Goal: Transaction & Acquisition: Book appointment/travel/reservation

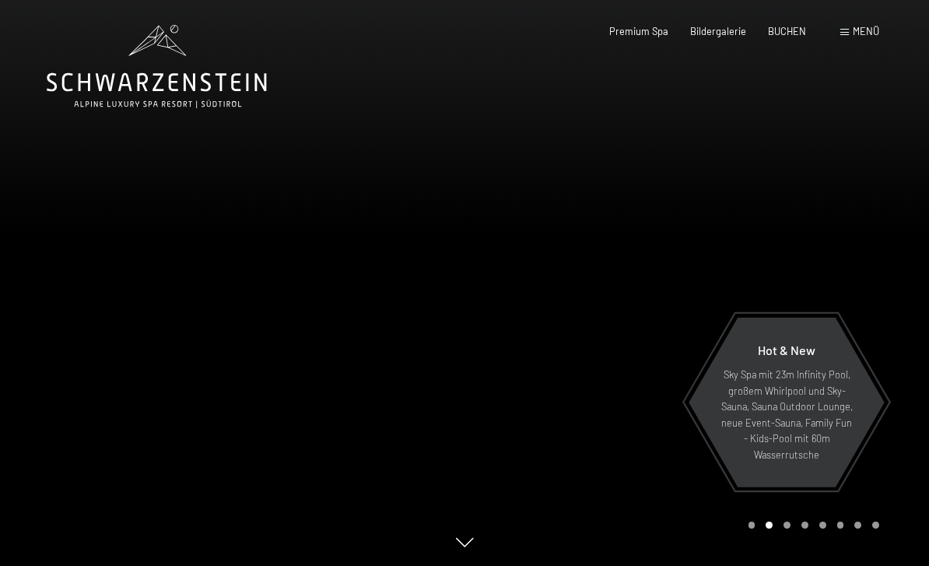
click at [786, 28] on span "BUCHEN" at bounding box center [787, 31] width 38 height 12
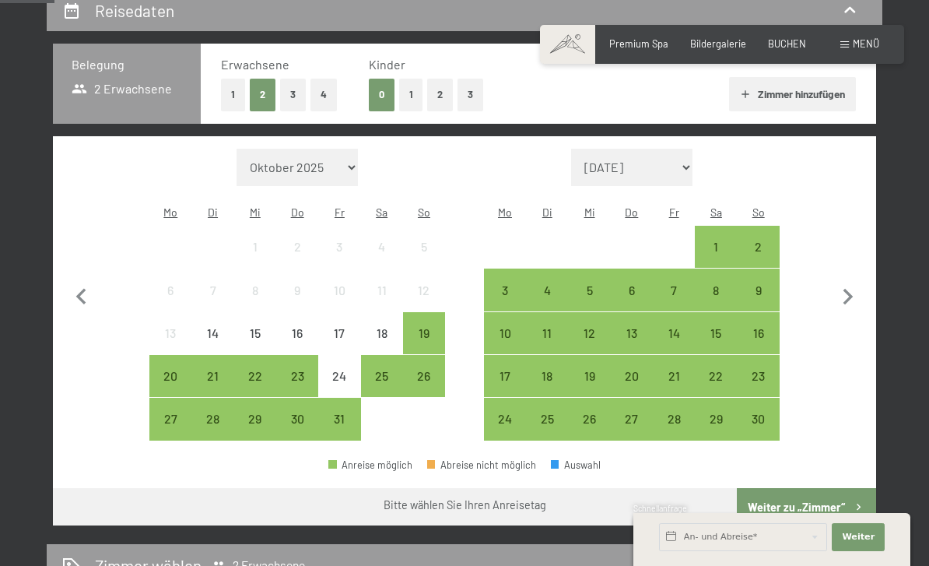
scroll to position [309, 0]
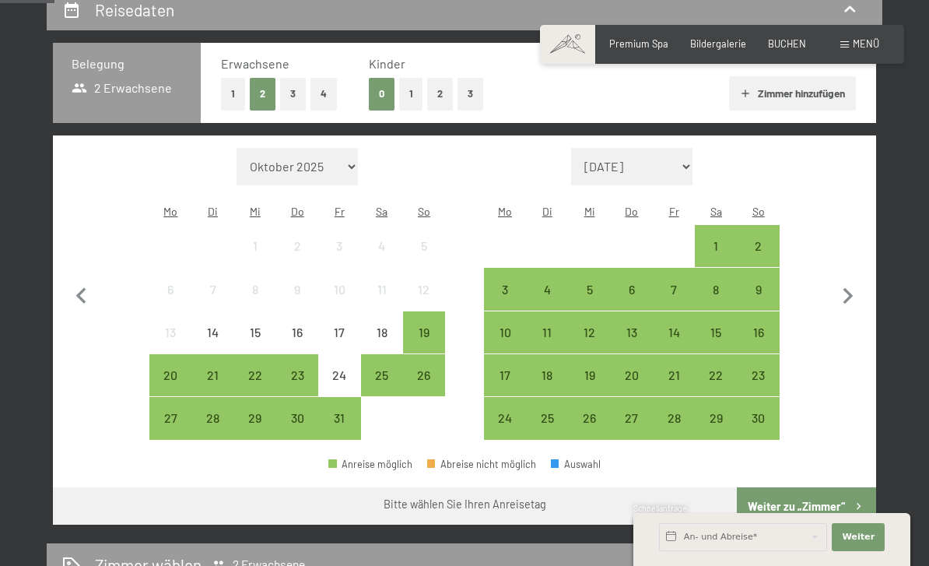
click at [848, 288] on icon "button" at bounding box center [848, 296] width 10 height 16
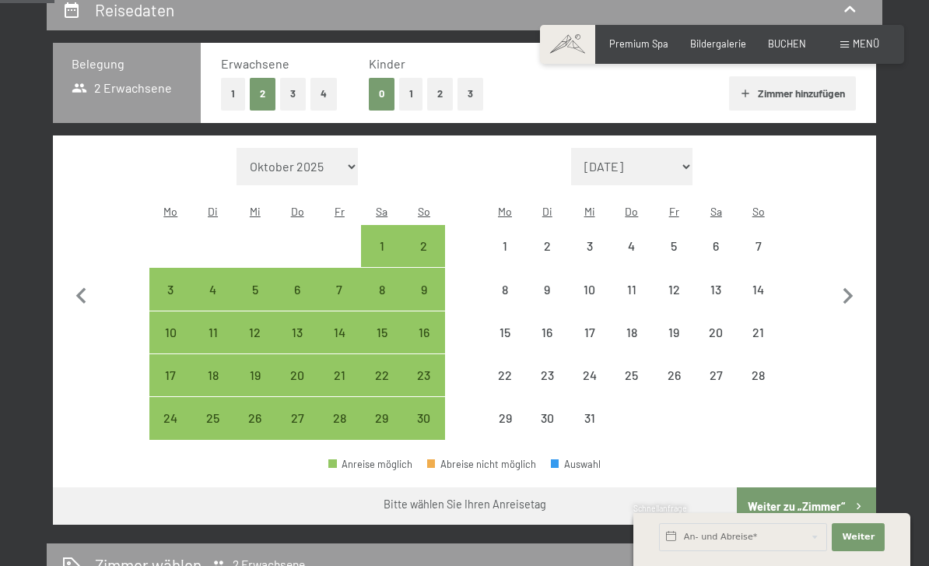
select select "2025-11-01"
select select "[DATE]"
click at [855, 280] on icon "button" at bounding box center [848, 296] width 33 height 33
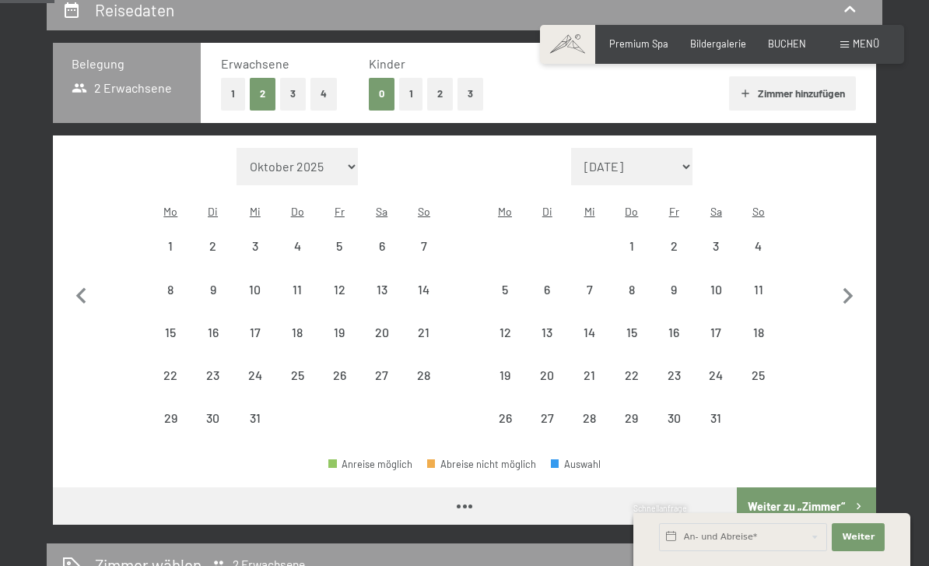
click at [854, 280] on icon "button" at bounding box center [848, 296] width 33 height 33
select select "2026-01-01"
select select "2026-02-01"
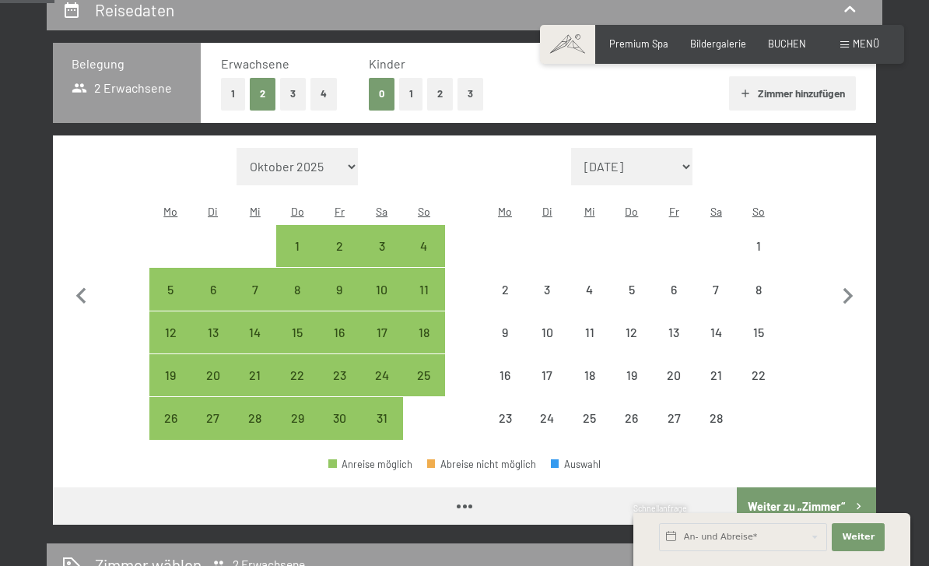
select select "2026-01-01"
select select "2026-02-01"
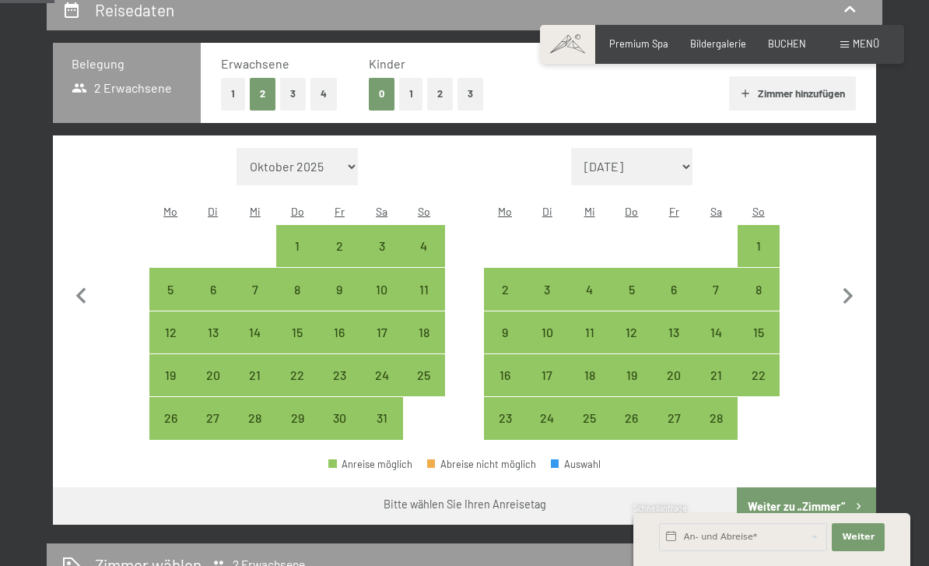
click at [852, 280] on icon "button" at bounding box center [848, 296] width 33 height 33
select select "2026-02-01"
select select "2026-03-01"
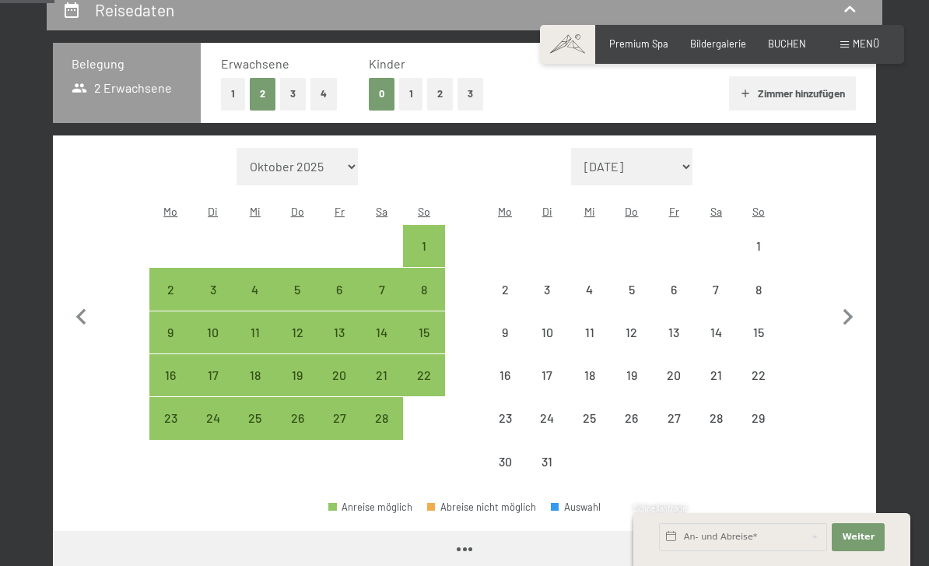
select select "2026-02-01"
select select "2026-03-01"
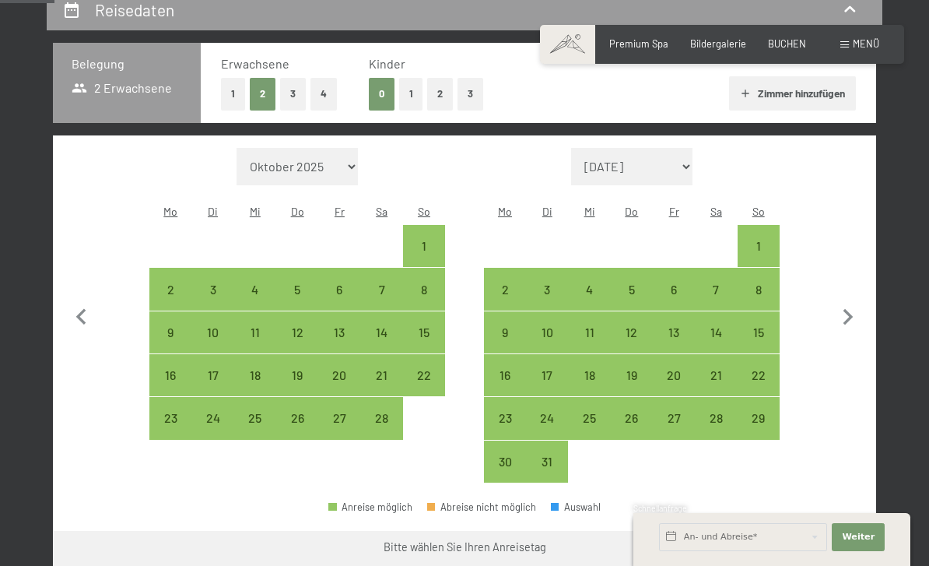
click at [639, 326] on div "12" at bounding box center [631, 345] width 39 height 39
select select "2026-02-01"
select select "2026-03-01"
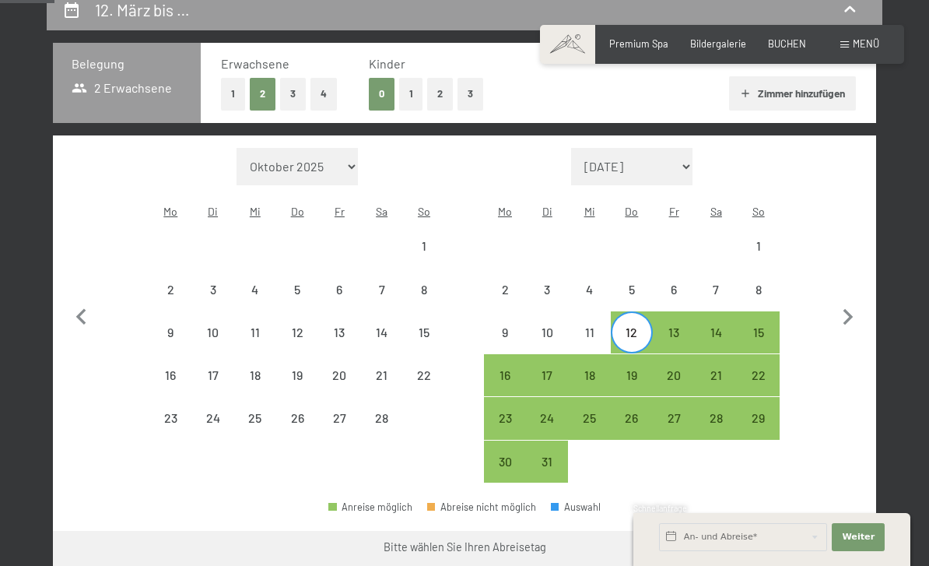
click at [510, 369] on div "16" at bounding box center [504, 388] width 39 height 39
select select "[DATE]"
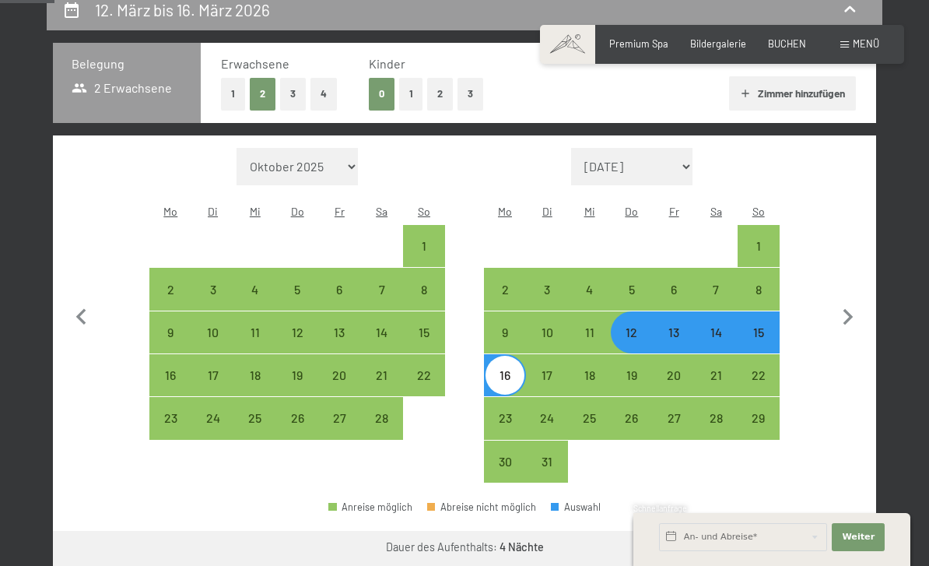
click at [636, 326] on div "12" at bounding box center [631, 345] width 39 height 39
select select "[DATE]"
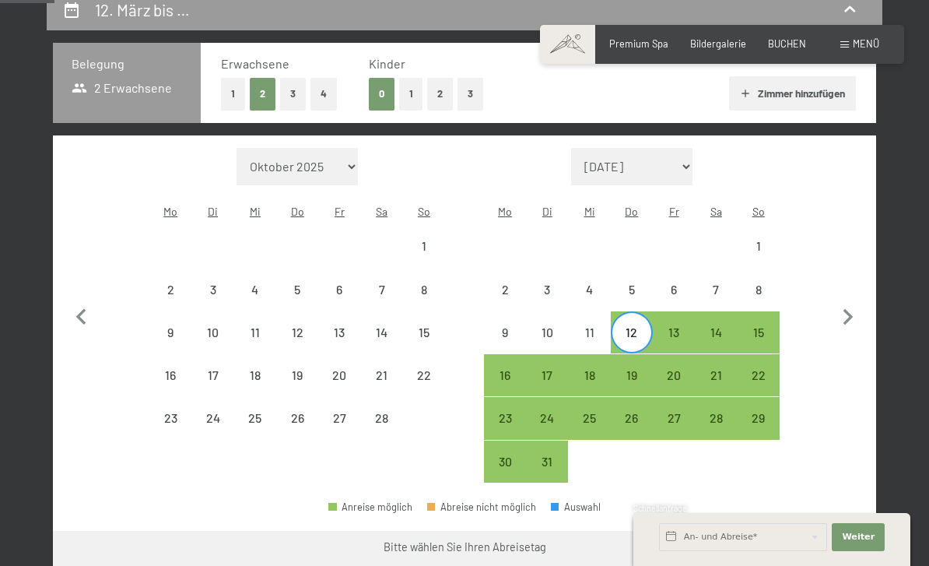
click at [553, 369] on div "17" at bounding box center [546, 388] width 39 height 39
select select "[DATE]"
select select "2026-03-01"
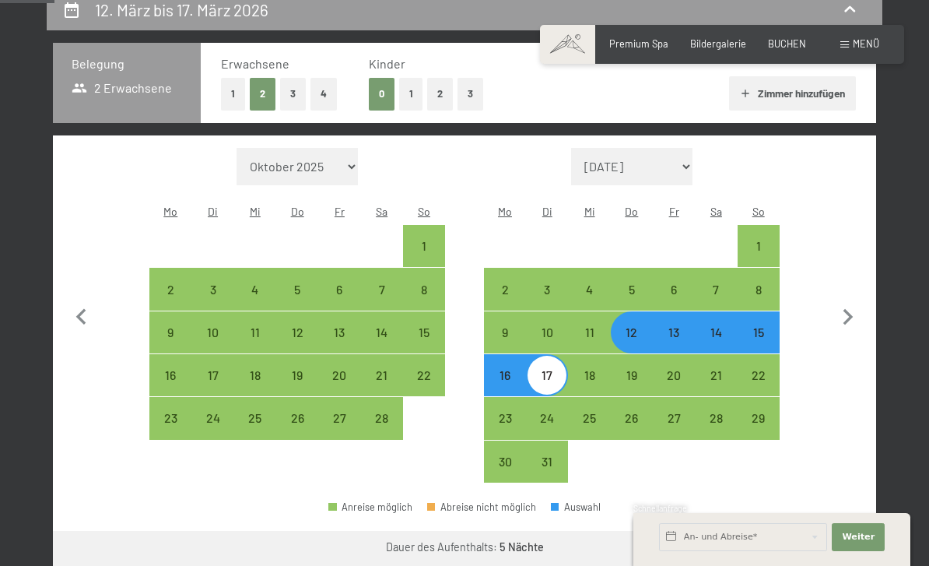
click at [597, 326] on div "11" at bounding box center [588, 345] width 39 height 39
select select "[DATE]"
select select "2026-03-01"
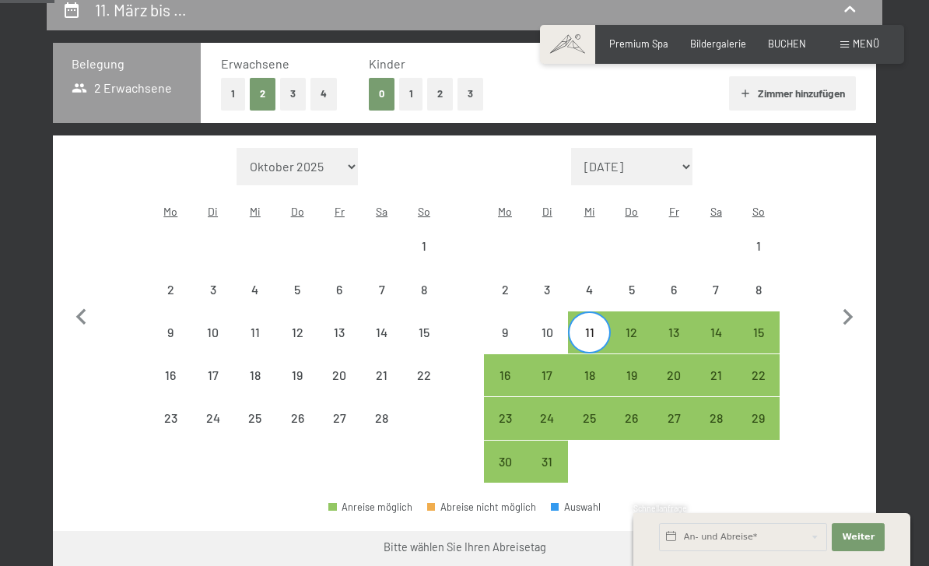
click at [514, 369] on div "16" at bounding box center [504, 388] width 39 height 39
select select "[DATE]"
select select "2026-03-01"
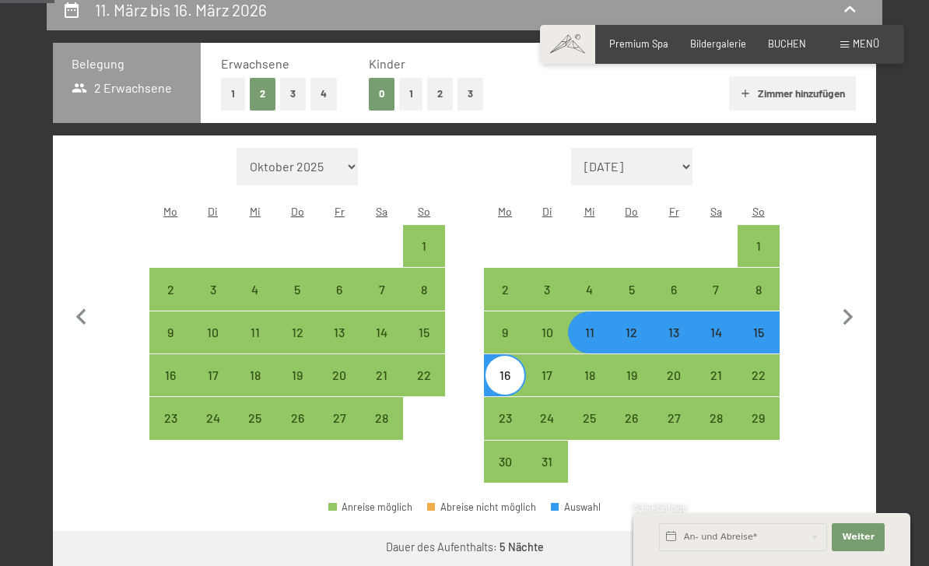
click at [792, 531] on button "Weiter zu „Zimmer“" at bounding box center [806, 549] width 139 height 37
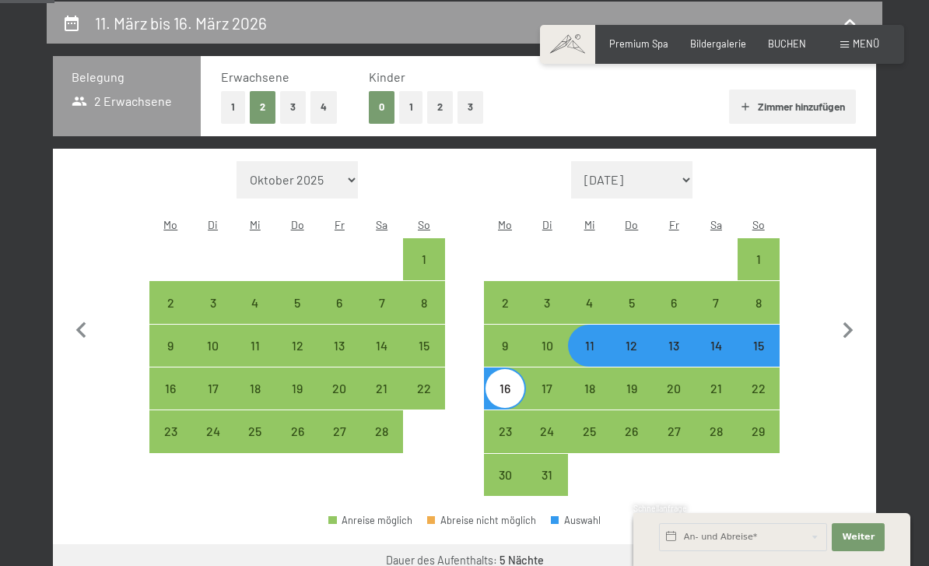
select select "[DATE]"
select select "2026-03-01"
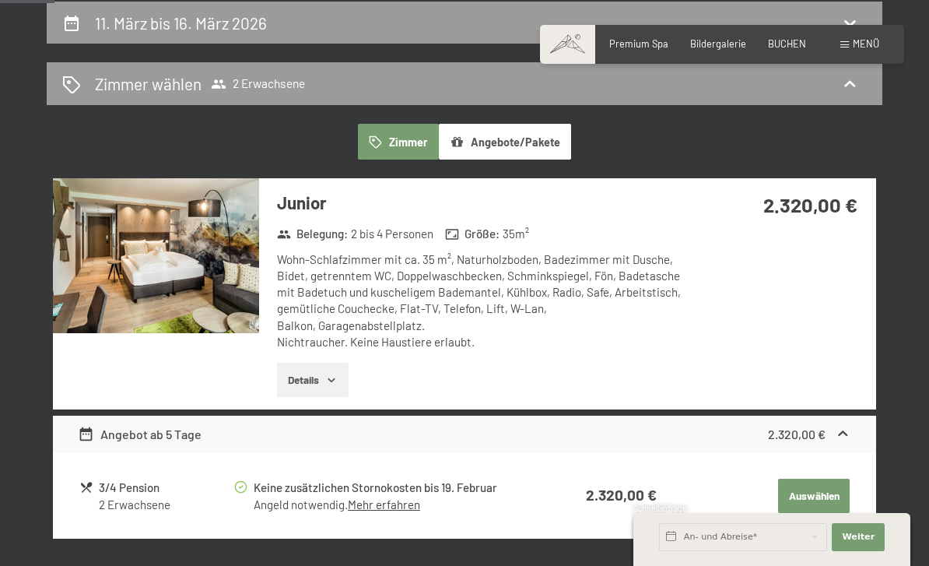
click at [107, 435] on div "Angebot ab 5 Tage" at bounding box center [140, 434] width 124 height 19
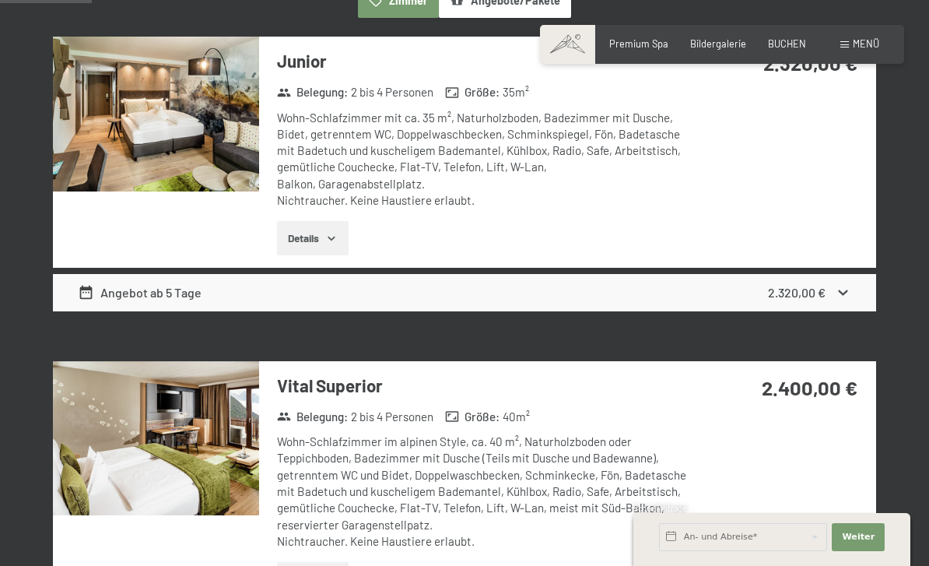
scroll to position [436, 0]
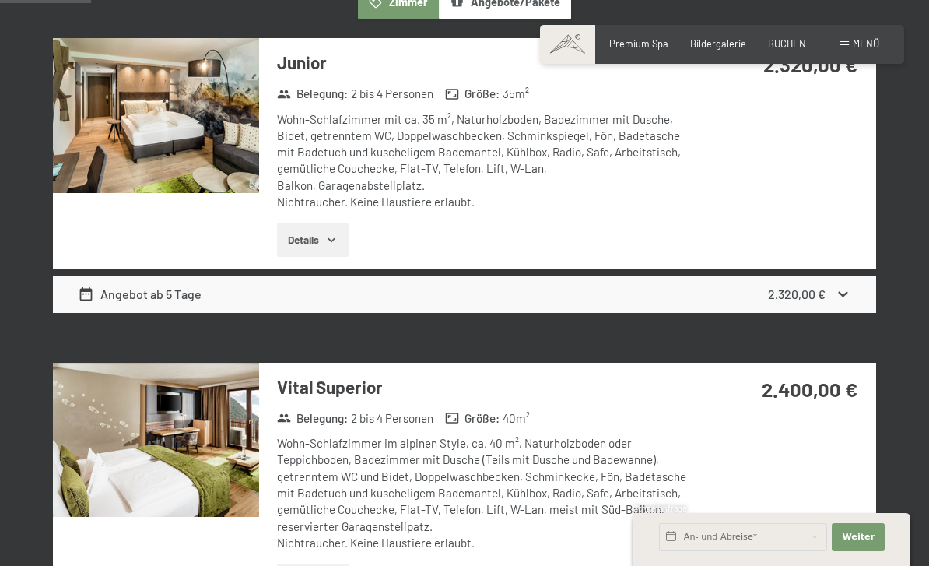
click at [127, 302] on div "Angebot ab 5 Tage 2.320,00 €" at bounding box center [464, 293] width 823 height 37
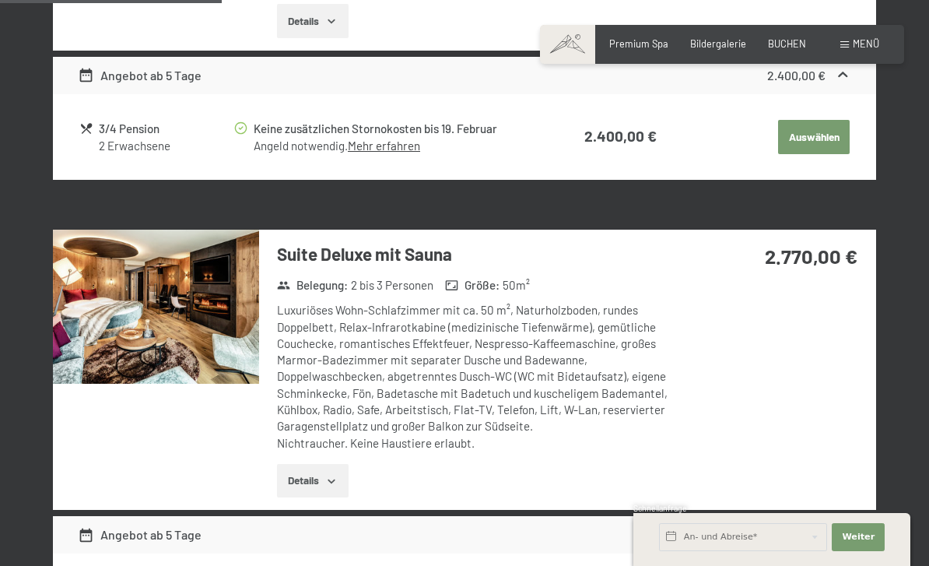
scroll to position [1081, 0]
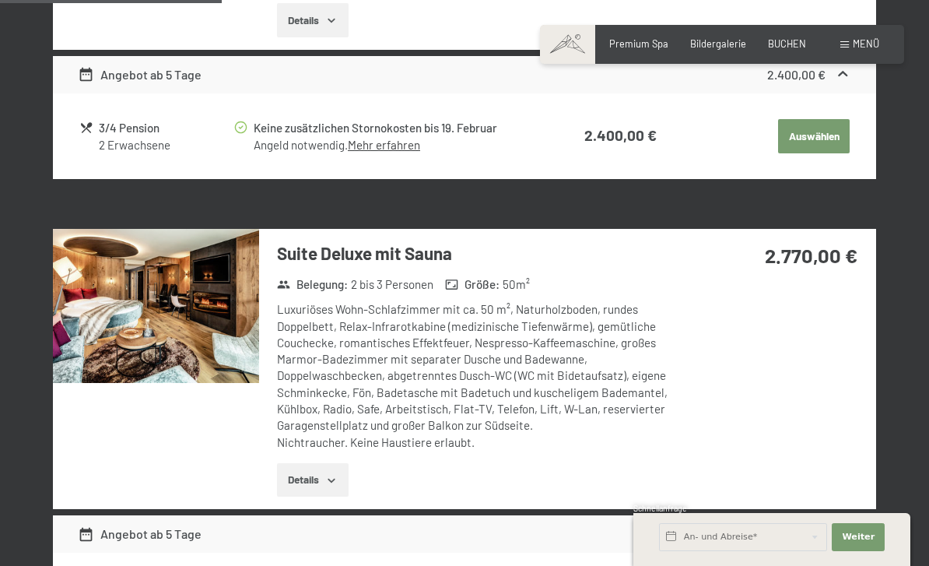
click at [198, 310] on img at bounding box center [156, 306] width 206 height 154
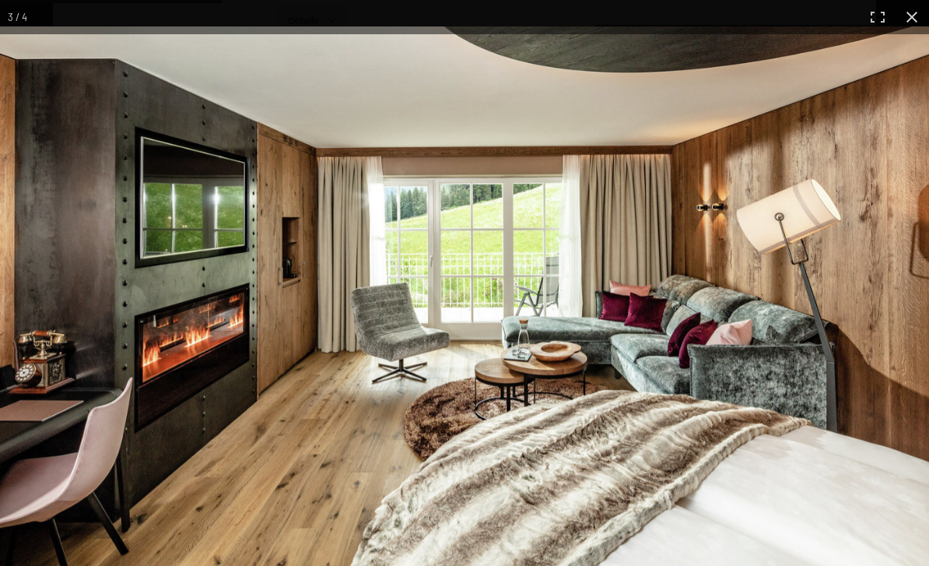
click at [927, 22] on button "button" at bounding box center [912, 17] width 34 height 34
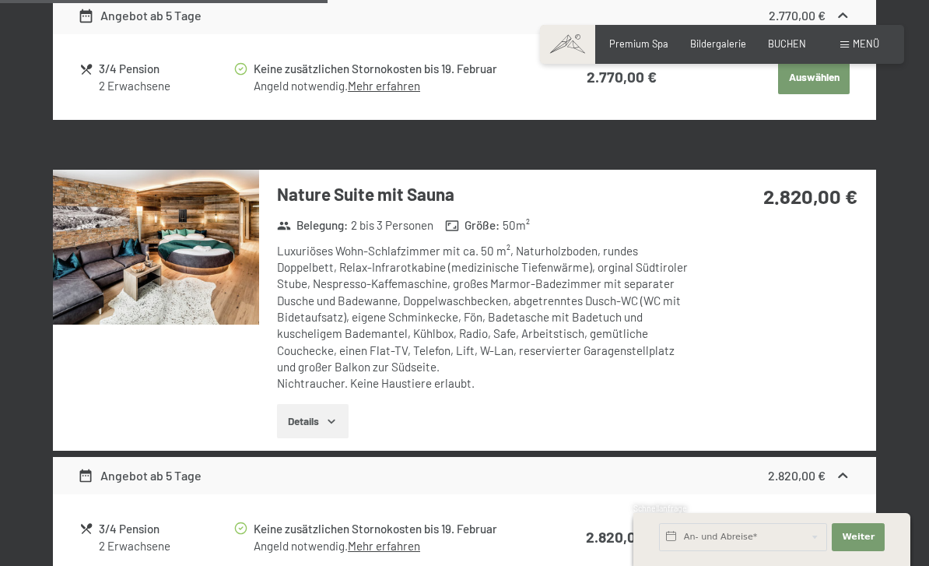
scroll to position [1621, 0]
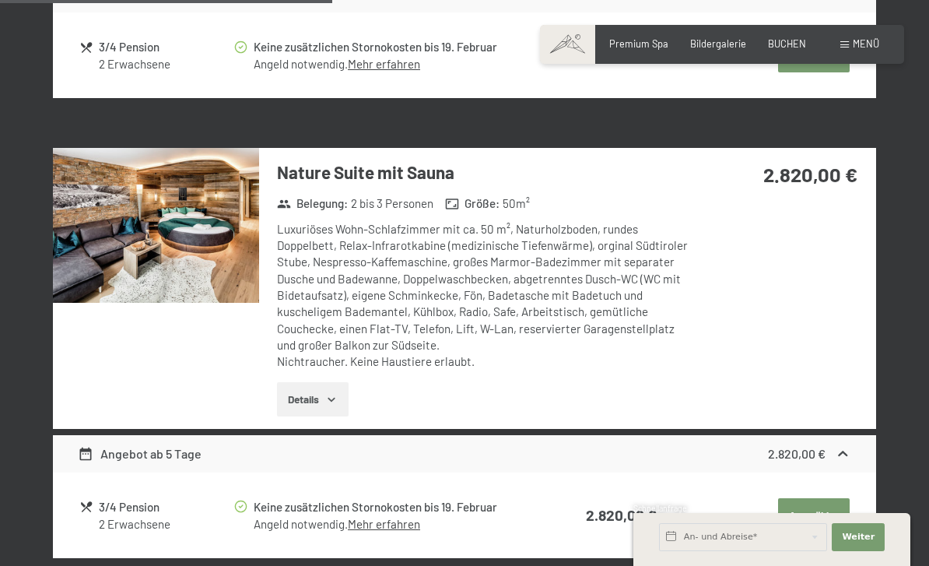
click at [827, 302] on div "Nature Suite mit Sauna Belegung : 2 bis 3 Personen Größe : 50 m² Luxuriöses Woh…" at bounding box center [464, 288] width 823 height 280
click at [200, 229] on img at bounding box center [156, 225] width 206 height 154
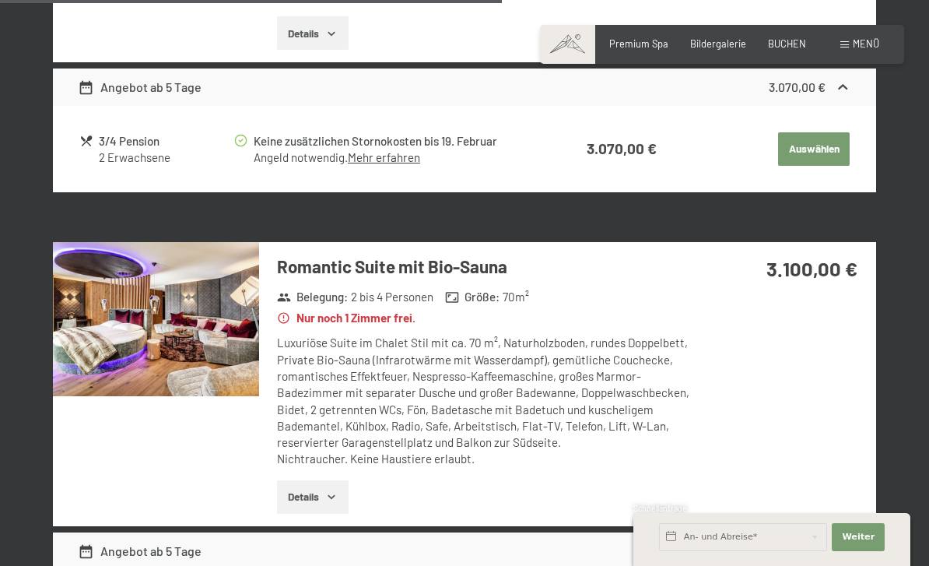
scroll to position [2448, 0]
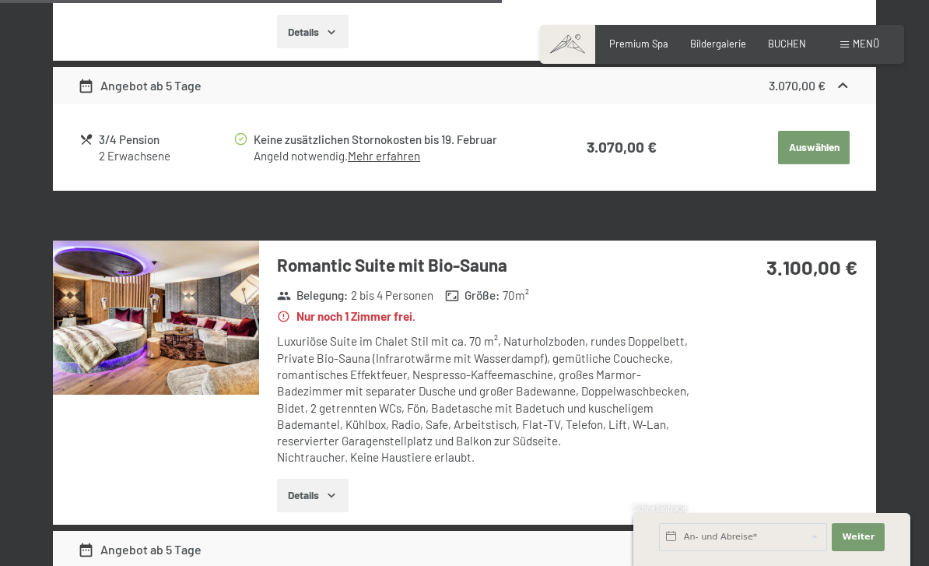
click at [191, 317] on img at bounding box center [156, 317] width 206 height 154
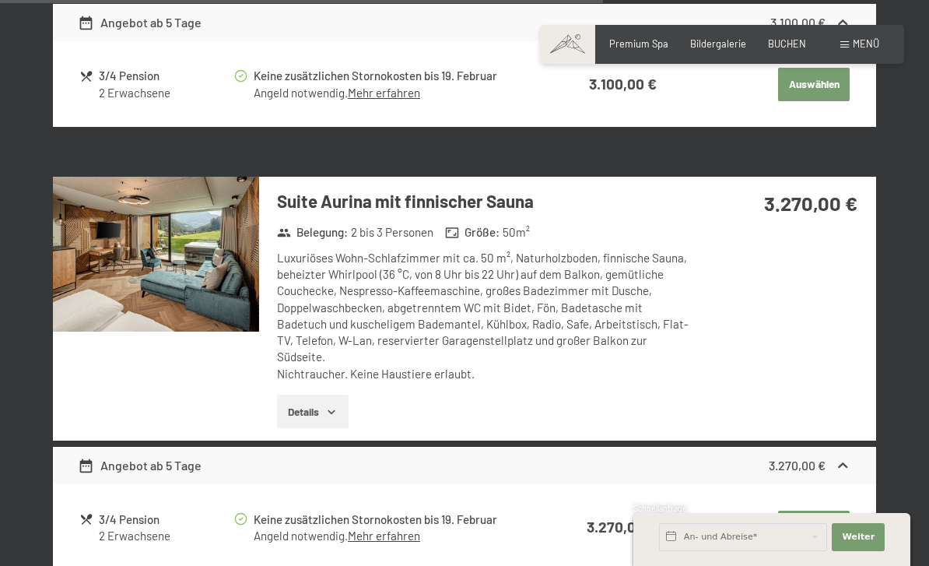
scroll to position [2974, 0]
click at [203, 243] on img at bounding box center [156, 254] width 206 height 154
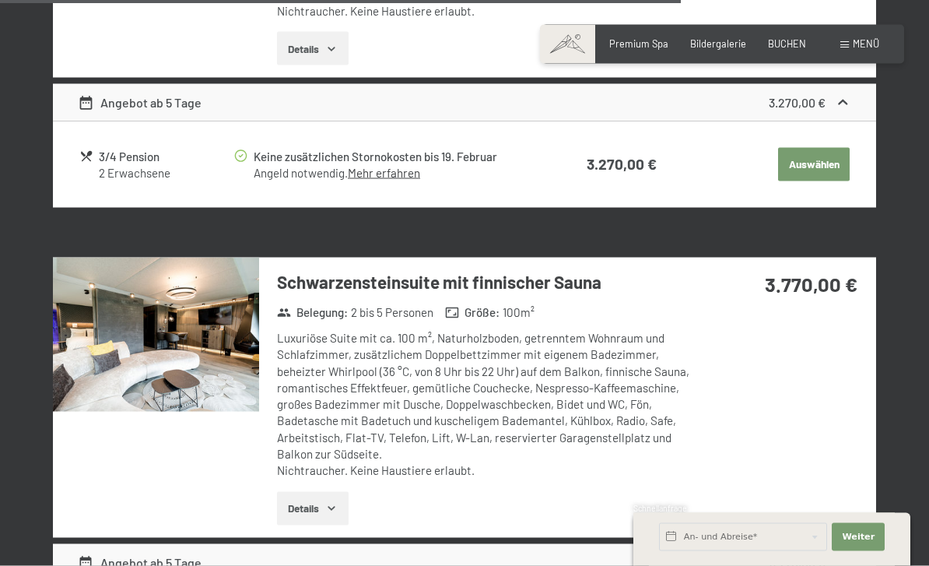
scroll to position [3346, 0]
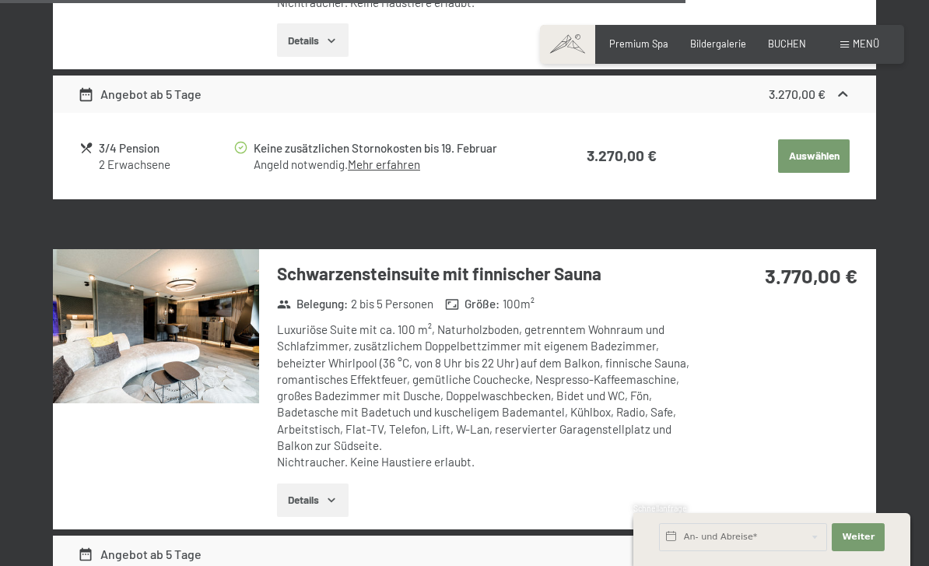
click at [175, 313] on img at bounding box center [156, 326] width 206 height 154
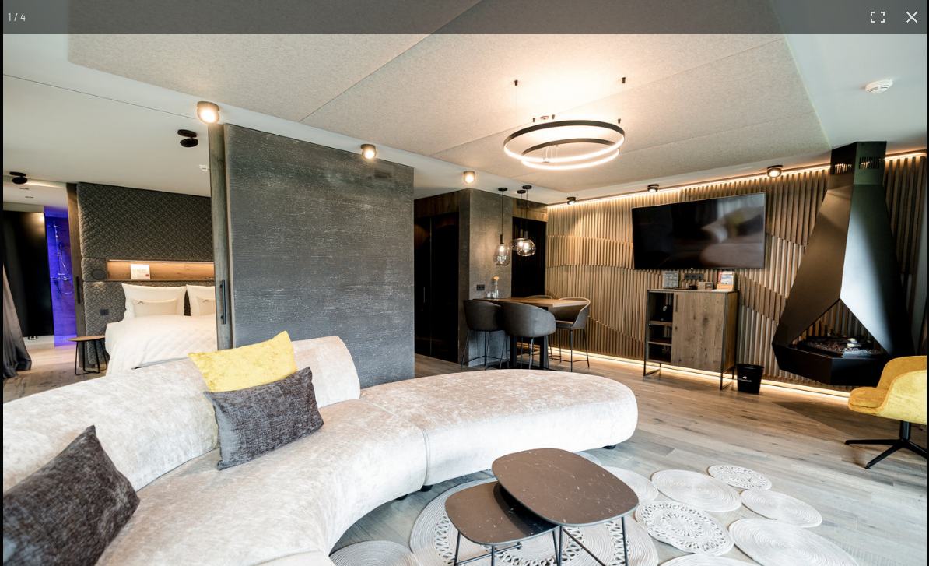
click at [845, 247] on img at bounding box center [464, 307] width 923 height 615
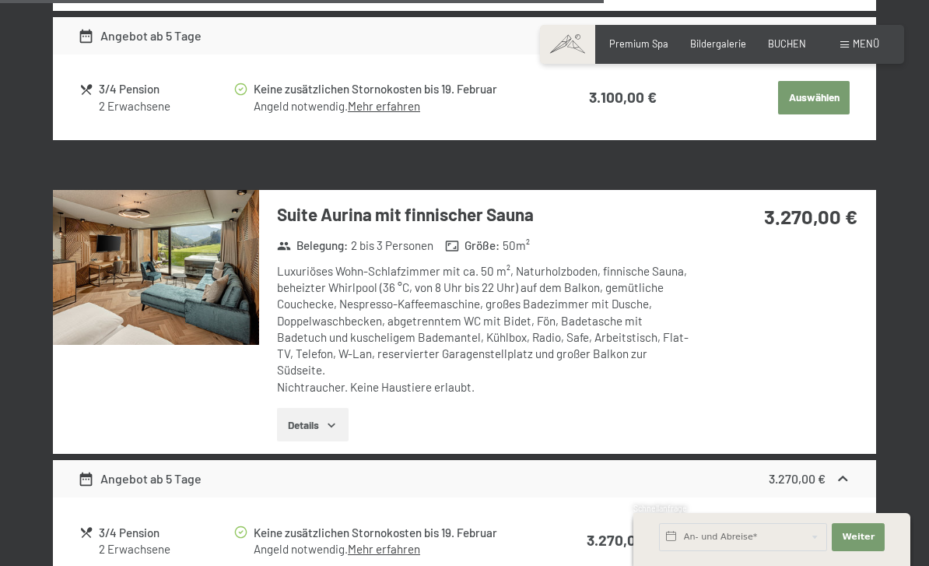
scroll to position [2961, 0]
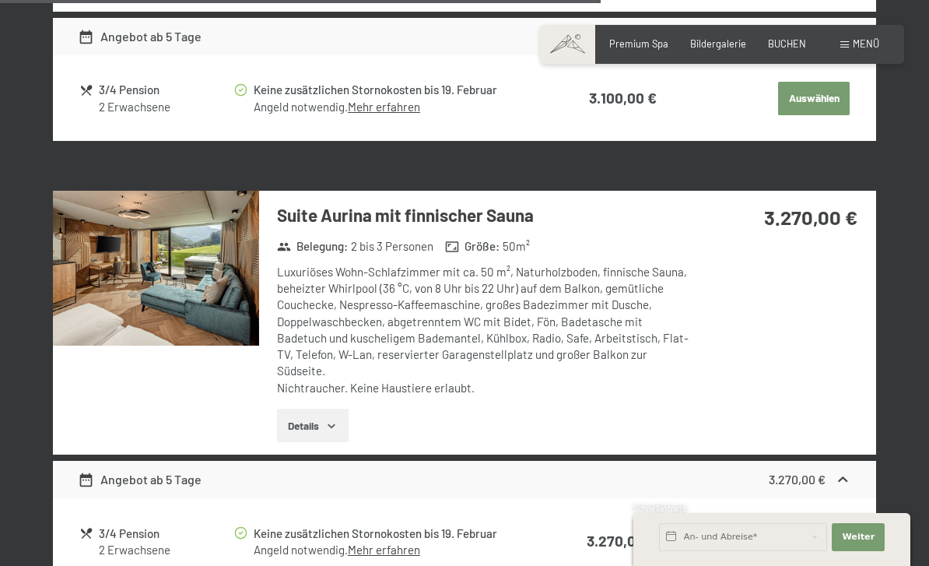
click at [170, 256] on img at bounding box center [156, 268] width 206 height 154
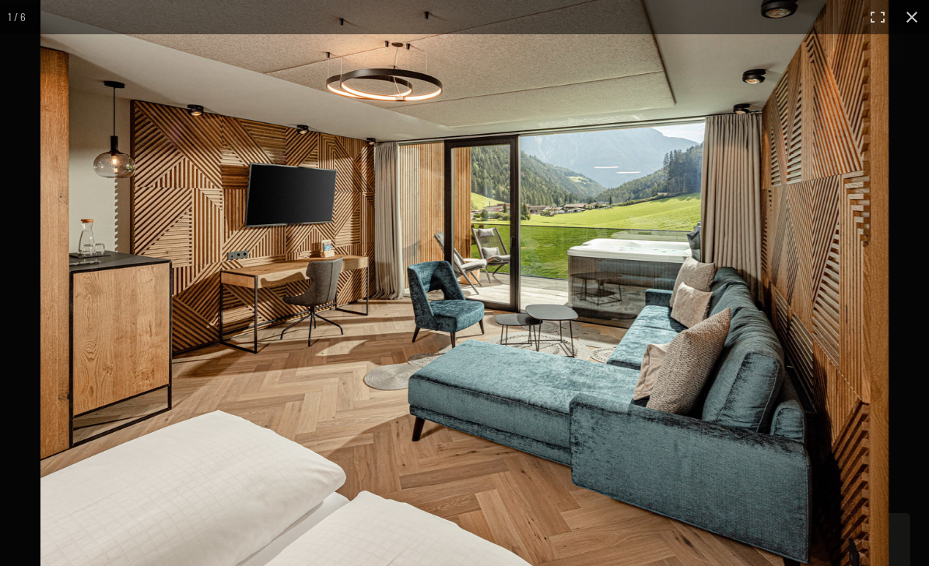
click at [835, 195] on div "1 / 6" at bounding box center [464, 283] width 929 height 566
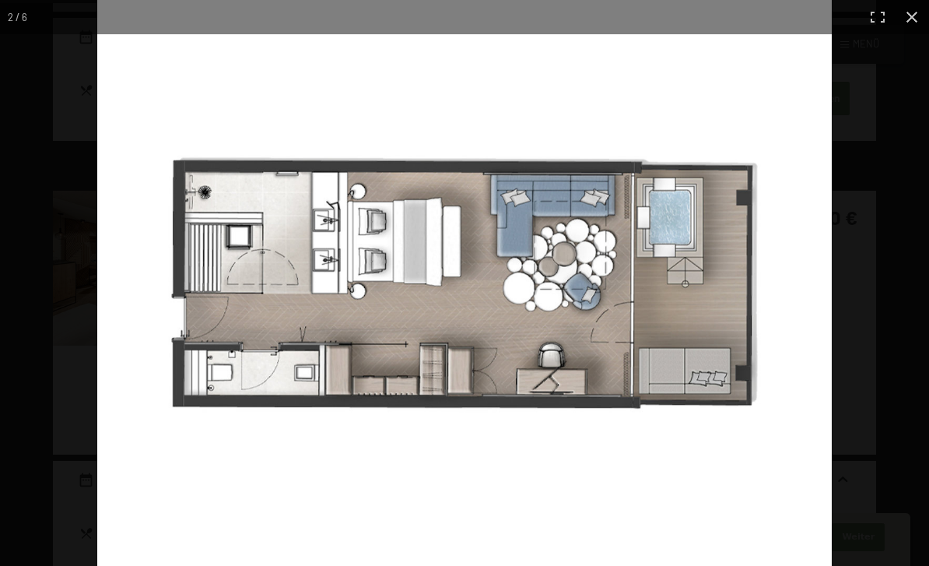
click at [832, 189] on div at bounding box center [561, 283] width 929 height 566
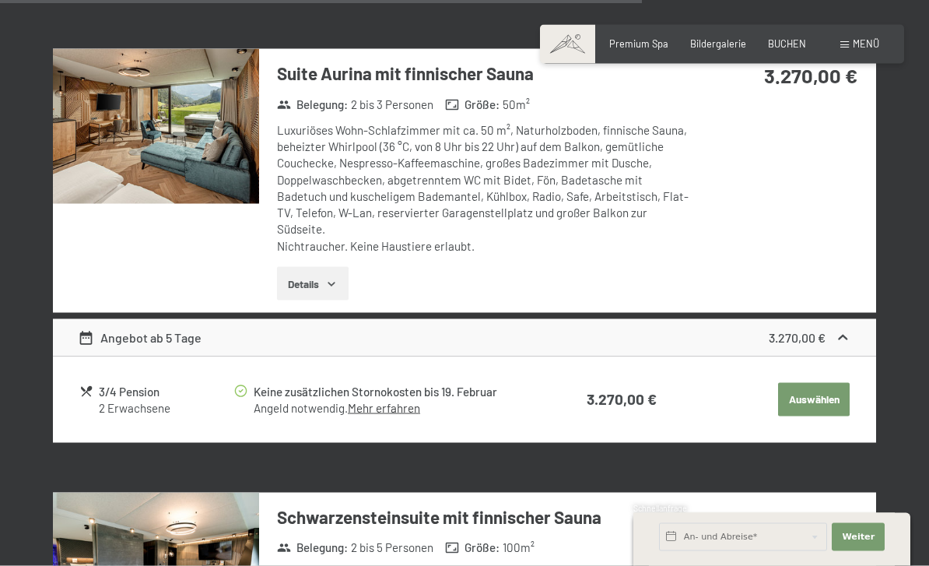
scroll to position [3133, 0]
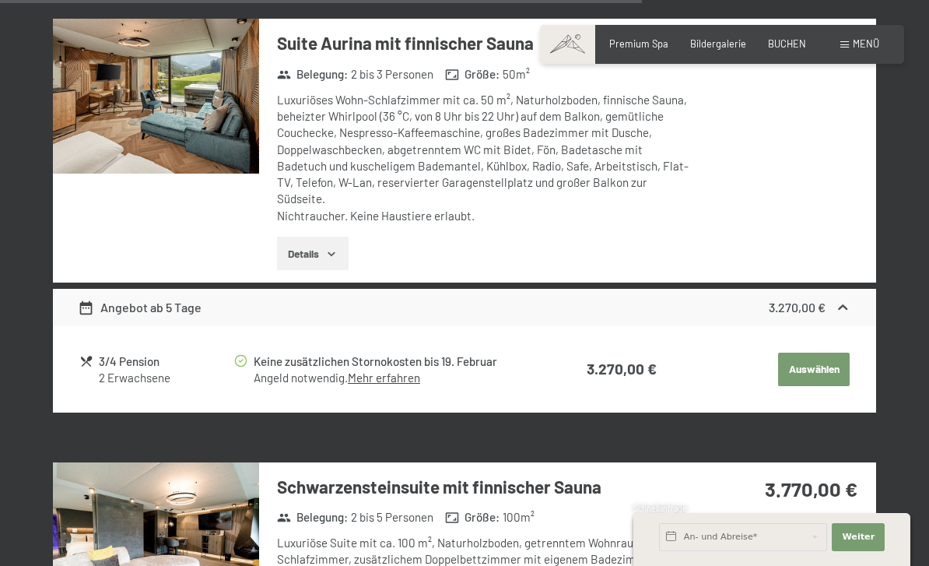
click at [334, 247] on icon "button" at bounding box center [331, 253] width 12 height 12
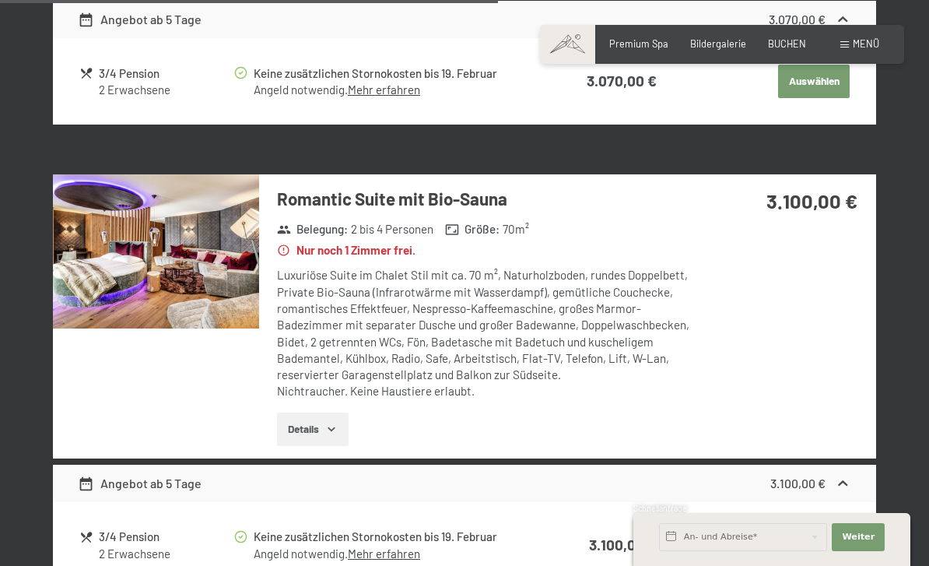
scroll to position [2513, 0]
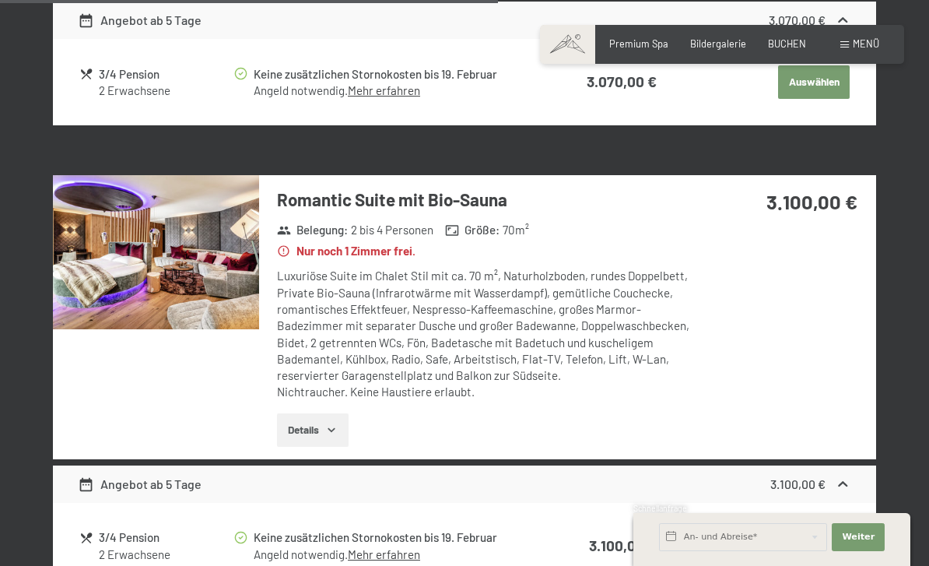
click at [189, 233] on img at bounding box center [156, 252] width 206 height 154
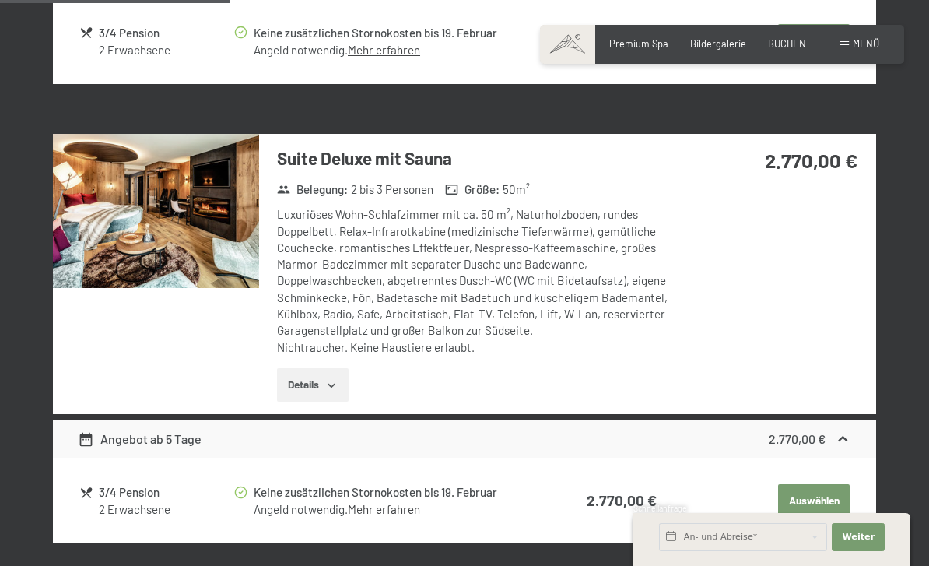
scroll to position [1175, 0]
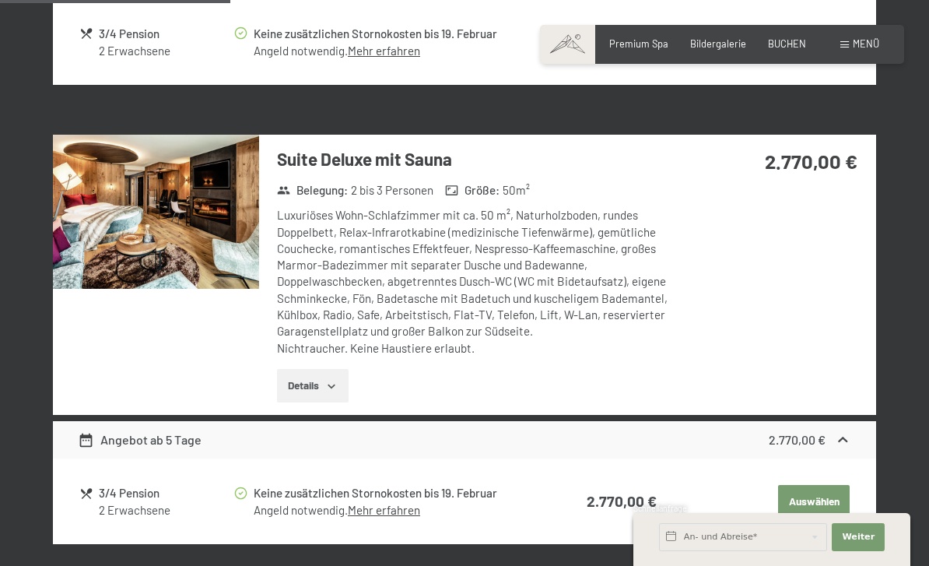
click at [183, 212] on img at bounding box center [156, 212] width 206 height 154
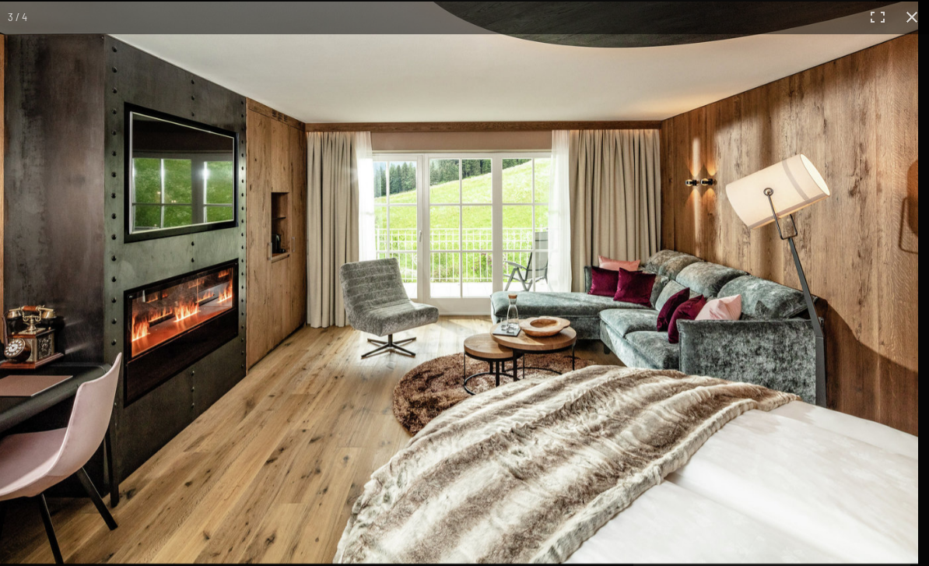
click at [863, 170] on img at bounding box center [453, 283] width 929 height 562
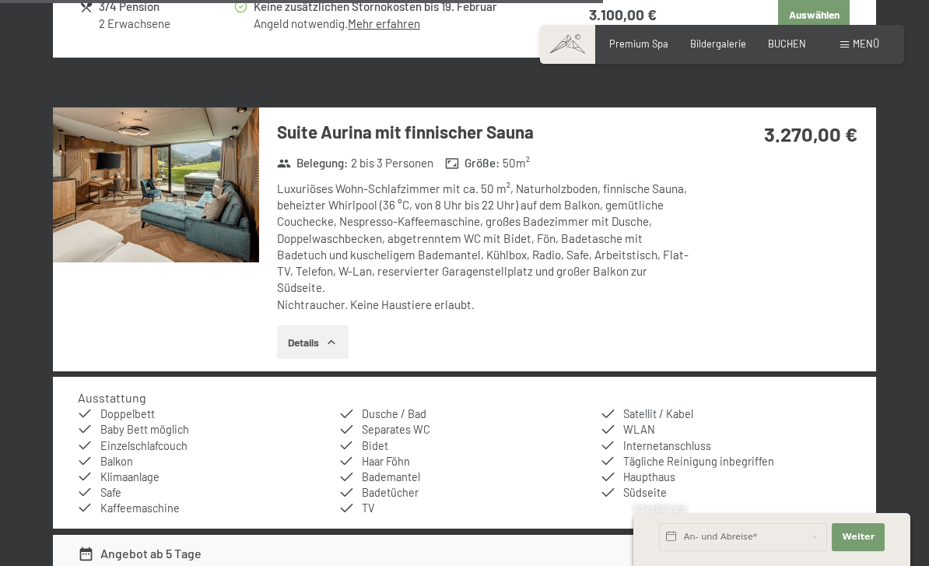
scroll to position [3043, 0]
click at [180, 183] on img at bounding box center [156, 185] width 206 height 154
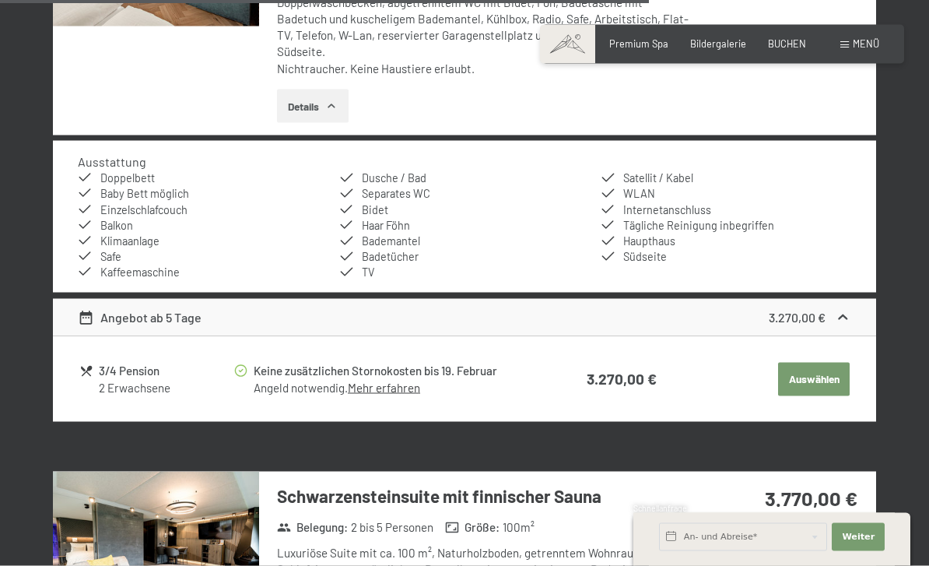
scroll to position [3321, 0]
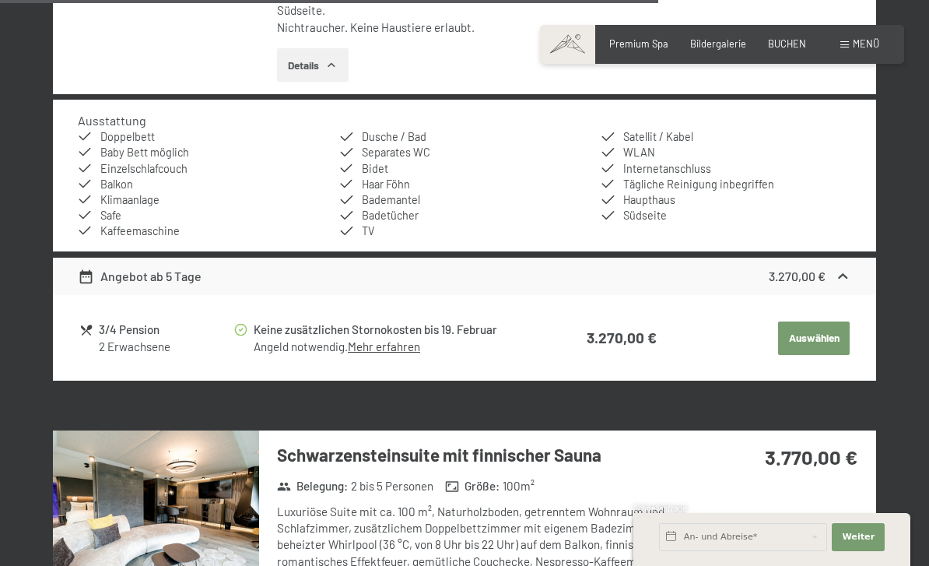
click at [812, 321] on button "Auswählen" at bounding box center [814, 338] width 72 height 34
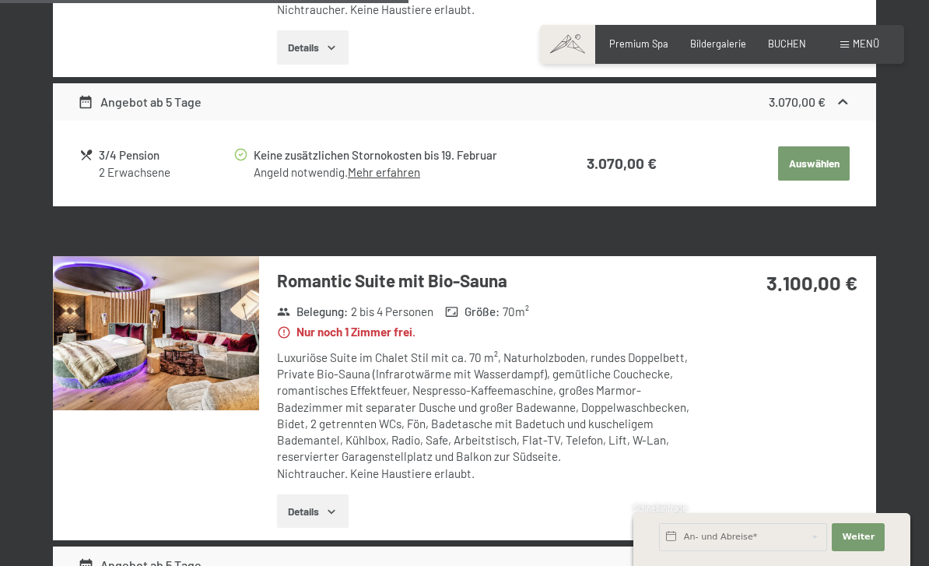
scroll to position [2430, 0]
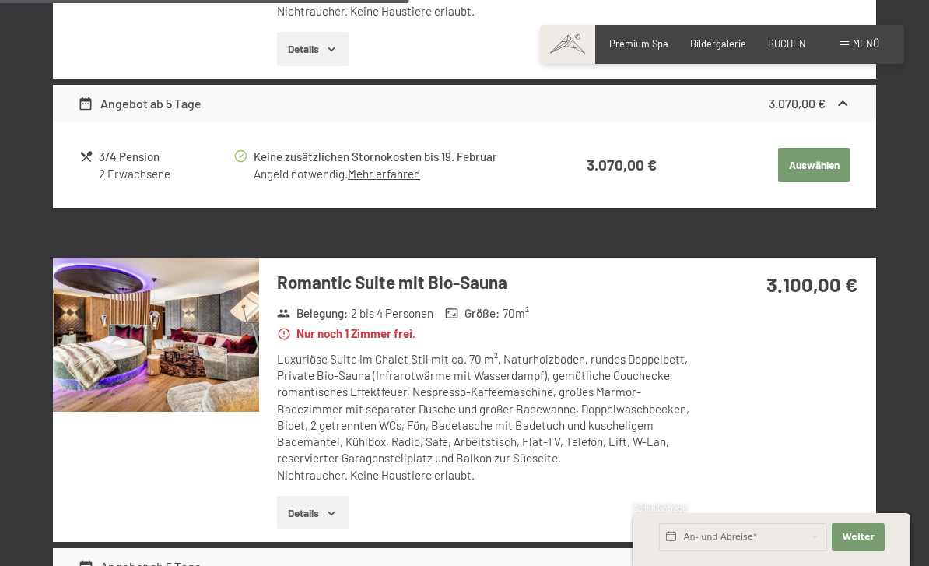
click at [865, 44] on span "Menü" at bounding box center [866, 43] width 26 height 12
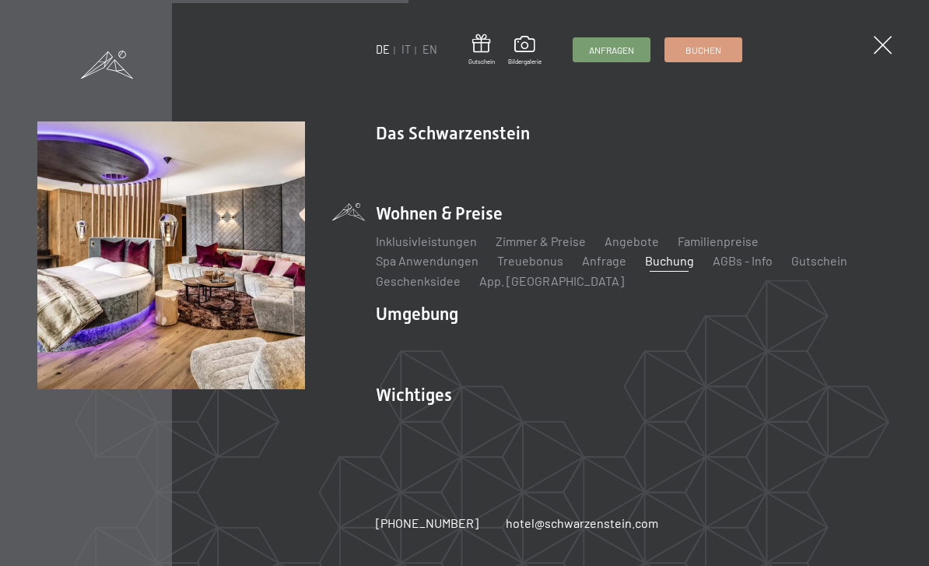
click at [627, 238] on link "Angebote" at bounding box center [631, 240] width 54 height 15
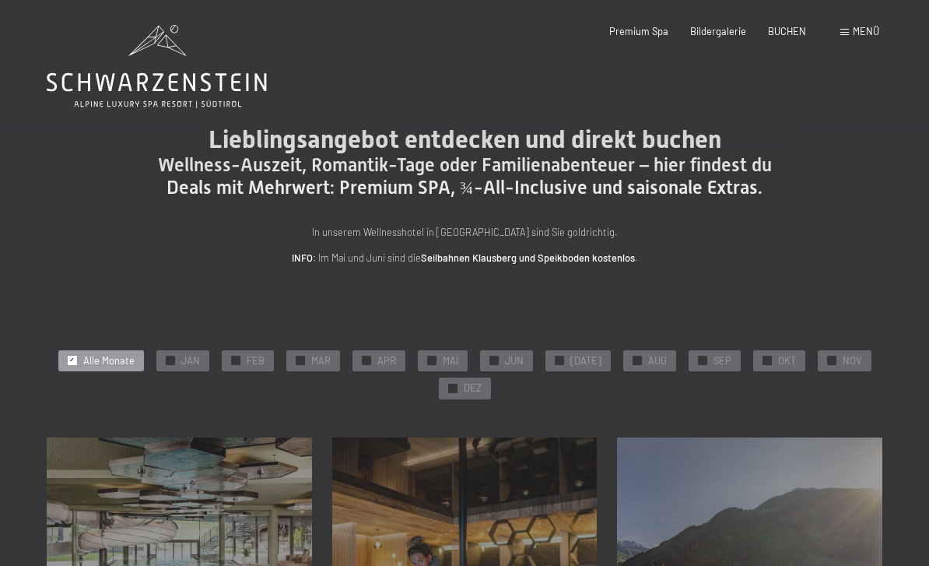
click at [321, 361] on span "MAR" at bounding box center [320, 361] width 19 height 14
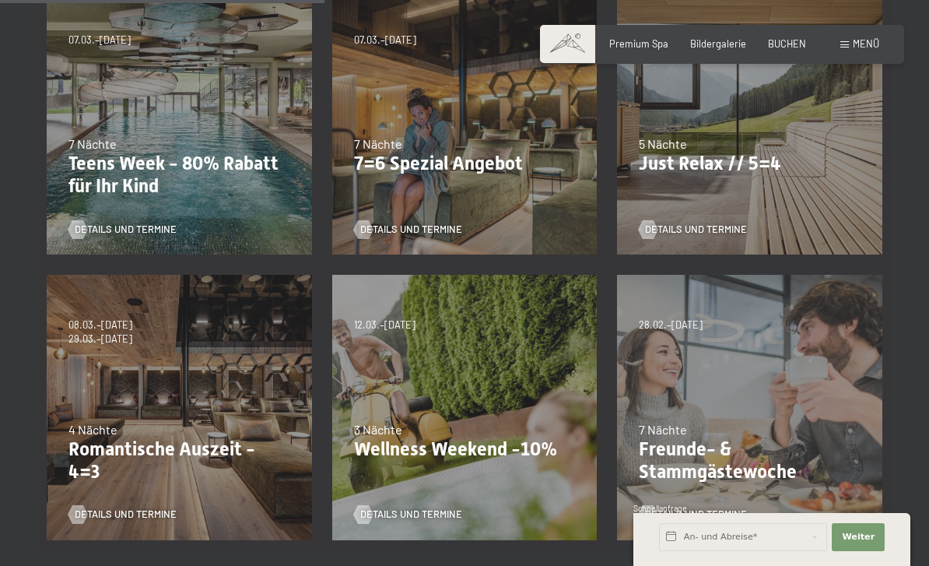
scroll to position [448, 0]
click at [249, 402] on div "09.11.–05.12.2025 08.12.–19.12.2025 11.01.–23.01.2026 08.03.–27.03.2026 29.03.–…" at bounding box center [179, 406] width 285 height 285
click at [142, 506] on span "Details und Termine" at bounding box center [126, 513] width 102 height 14
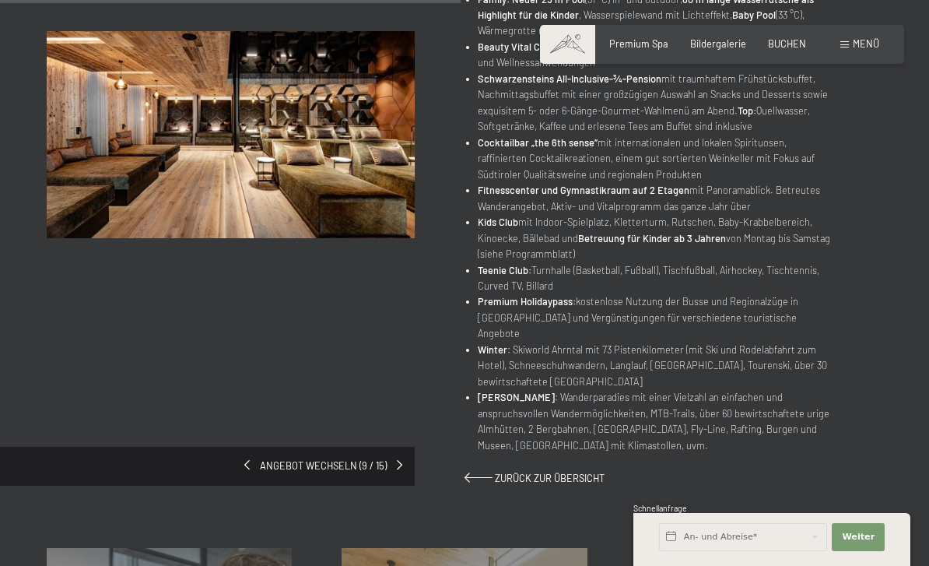
scroll to position [721, 0]
click at [112, 446] on div "Angebot wechseln (9 / 15)" at bounding box center [207, 465] width 415 height 39
click at [366, 458] on span "Angebot wechseln (9 / 15)" at bounding box center [323, 465] width 147 height 14
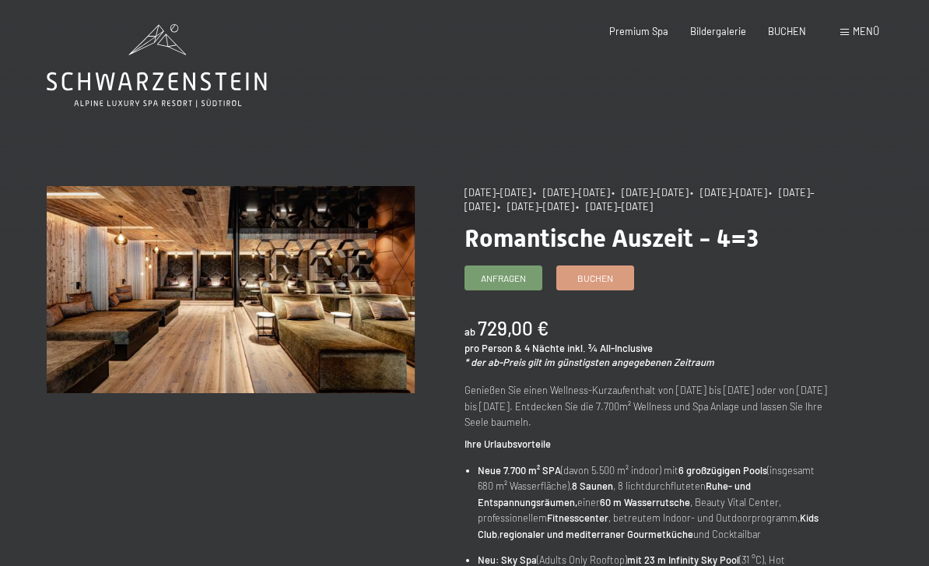
scroll to position [7, 0]
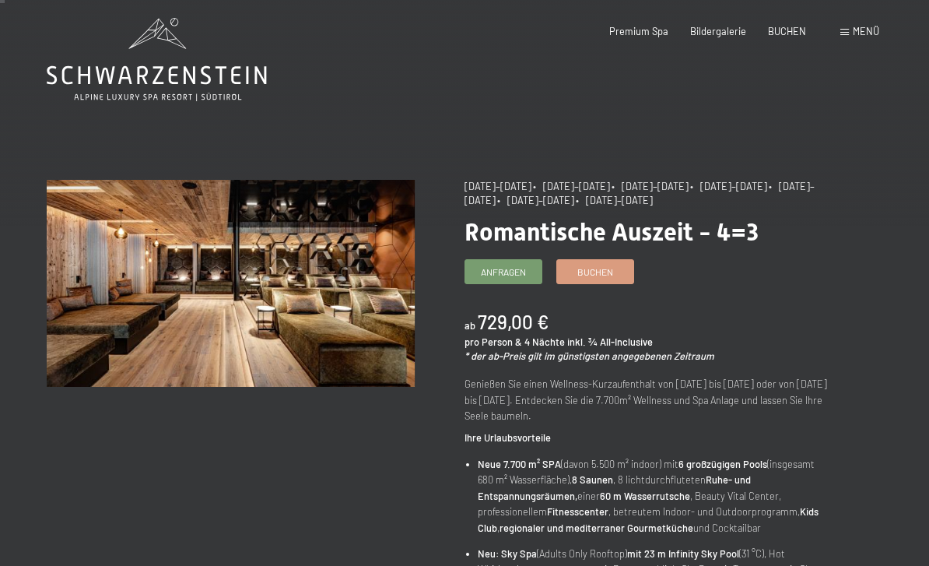
click at [607, 268] on span "Buchen" at bounding box center [595, 271] width 36 height 13
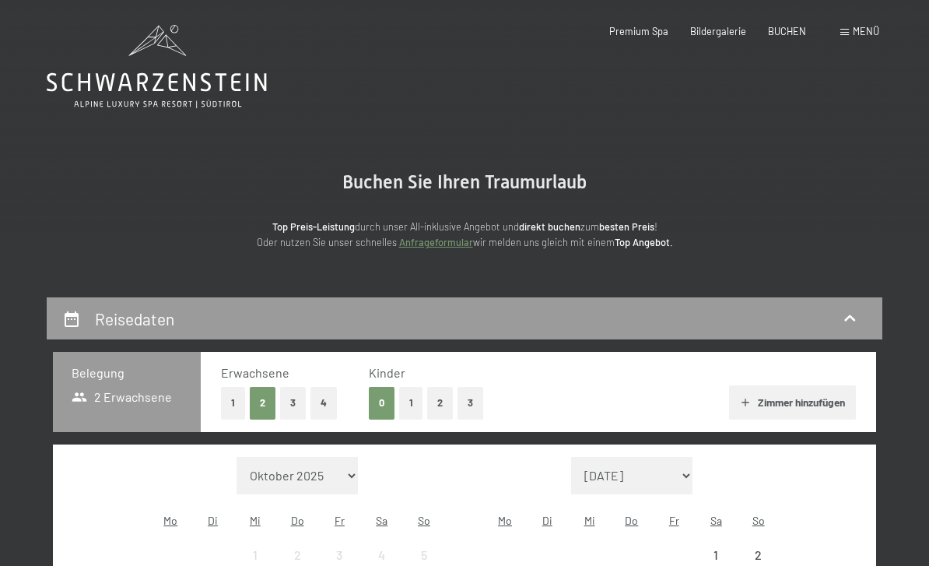
select select "2025-11-01"
select select "2025-12-01"
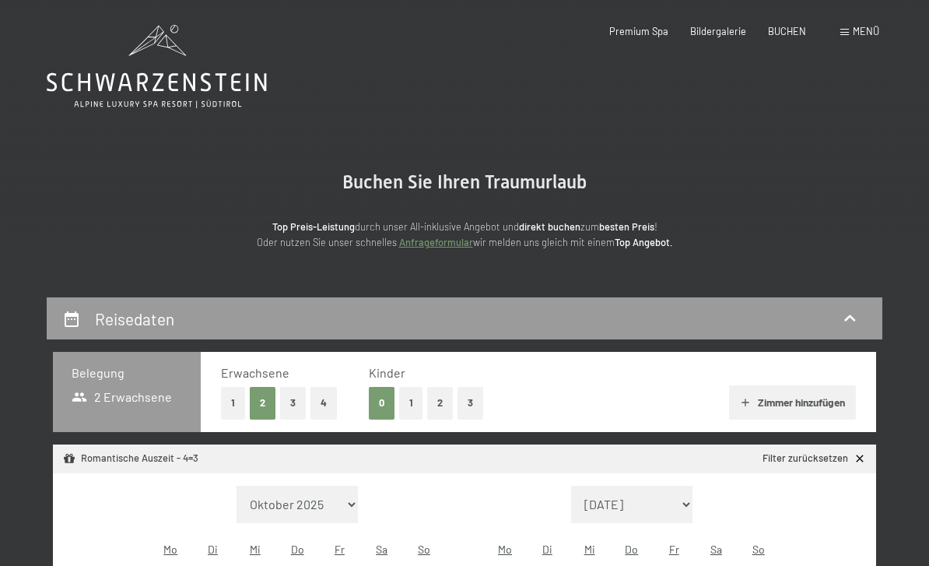
select select "2025-11-01"
select select "2025-12-01"
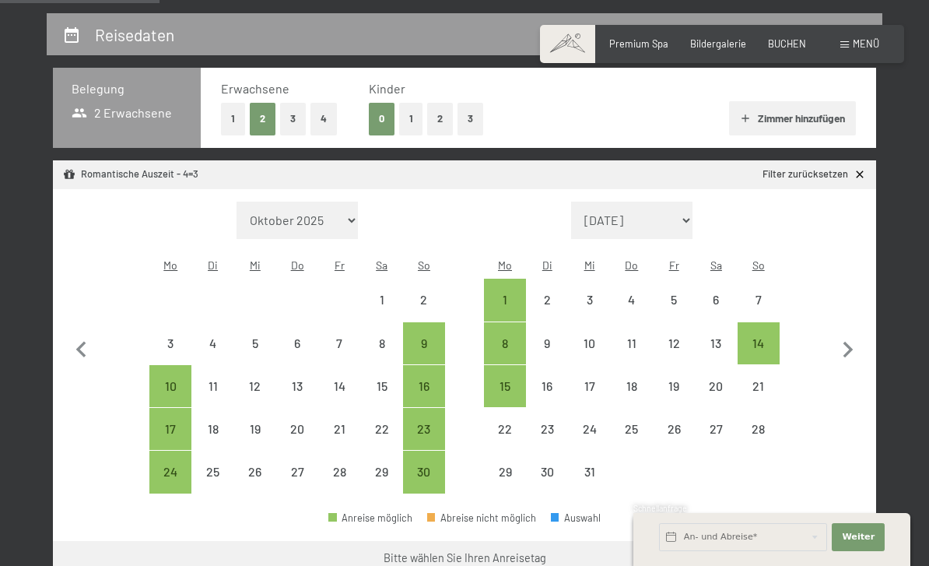
scroll to position [283, 0]
click at [845, 341] on icon "button" at bounding box center [848, 350] width 33 height 33
select select "2025-12-01"
select select "2026-01-01"
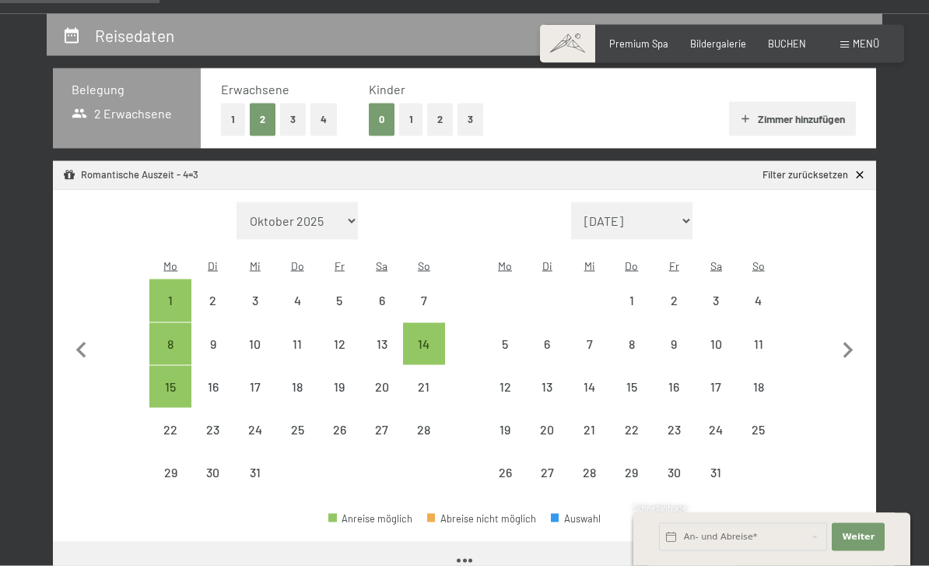
scroll to position [284, 0]
select select "2025-12-01"
select select "2026-01-01"
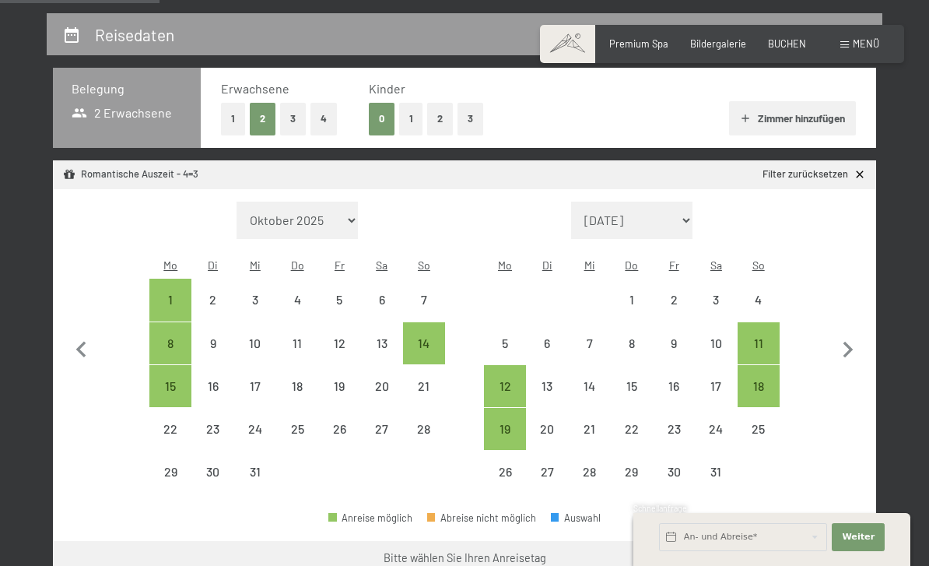
click at [846, 341] on icon "button" at bounding box center [848, 349] width 10 height 16
select select "[DATE]"
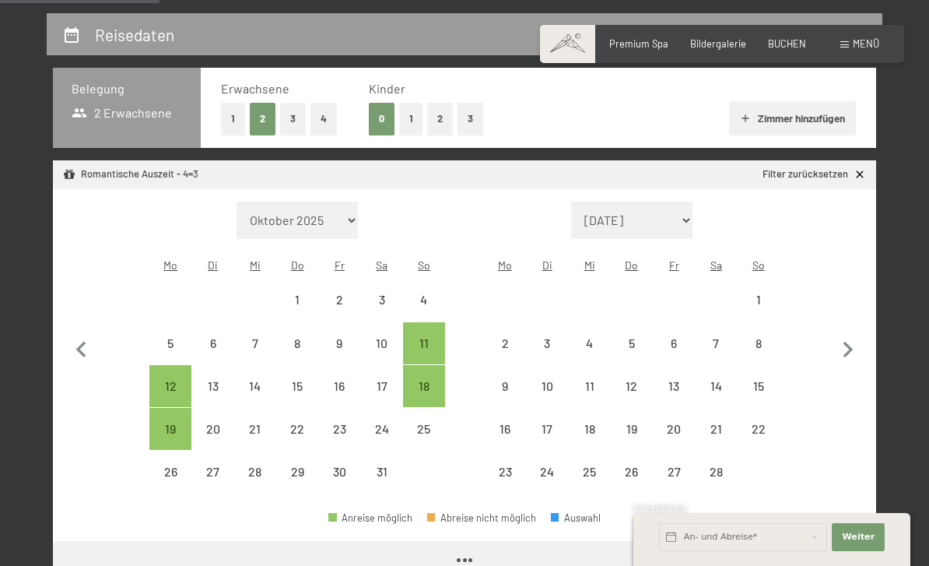
click at [849, 334] on icon "button" at bounding box center [848, 350] width 33 height 33
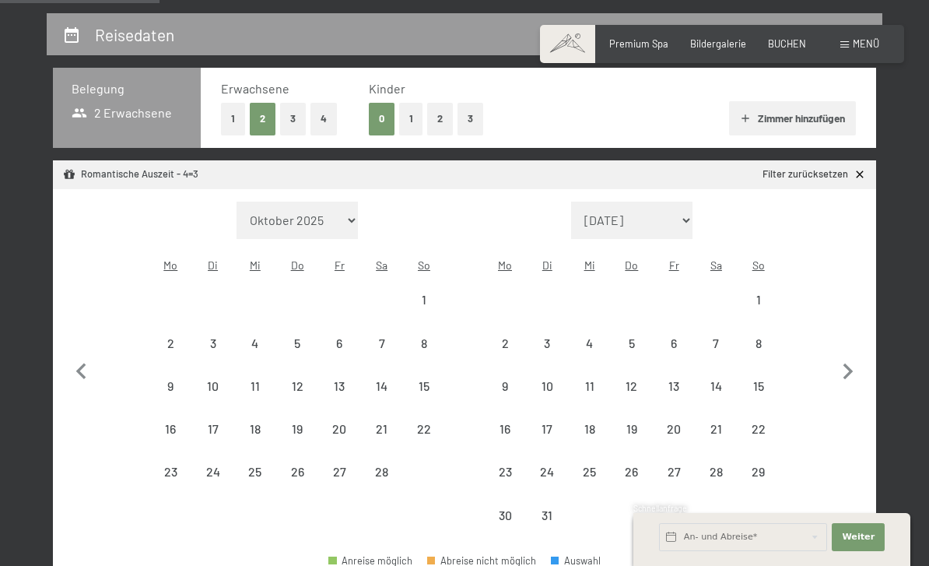
select select "[DATE]"
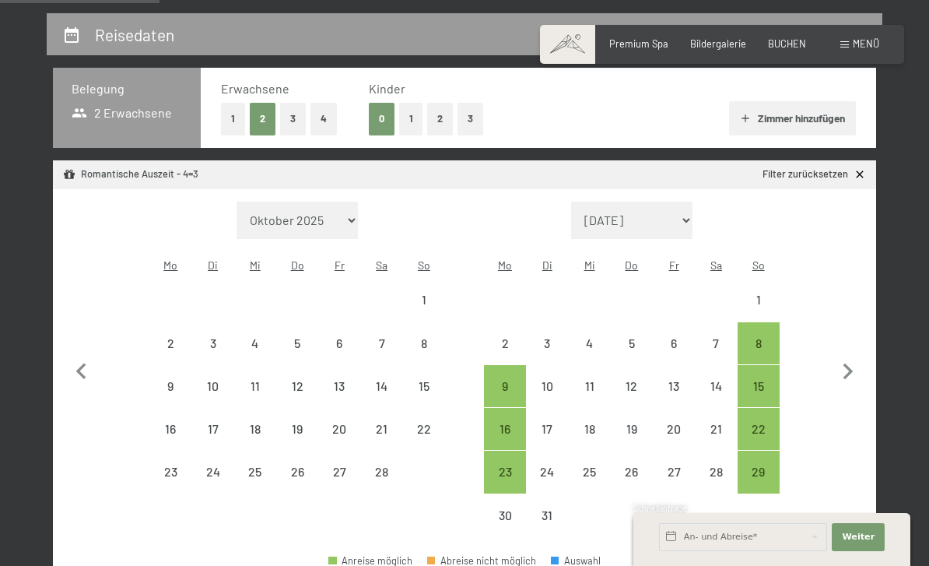
scroll to position [309, 0]
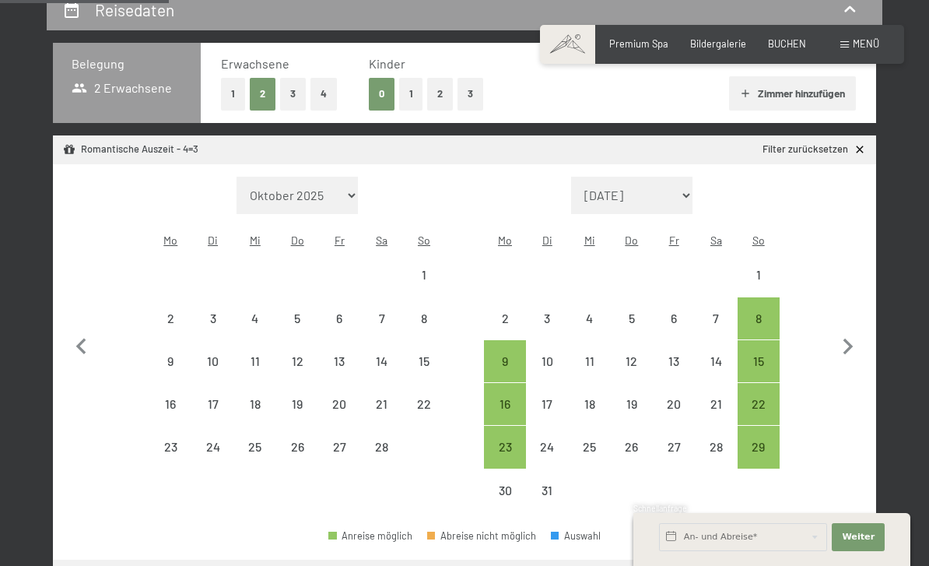
click at [680, 355] on div "13" at bounding box center [673, 374] width 39 height 39
select select "[DATE]"
select select "2026-03-01"
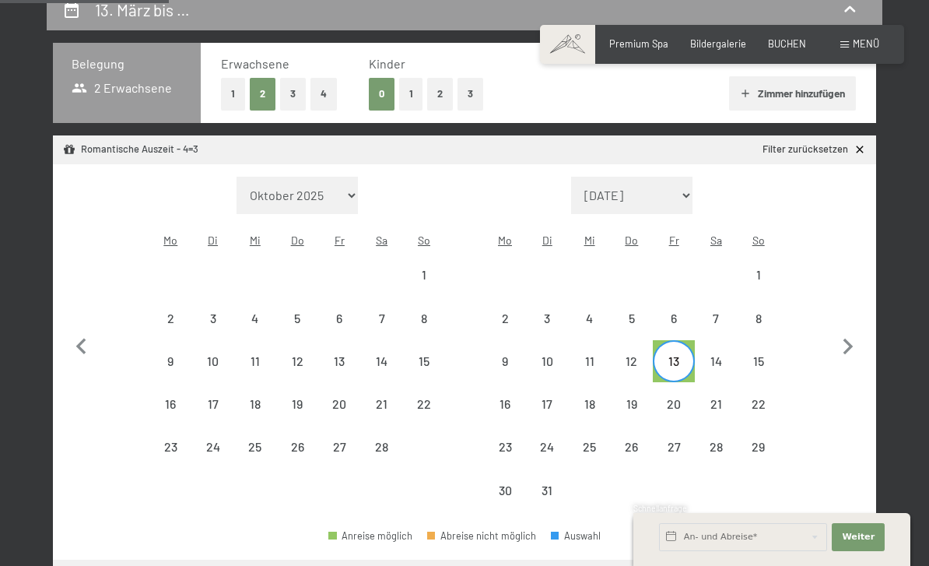
click at [540, 398] on div "17" at bounding box center [546, 417] width 39 height 39
select select "[DATE]"
select select "2026-03-01"
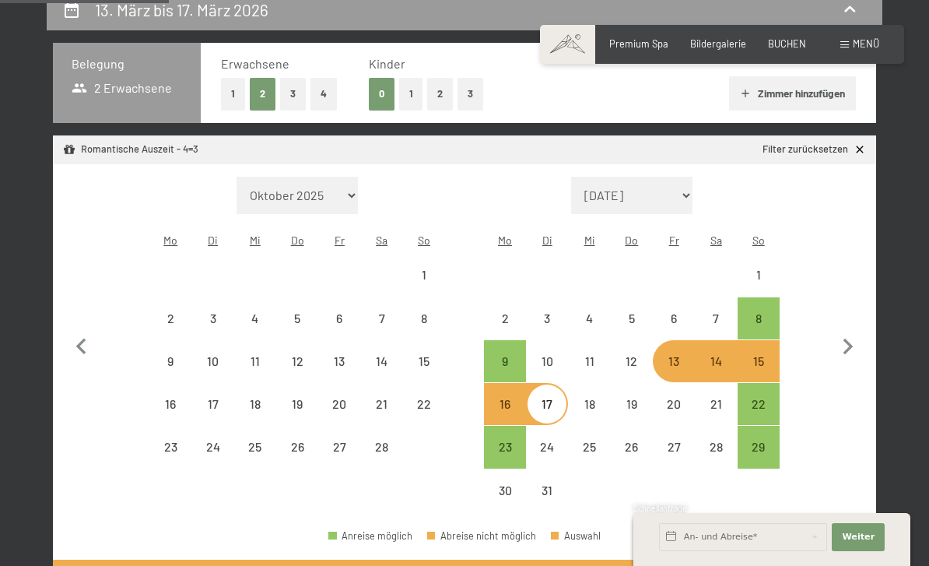
select select "[DATE]"
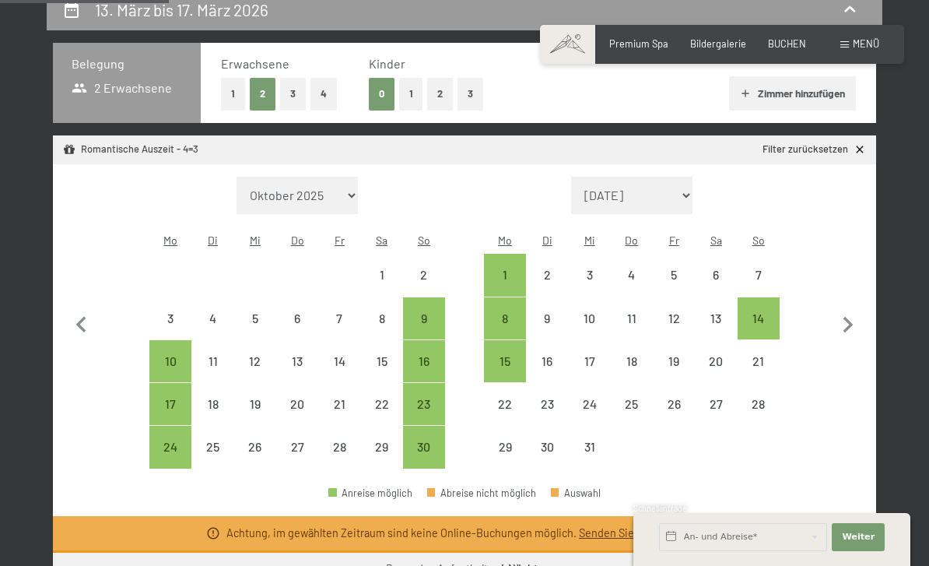
click at [174, 312] on div "3" at bounding box center [170, 331] width 39 height 39
select select "[DATE]"
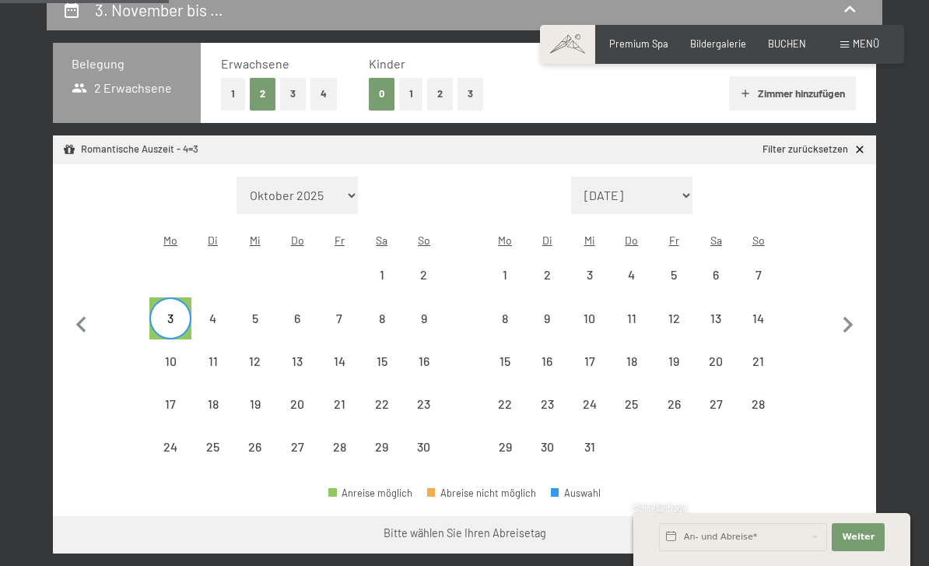
click at [351, 312] on div "7" at bounding box center [339, 331] width 39 height 39
select select "[DATE]"
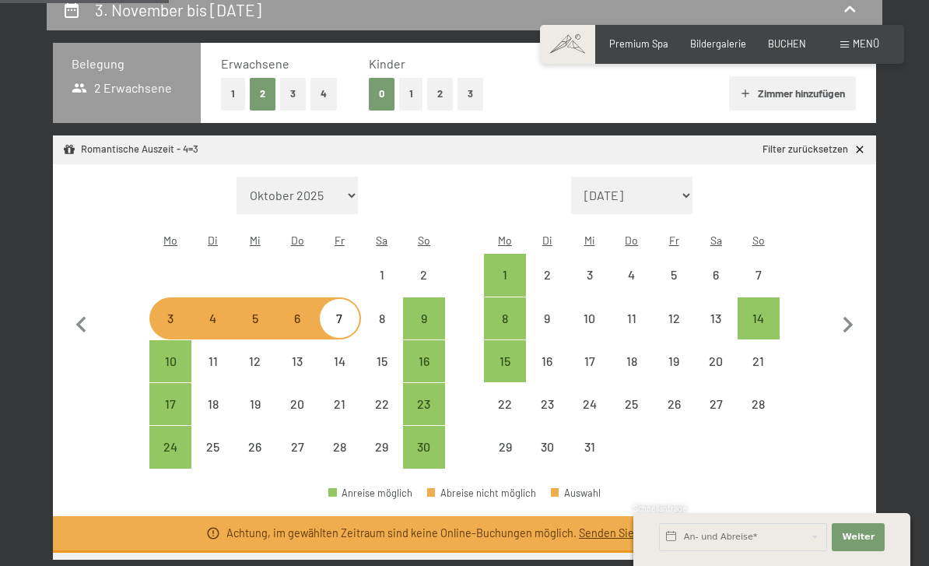
select select "[DATE]"
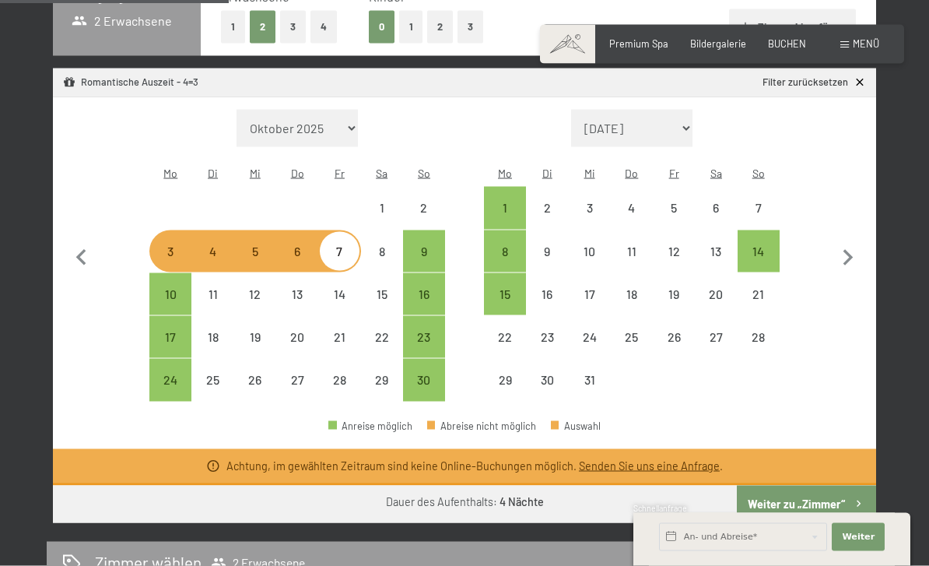
scroll to position [376, 0]
click at [430, 244] on div "9" at bounding box center [424, 263] width 39 height 39
select select "2025-11-01"
select select "2025-12-01"
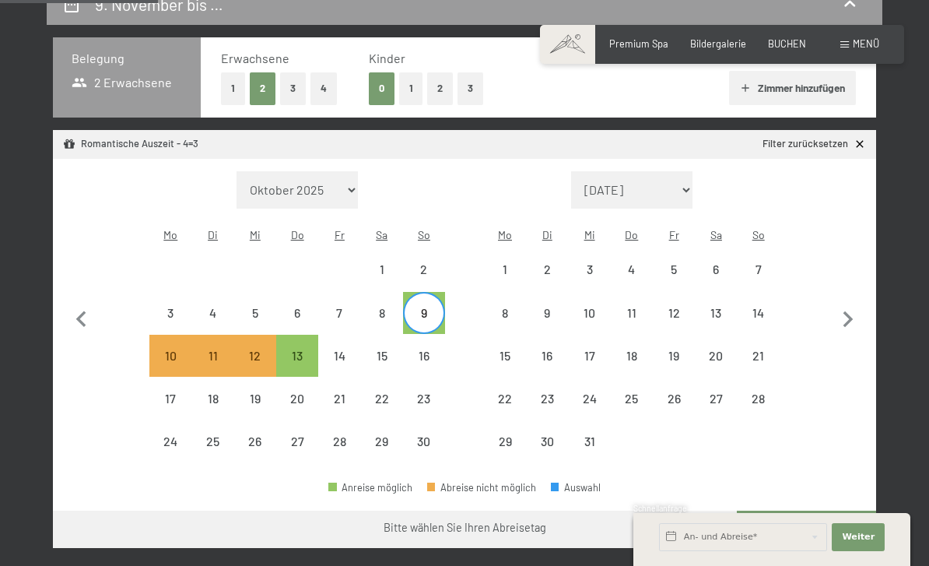
scroll to position [266, 0]
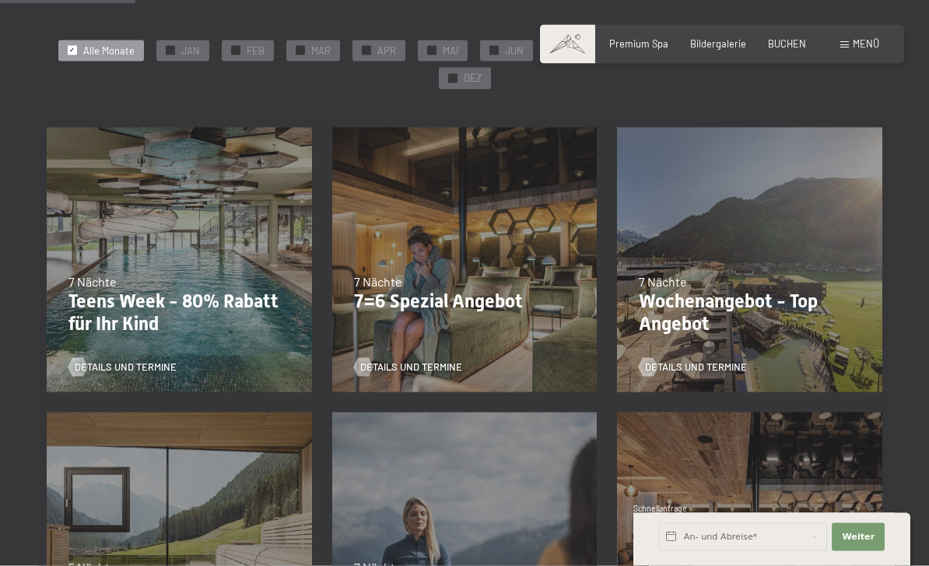
scroll to position [310, 0]
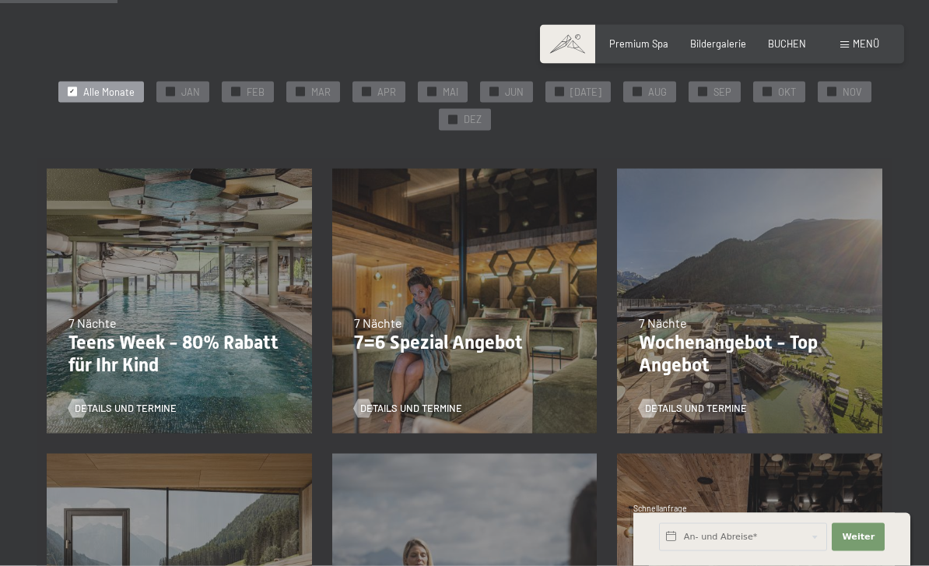
click at [324, 94] on span "MAR" at bounding box center [320, 93] width 19 height 14
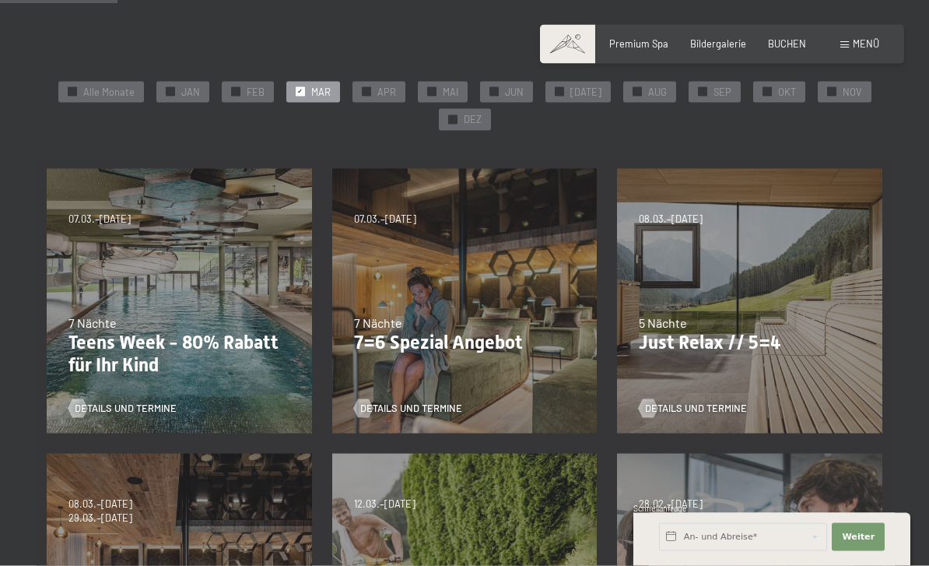
scroll to position [269, 0]
click at [804, 324] on div "5 Nächte" at bounding box center [750, 321] width 222 height 17
click at [705, 408] on span "Details und Termine" at bounding box center [696, 408] width 102 height 14
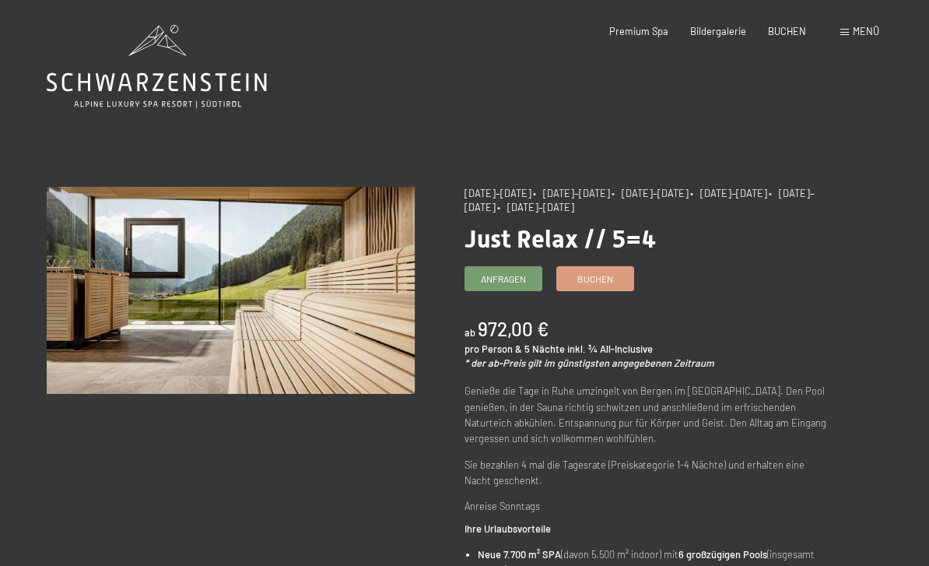
click at [597, 282] on link "Buchen" at bounding box center [595, 278] width 76 height 23
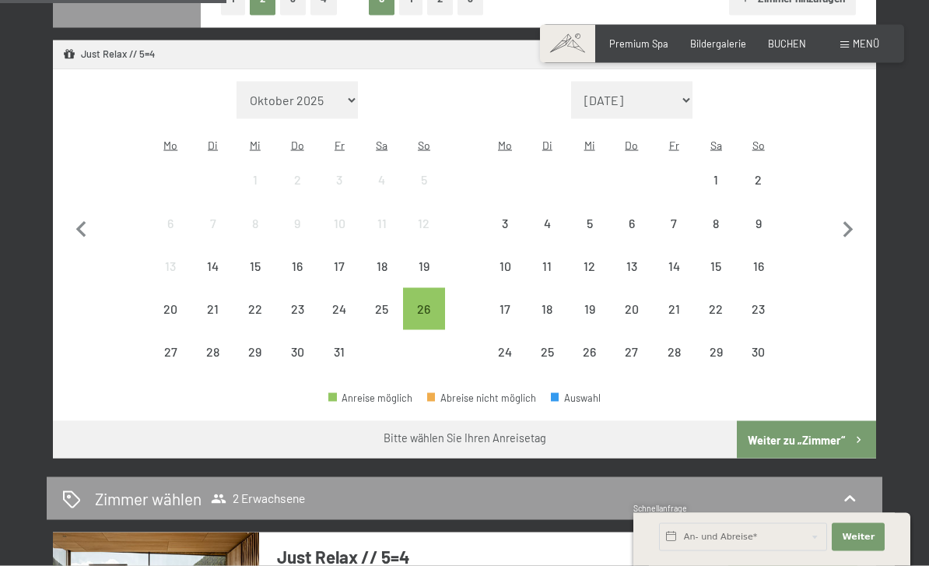
click at [853, 227] on icon "button" at bounding box center [848, 230] width 33 height 33
select select "[DATE]"
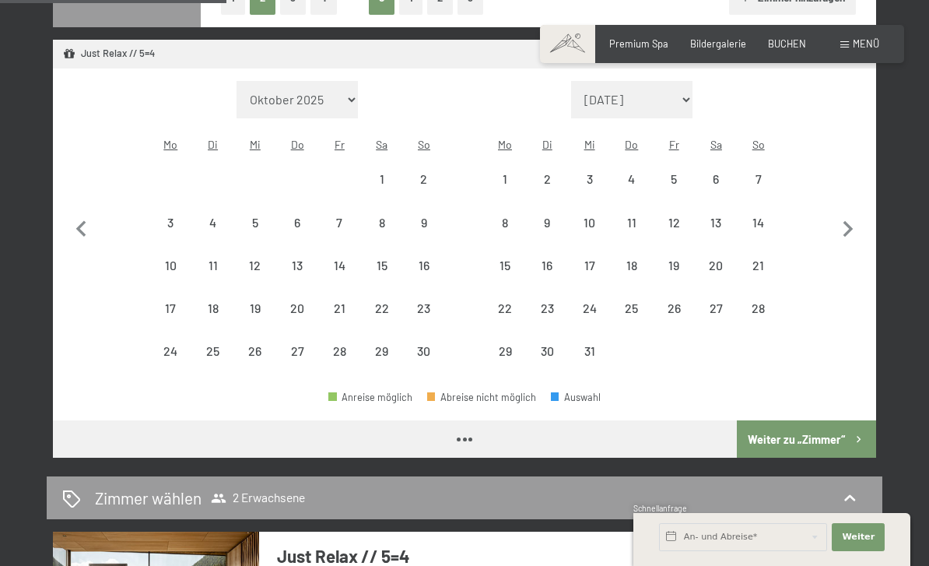
select select "[DATE]"
click at [852, 222] on icon "button" at bounding box center [848, 229] width 33 height 33
select select "2025-12-01"
select select "2026-01-01"
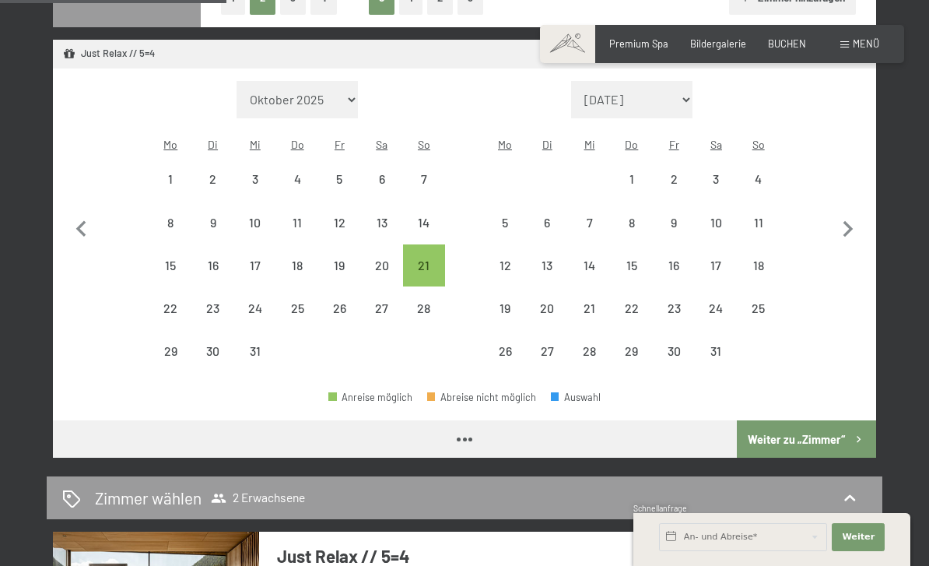
select select "2025-12-01"
select select "2026-01-01"
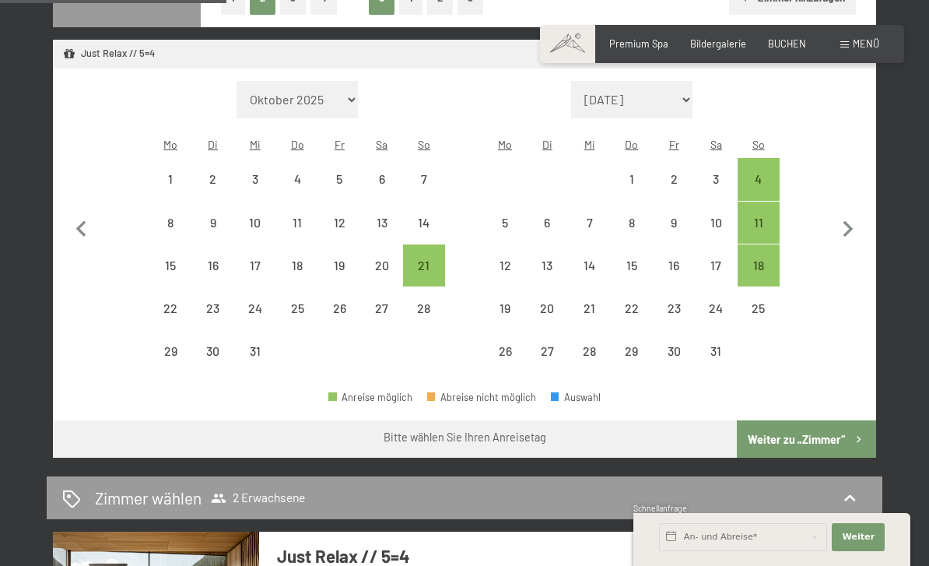
click at [846, 224] on icon "button" at bounding box center [848, 229] width 10 height 16
select select "2026-01-01"
select select "2026-02-01"
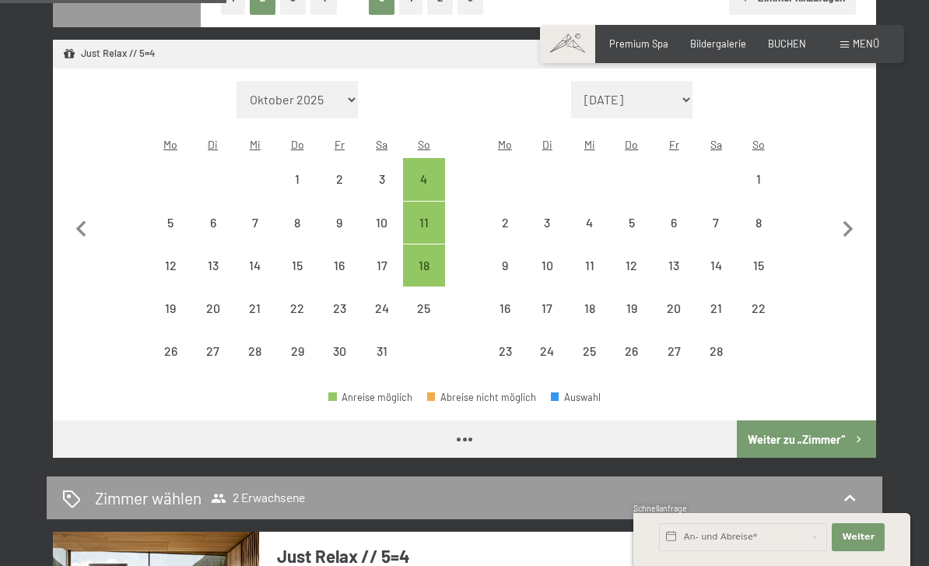
select select "2026-01-01"
select select "2026-02-01"
click at [848, 218] on icon "button" at bounding box center [848, 229] width 33 height 33
select select "2026-02-01"
select select "2026-03-01"
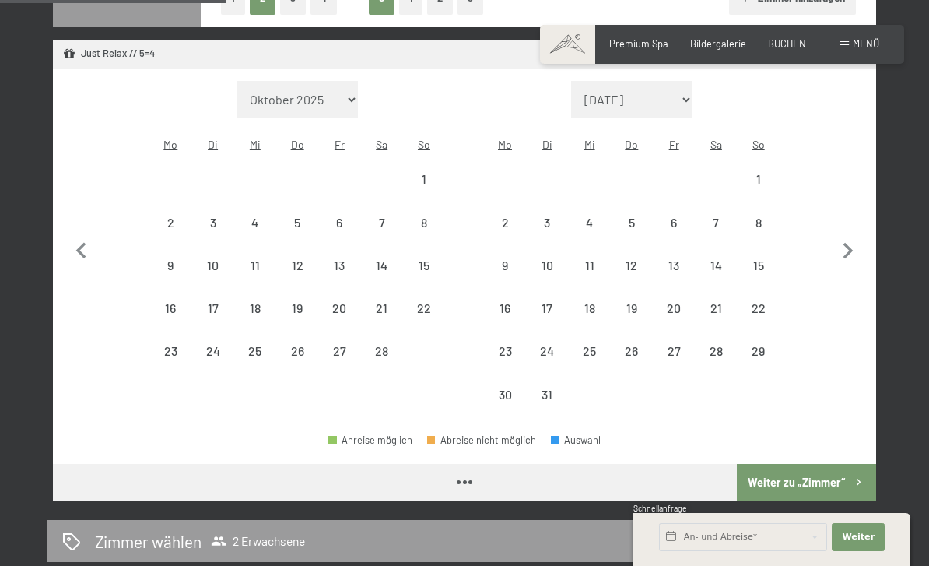
select select "2026-02-01"
select select "2026-03-01"
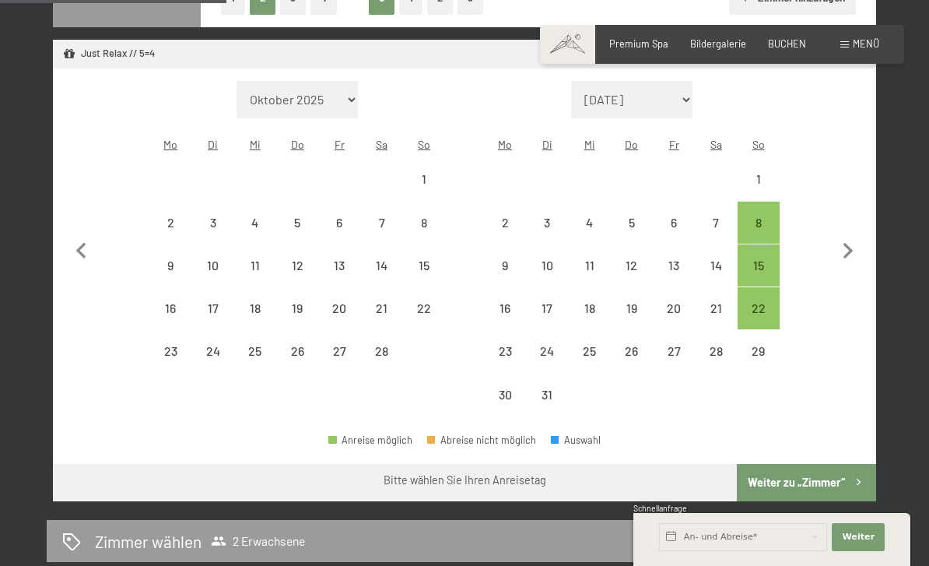
click at [755, 216] on div "8" at bounding box center [758, 235] width 39 height 39
select select "2026-02-01"
select select "2026-03-01"
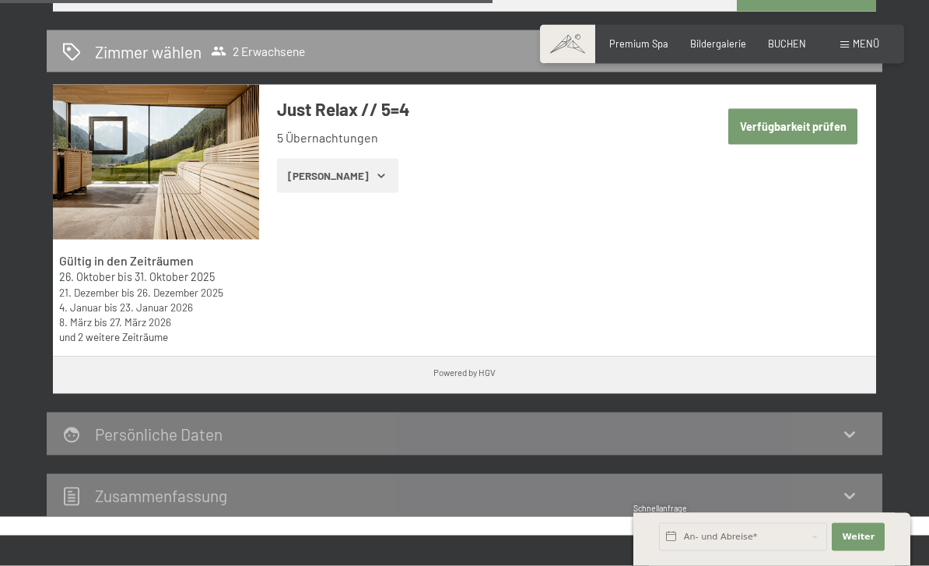
scroll to position [849, 0]
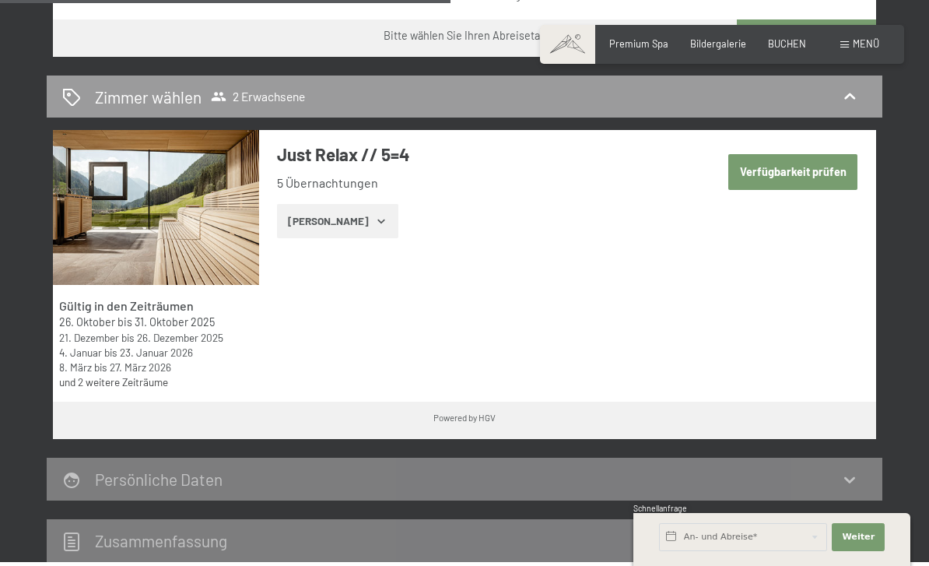
click at [316, 204] on button "Zeige Zimmer" at bounding box center [337, 221] width 121 height 34
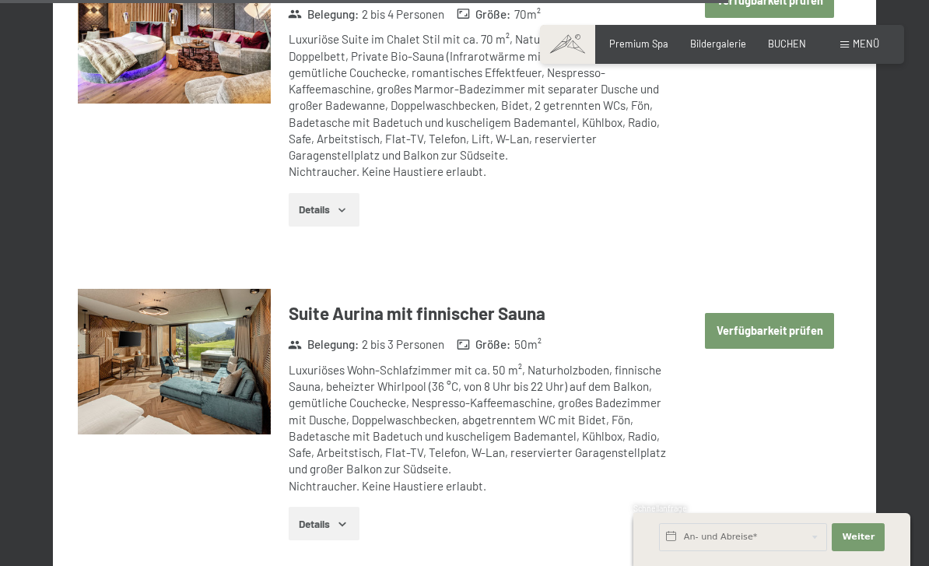
scroll to position [4475, 0]
click at [800, 313] on button "Verfügbarkeit prüfen" at bounding box center [769, 331] width 129 height 36
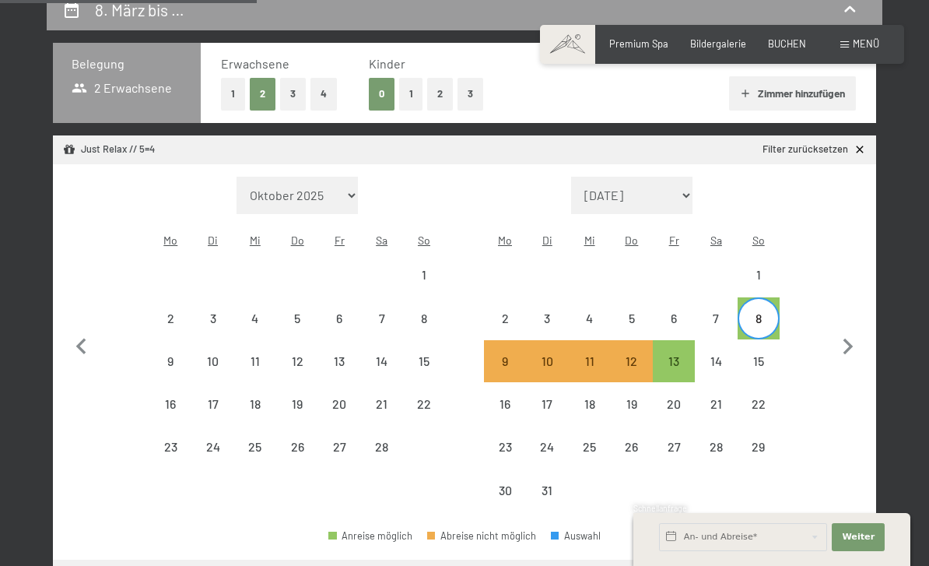
scroll to position [398, 0]
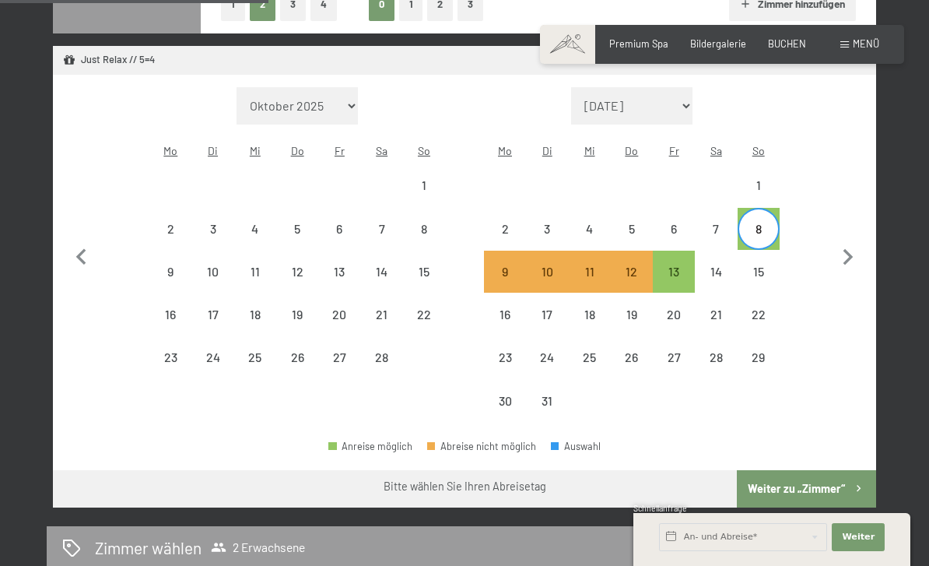
click at [762, 222] on div "8" at bounding box center [758, 241] width 39 height 39
select select "2026-02-01"
select select "2026-03-01"
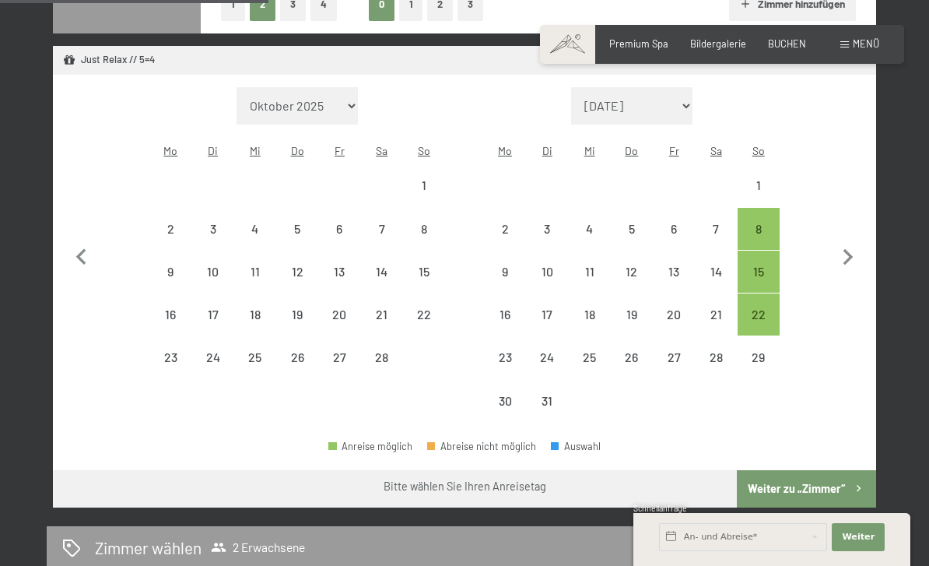
click at [758, 222] on div "8" at bounding box center [758, 241] width 39 height 39
select select "2026-02-01"
select select "2026-03-01"
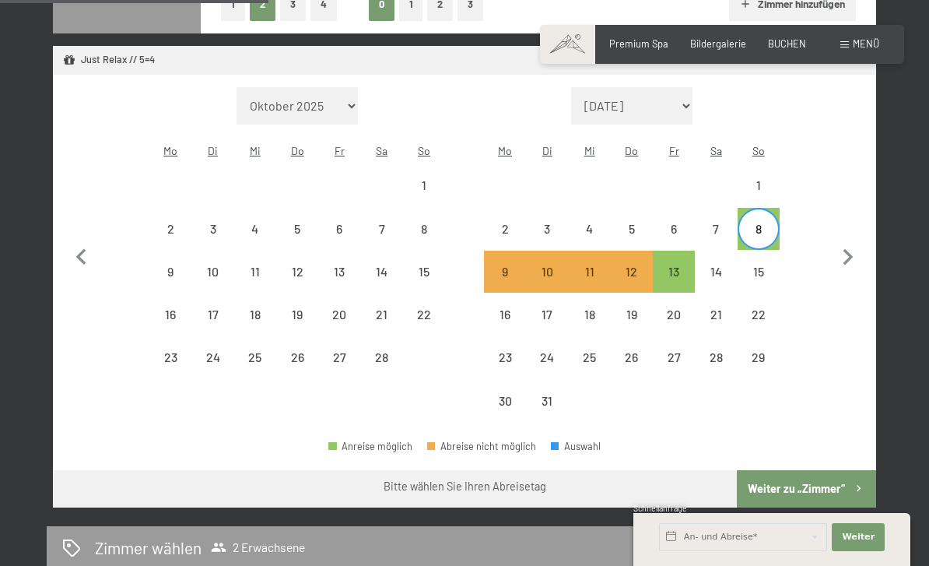
click at [829, 470] on button "Weiter zu „Zimmer“" at bounding box center [806, 488] width 139 height 37
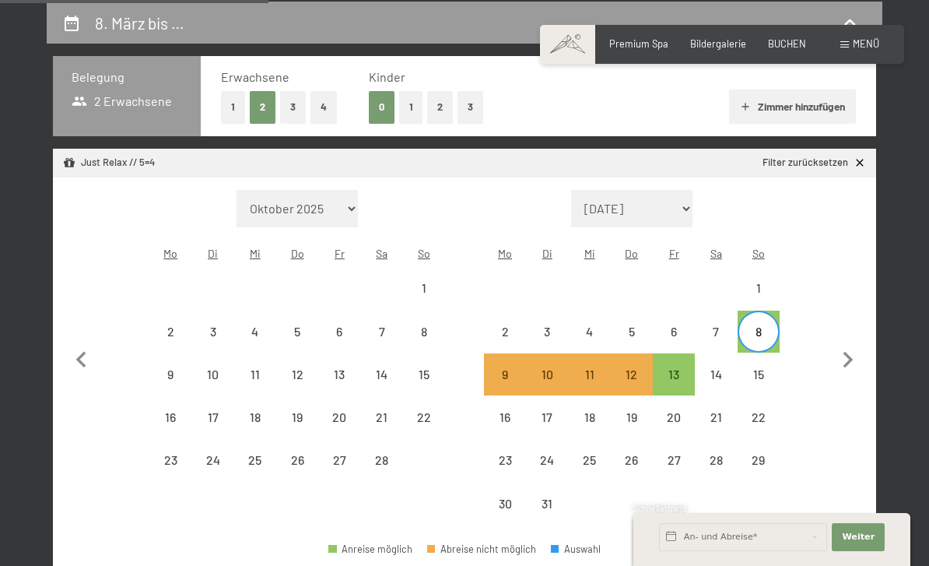
select select "2026-02-01"
select select "2026-03-01"
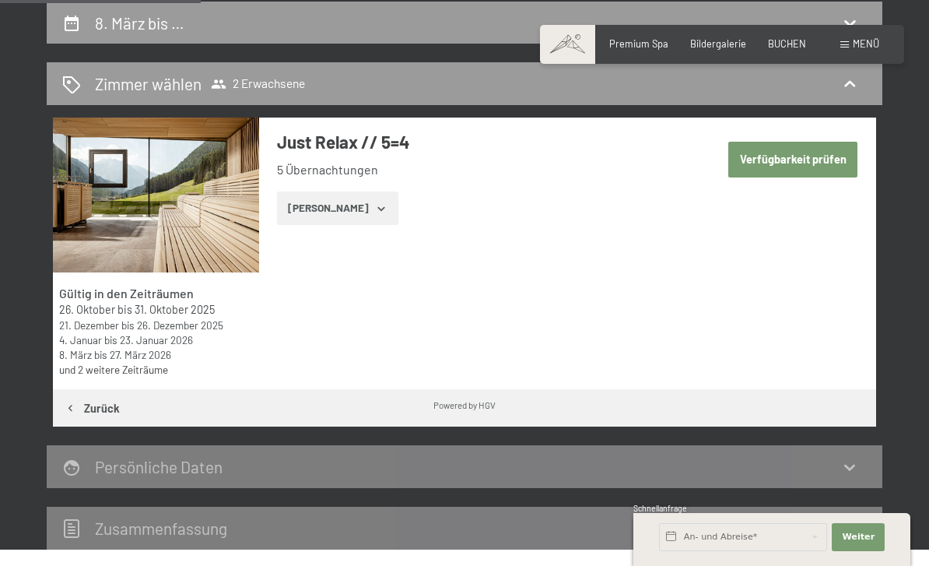
click at [814, 159] on button "Verfügbarkeit prüfen" at bounding box center [792, 160] width 129 height 36
select select "2026-02-01"
select select "2026-03-01"
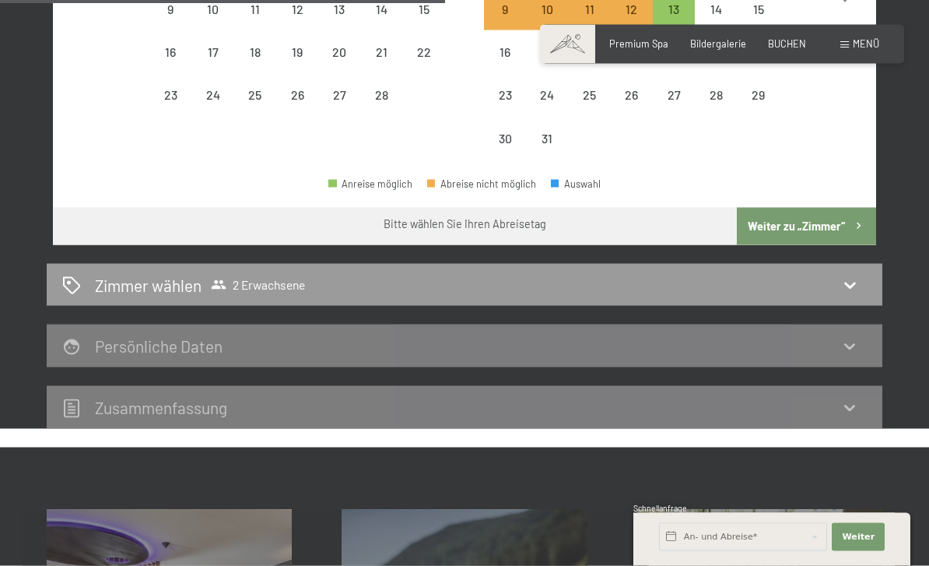
click at [830, 209] on button "Weiter zu „Zimmer“" at bounding box center [806, 226] width 139 height 37
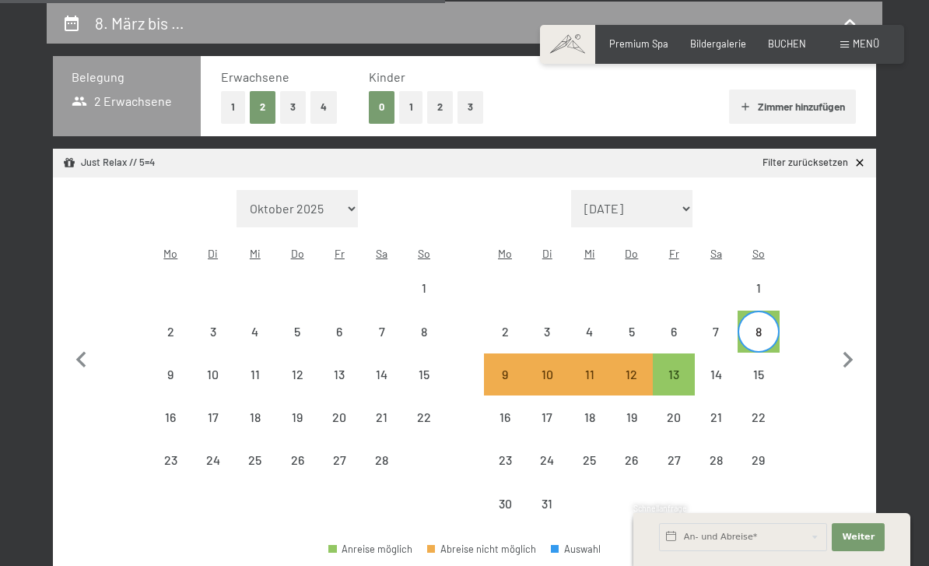
select select "2026-02-01"
select select "2026-03-01"
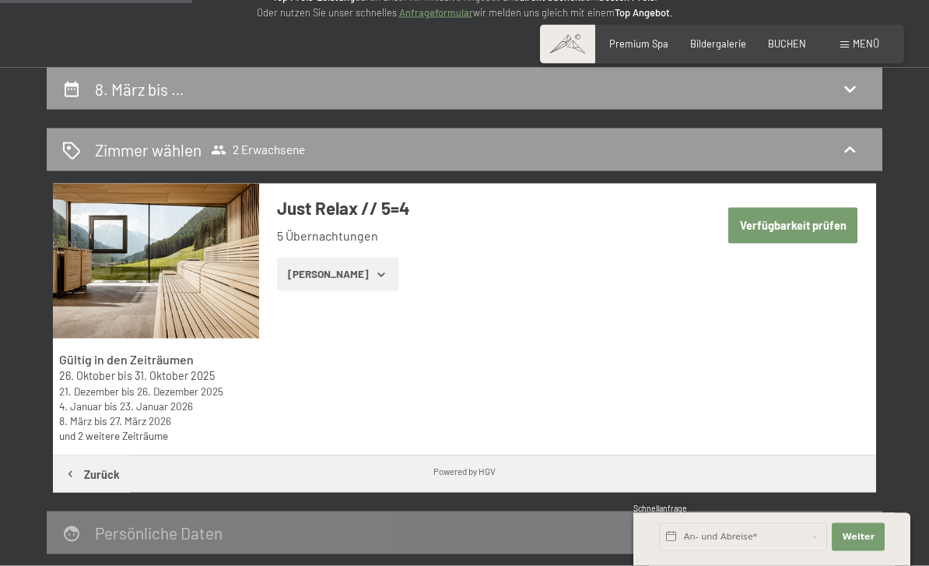
scroll to position [230, 0]
click at [348, 276] on button "Zeige Zimmer" at bounding box center [337, 274] width 121 height 34
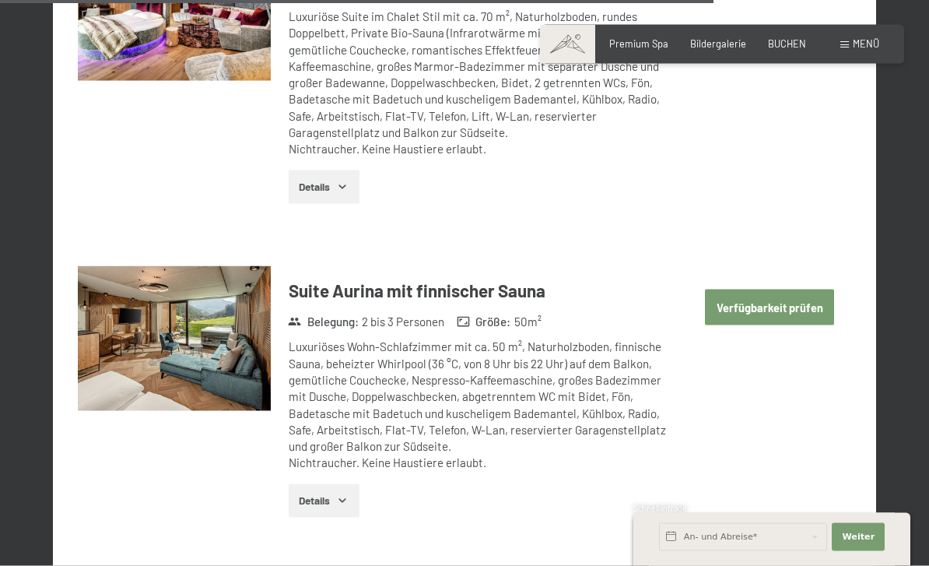
scroll to position [3972, 0]
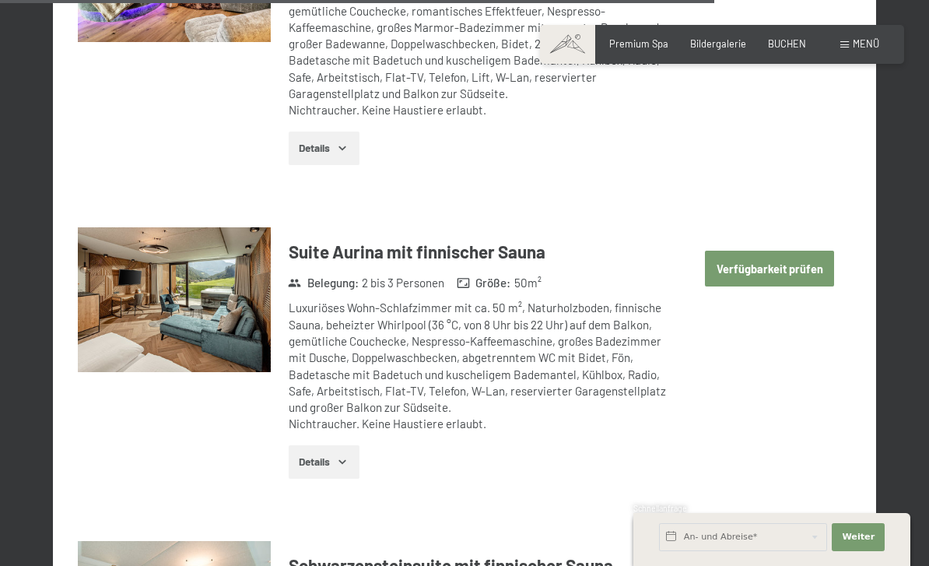
click at [149, 227] on img at bounding box center [175, 299] width 194 height 145
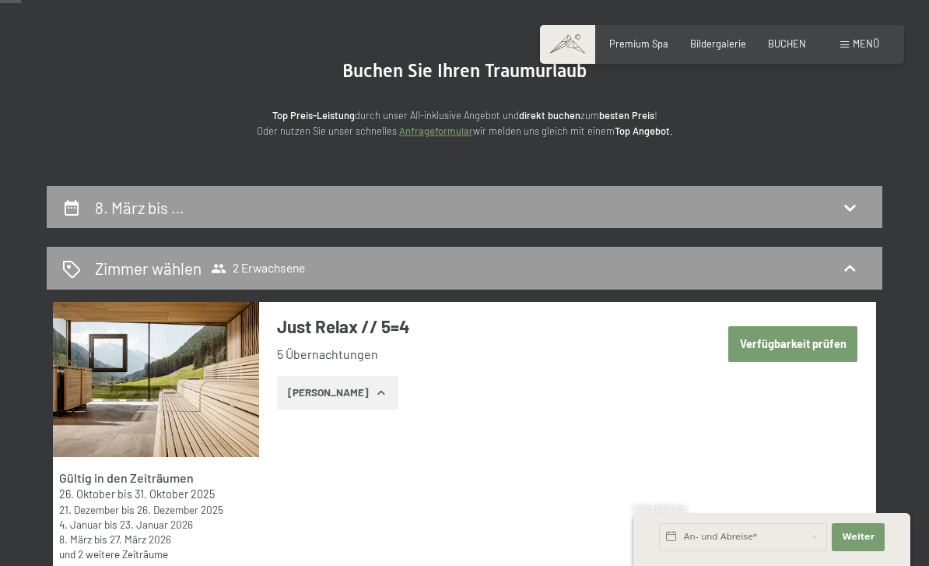
scroll to position [0, 0]
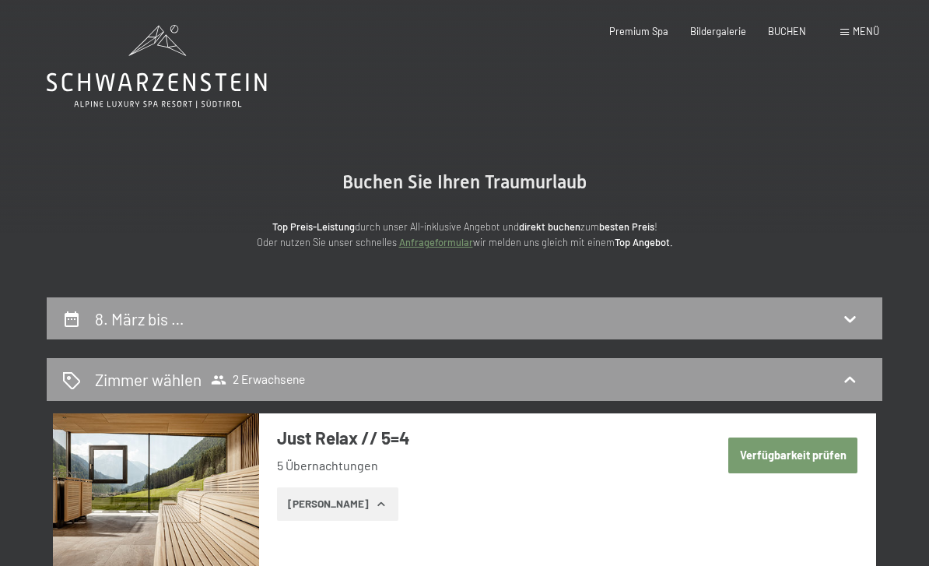
click at [793, 31] on span "BUCHEN" at bounding box center [787, 31] width 38 height 12
click at [818, 325] on div "8. März bis …" at bounding box center [464, 318] width 804 height 23
select select "2026-02-01"
select select "2026-03-01"
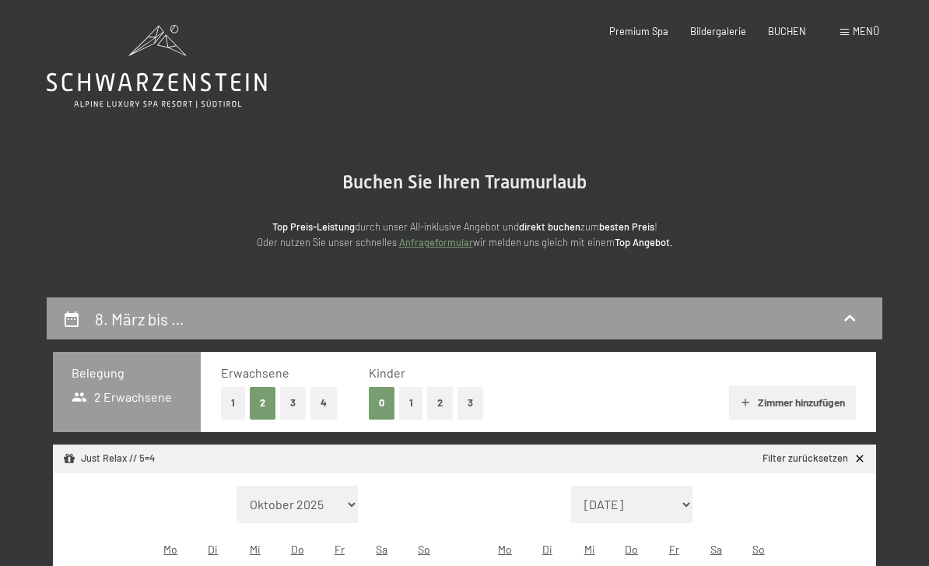
scroll to position [296, 0]
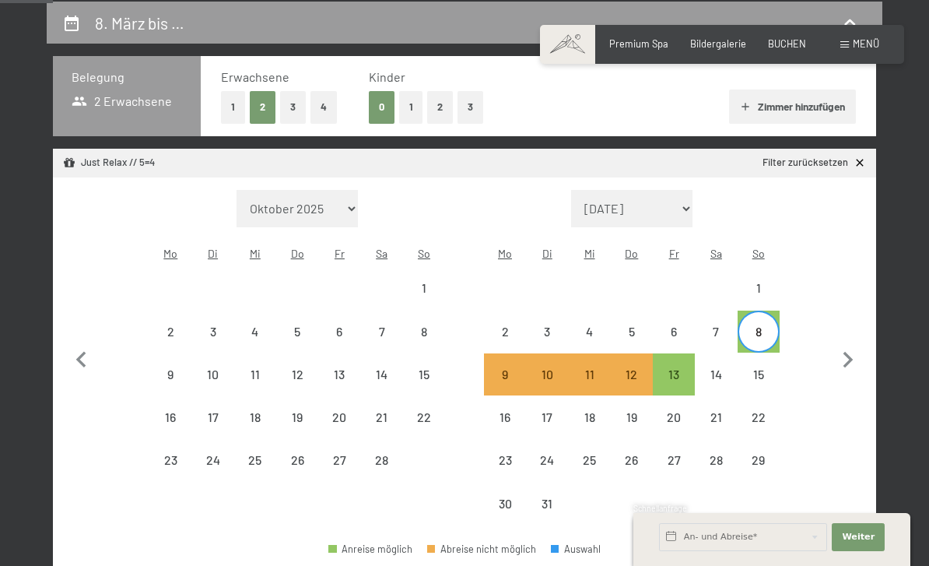
click at [591, 368] on div "11" at bounding box center [588, 387] width 39 height 39
select select "2026-02-01"
select select "2026-03-01"
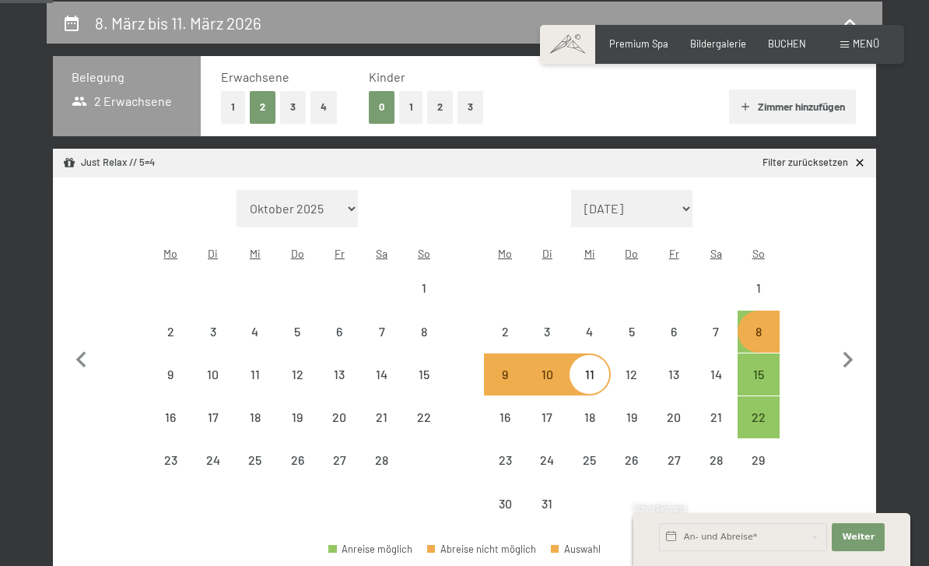
click at [636, 368] on div "12" at bounding box center [631, 387] width 39 height 39
select select "2026-02-01"
select select "2026-03-01"
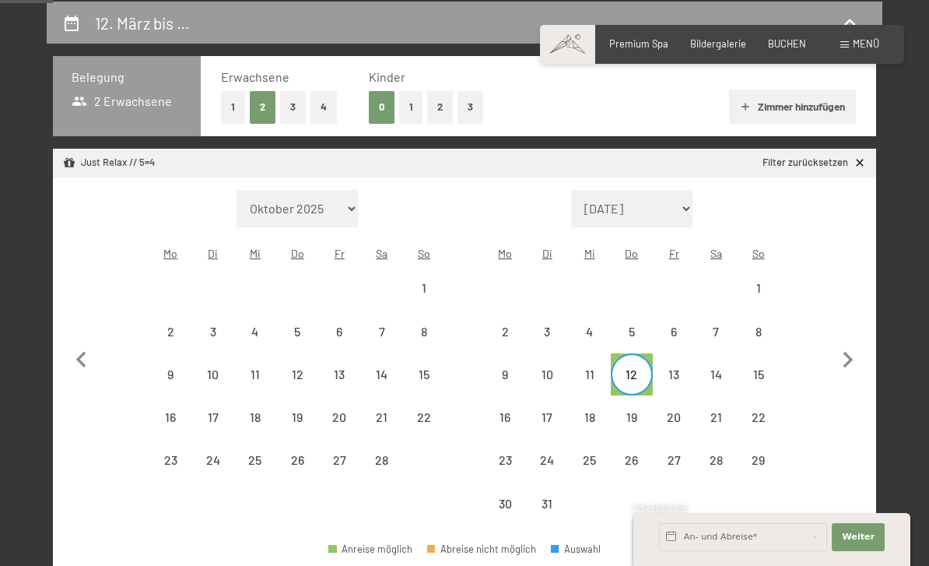
click at [517, 411] on div "16" at bounding box center [504, 430] width 39 height 39
select select "2026-02-01"
select select "2026-03-01"
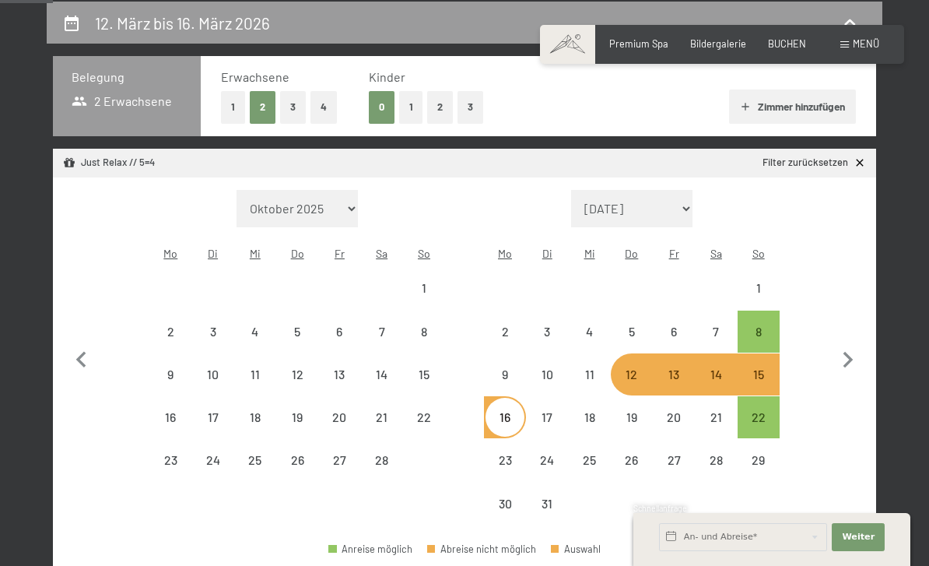
click at [597, 368] on div "11" at bounding box center [588, 387] width 39 height 39
select select "2026-02-01"
select select "2026-03-01"
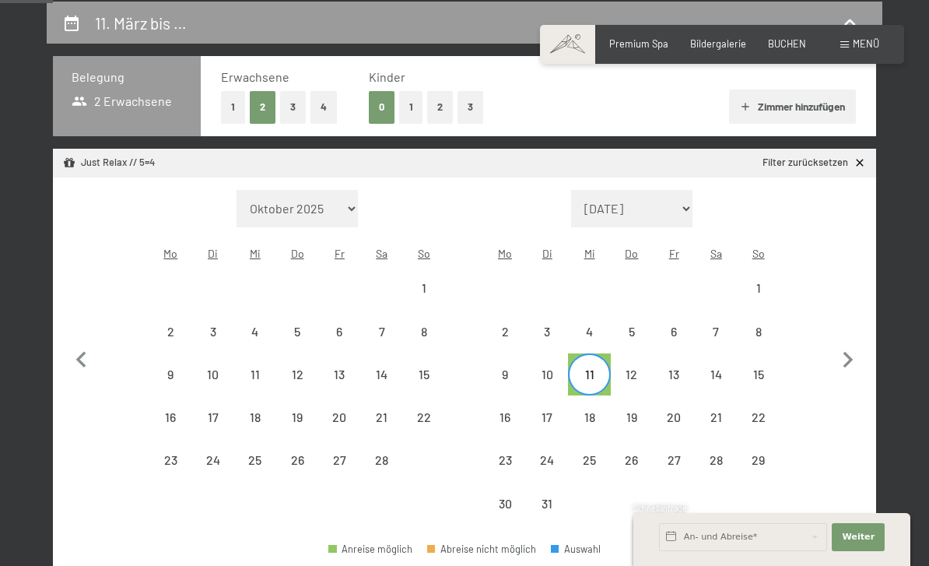
click at [516, 411] on div "16" at bounding box center [504, 430] width 39 height 39
select select "2026-02-01"
select select "2026-03-01"
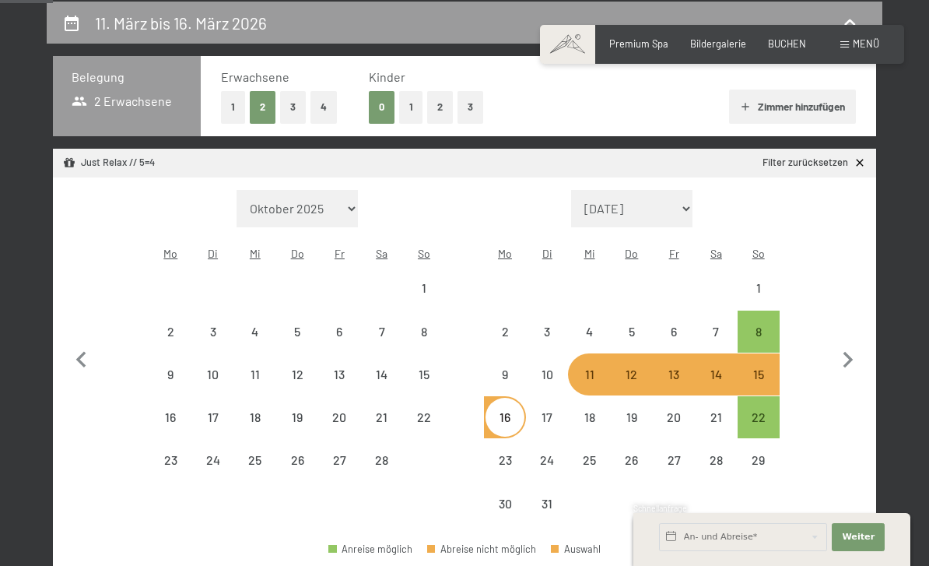
click at [905, 422] on div "11. März bis 16. März 2026 Belegung 2 Erwachsene Erwachsene 1 2 3 4 Kinder 0 1 …" at bounding box center [464, 416] width 929 height 828
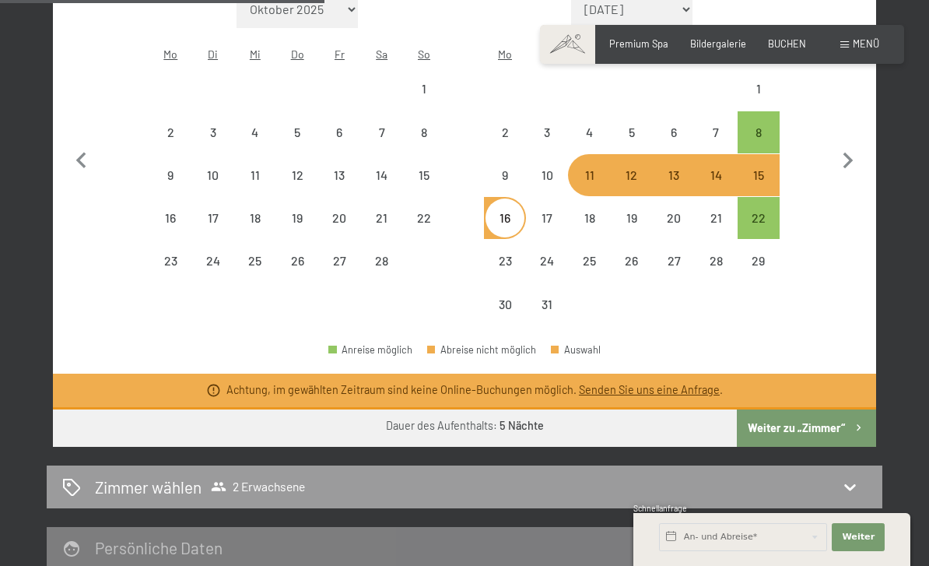
click at [825, 413] on button "Weiter zu „Zimmer“" at bounding box center [806, 427] width 139 height 37
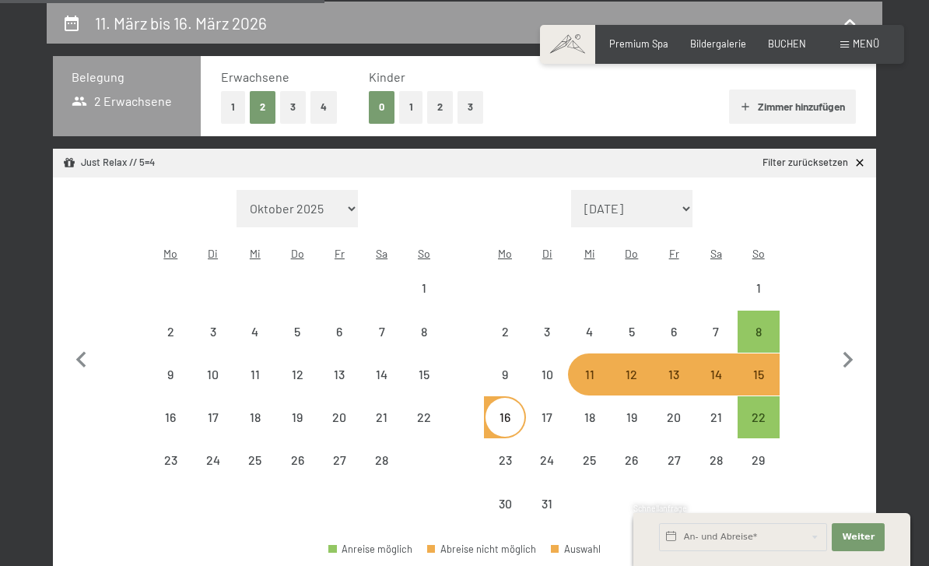
select select "2026-02-01"
select select "2026-03-01"
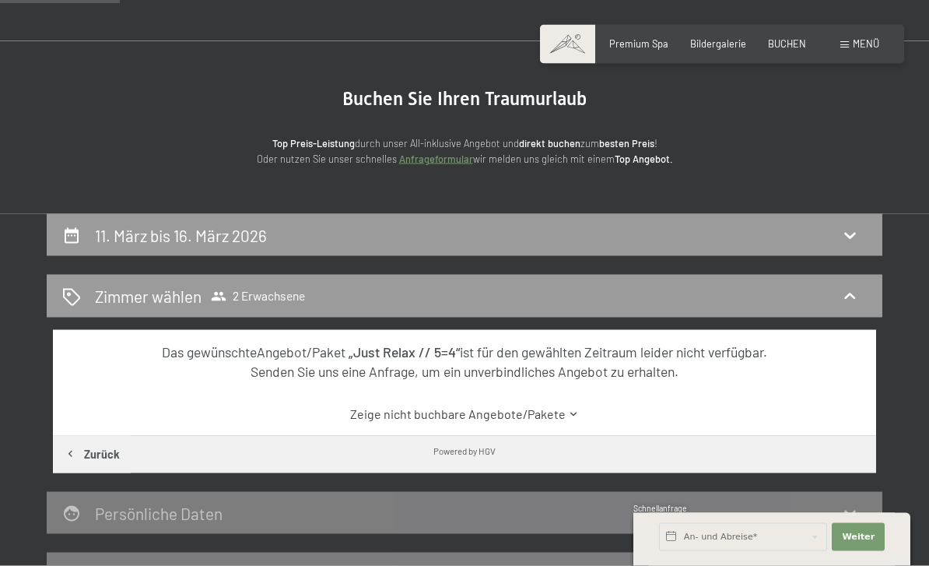
scroll to position [0, 0]
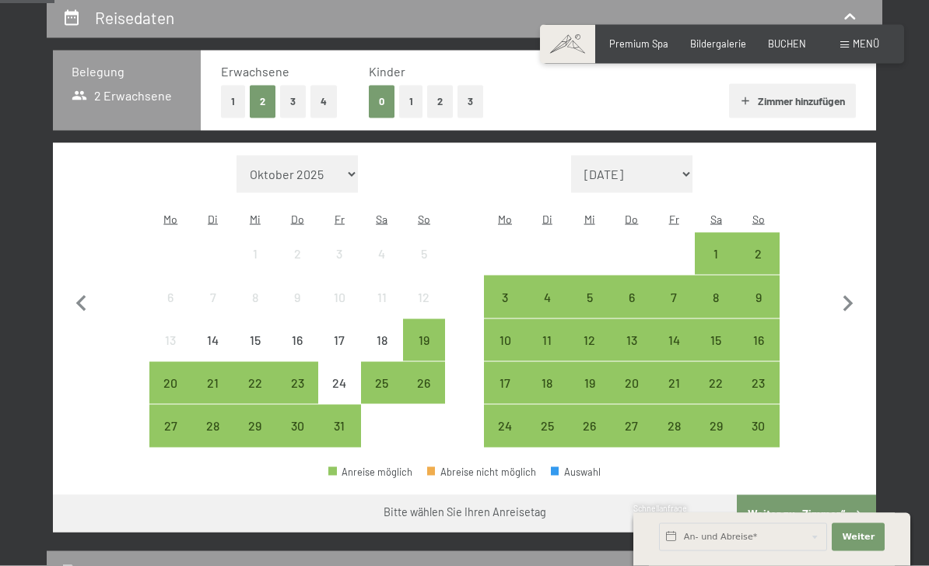
scroll to position [327, 0]
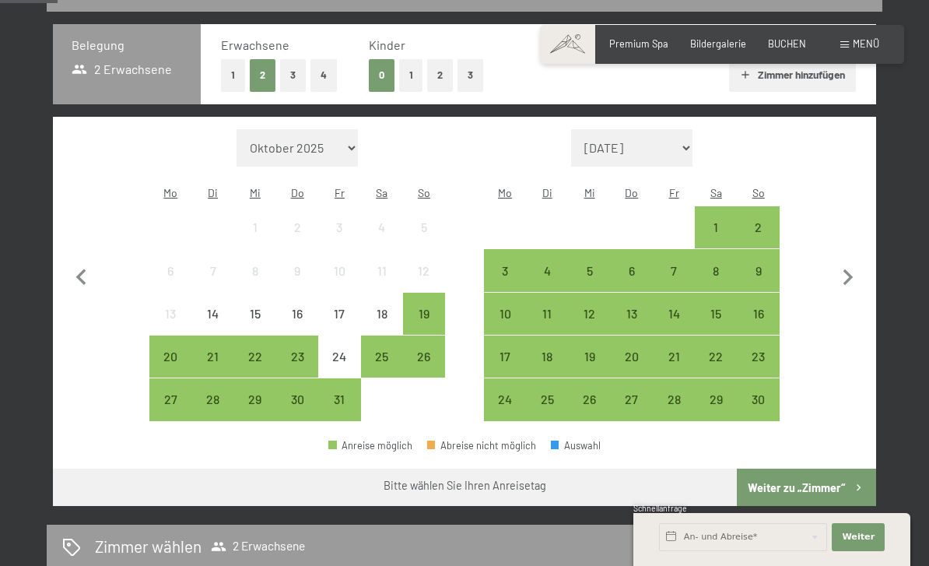
click at [852, 271] on icon "button" at bounding box center [848, 277] width 33 height 33
select select "[DATE]"
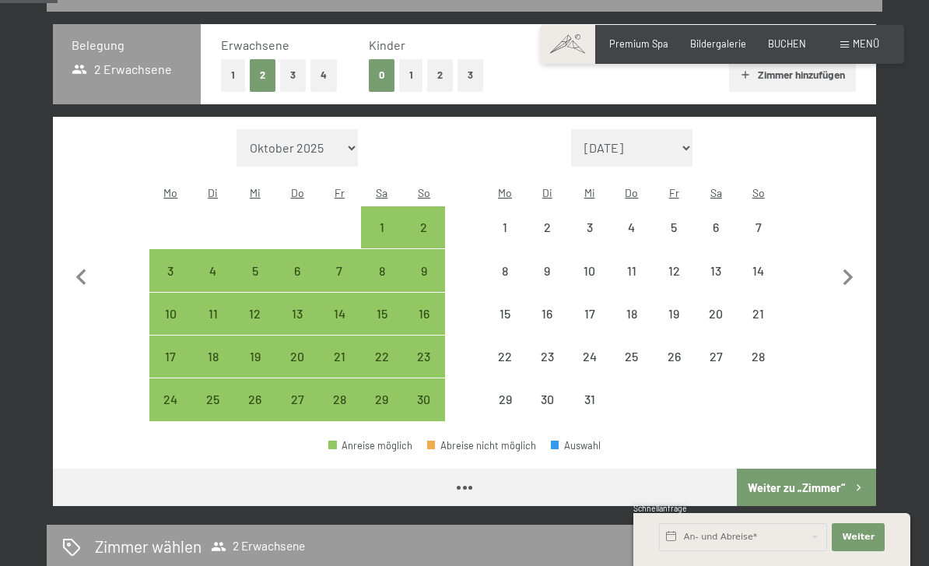
click at [851, 271] on icon "button" at bounding box center [848, 277] width 33 height 33
select select "[DATE]"
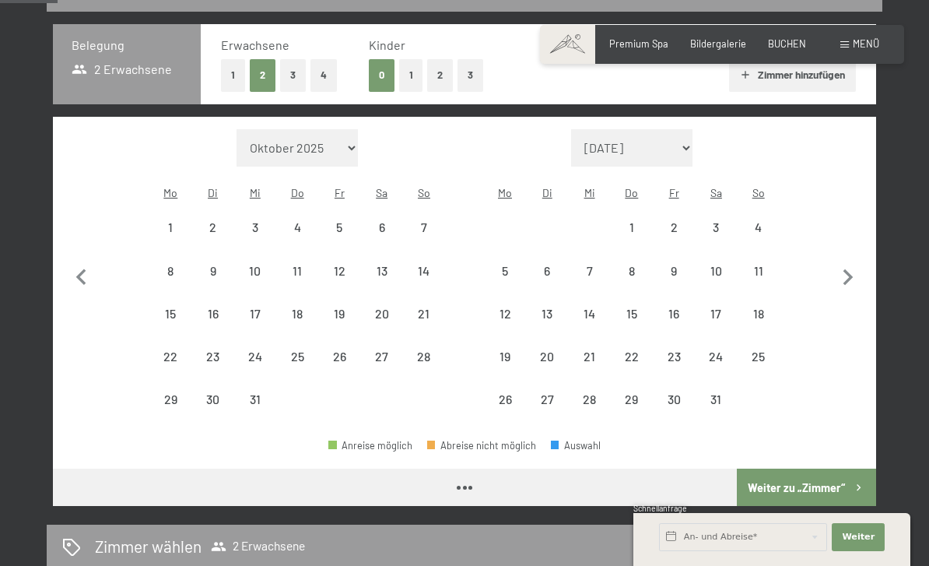
click at [859, 262] on icon "button" at bounding box center [848, 277] width 33 height 33
select select "[DATE]"
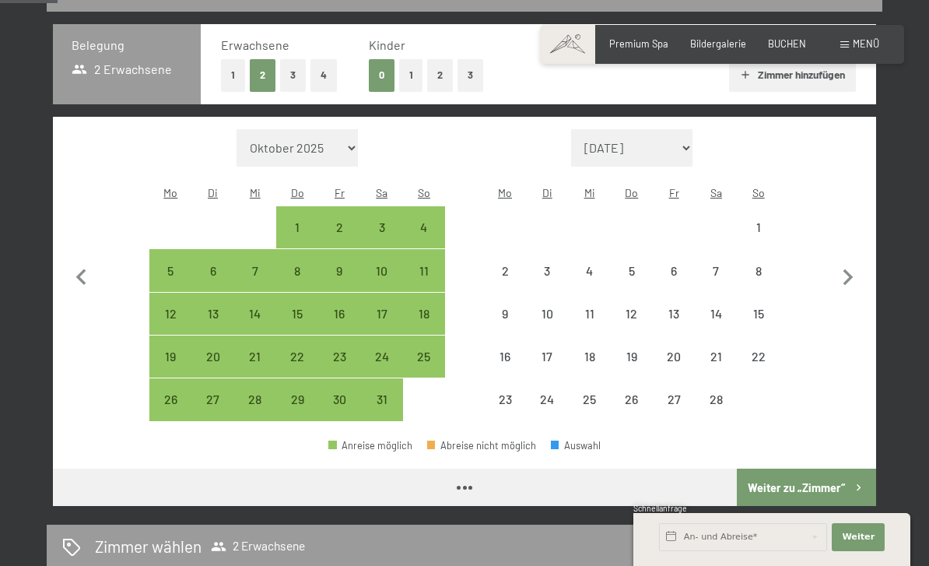
select select "[DATE]"
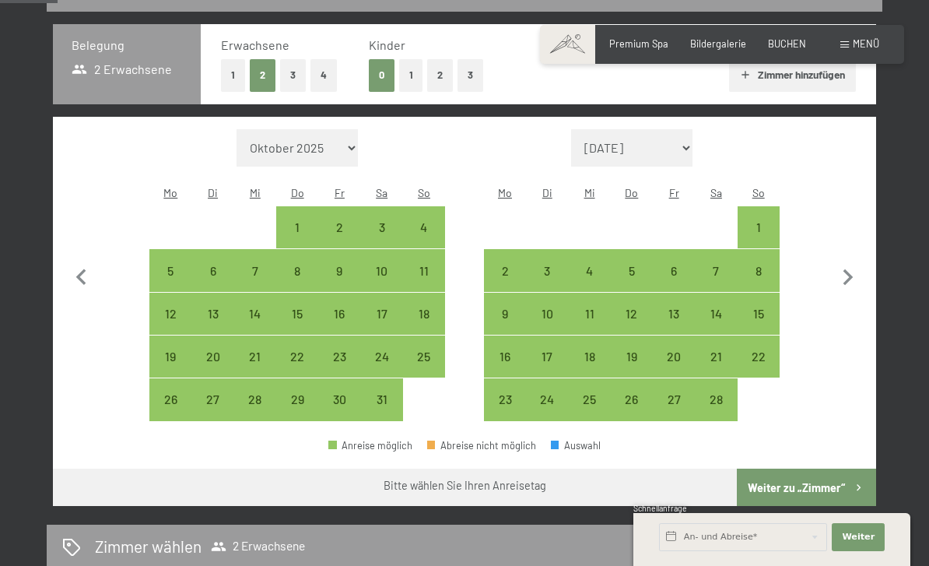
click at [506, 264] on div "2" at bounding box center [504, 283] width 39 height 39
select select "[DATE]"
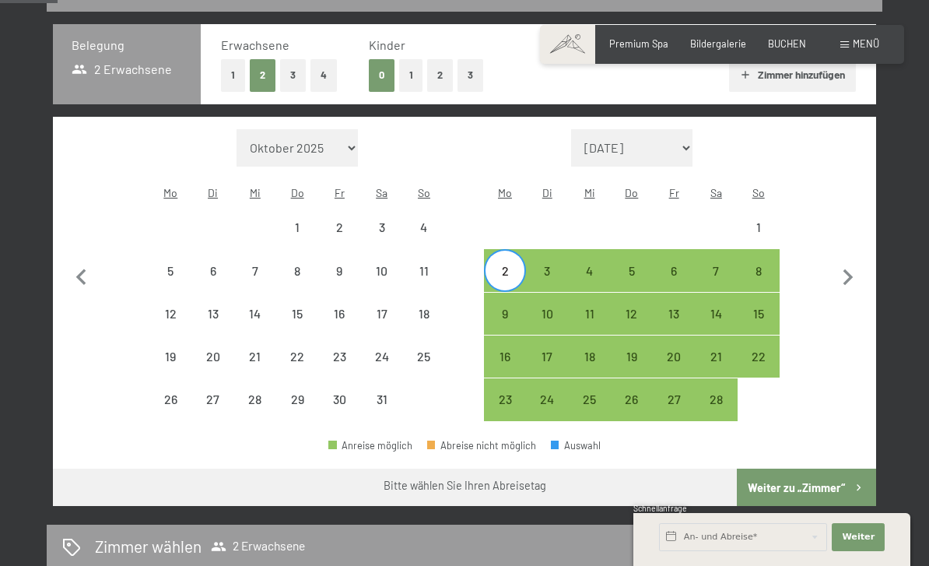
click at [724, 264] on div "7" at bounding box center [715, 283] width 39 height 39
select select "[DATE]"
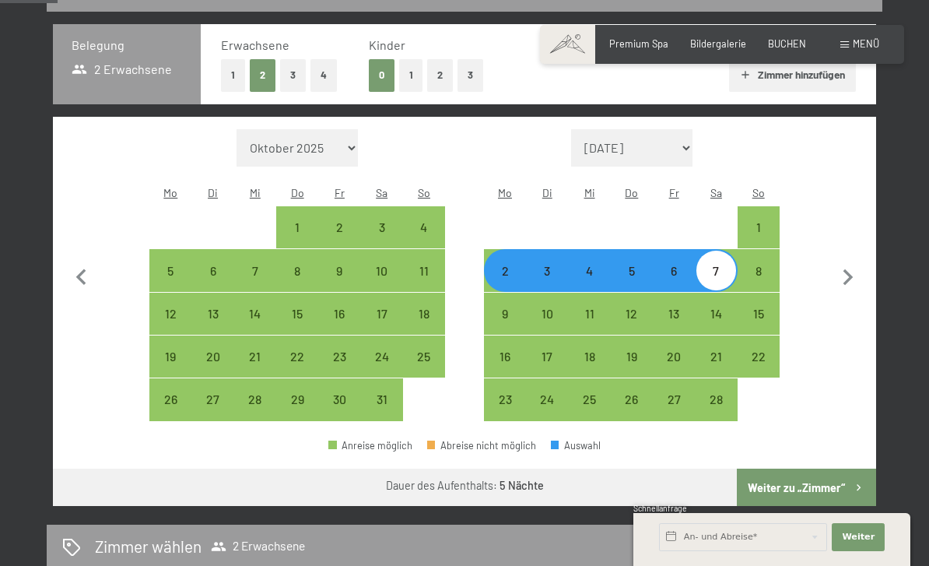
click at [829, 478] on button "Weiter zu „Zimmer“" at bounding box center [806, 486] width 139 height 37
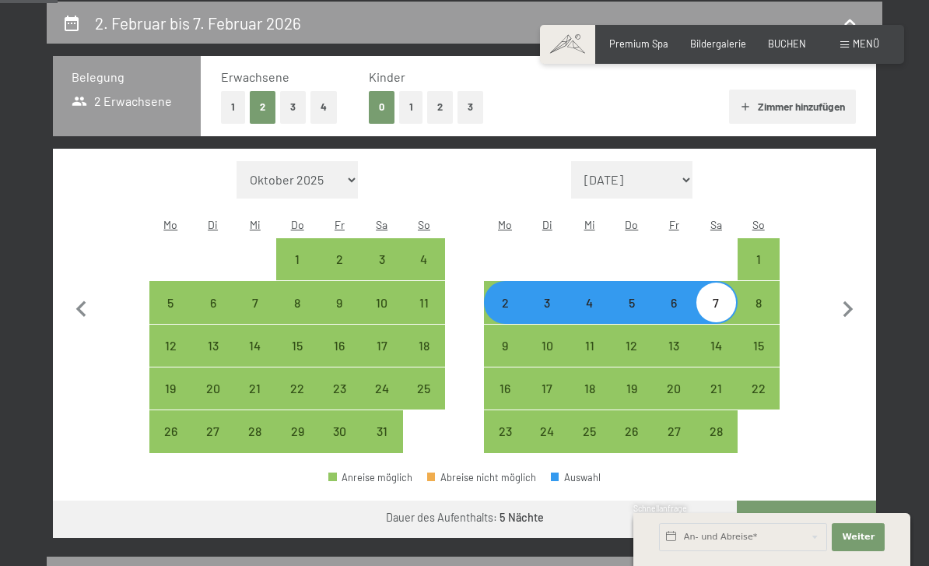
select select "[DATE]"
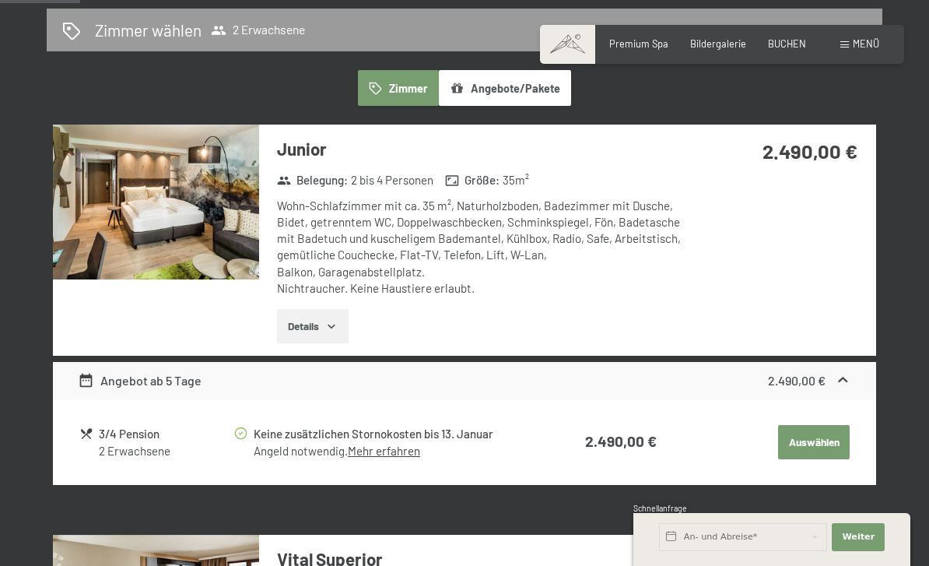
scroll to position [0, 0]
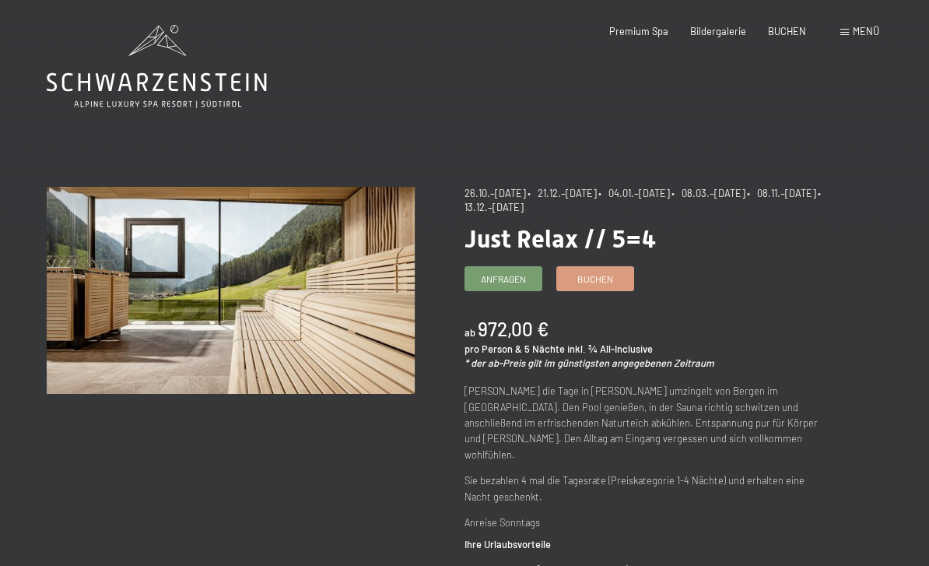
click at [786, 34] on span "BUCHEN" at bounding box center [787, 31] width 38 height 12
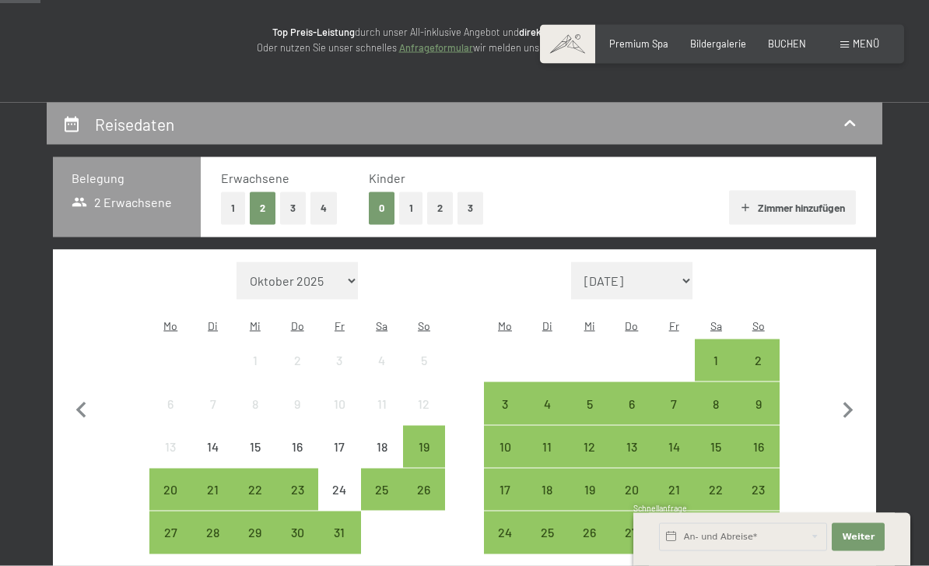
scroll to position [277, 0]
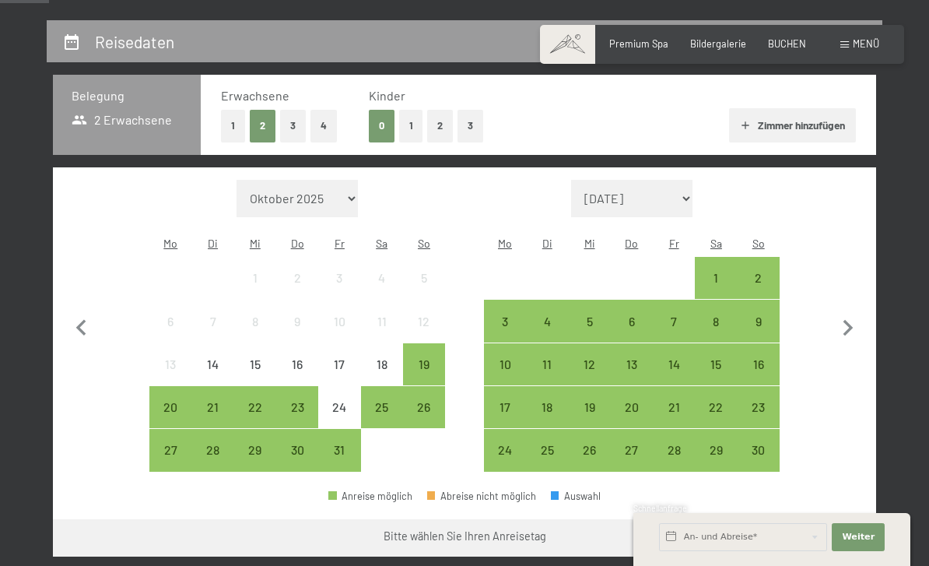
click at [717, 271] on div "1" at bounding box center [715, 290] width 39 height 39
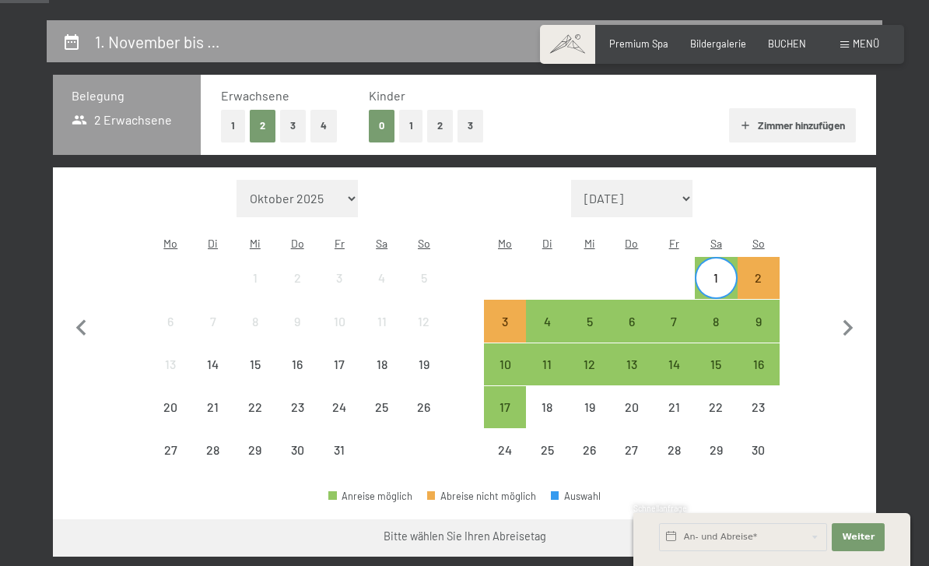
click at [765, 271] on div "2" at bounding box center [758, 290] width 39 height 39
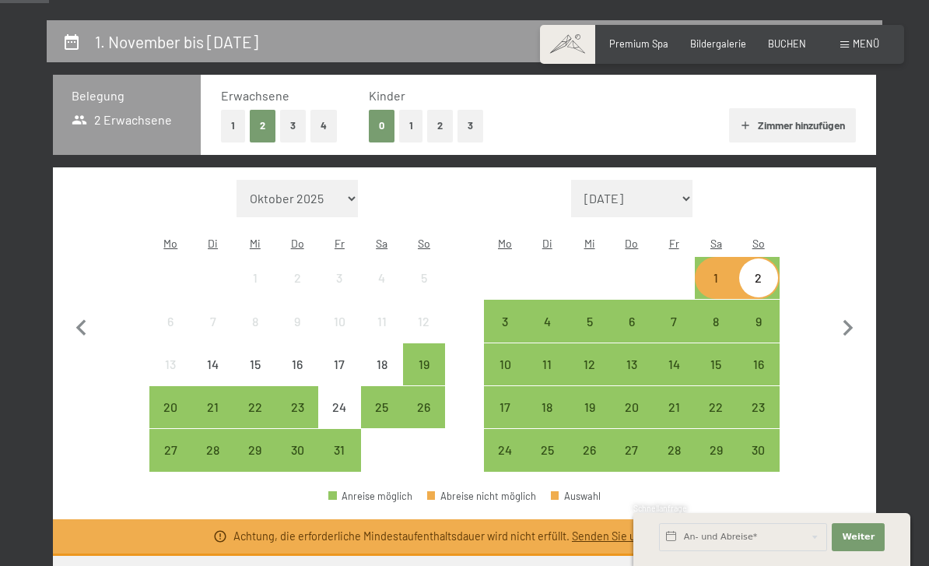
click at [719, 271] on div "1" at bounding box center [715, 290] width 39 height 39
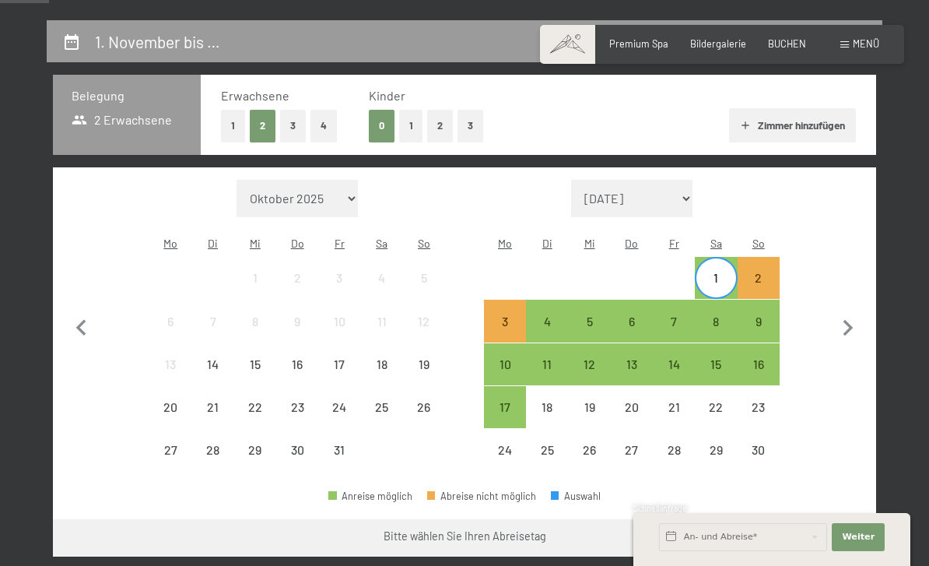
click at [641, 315] on div "6" at bounding box center [631, 334] width 39 height 39
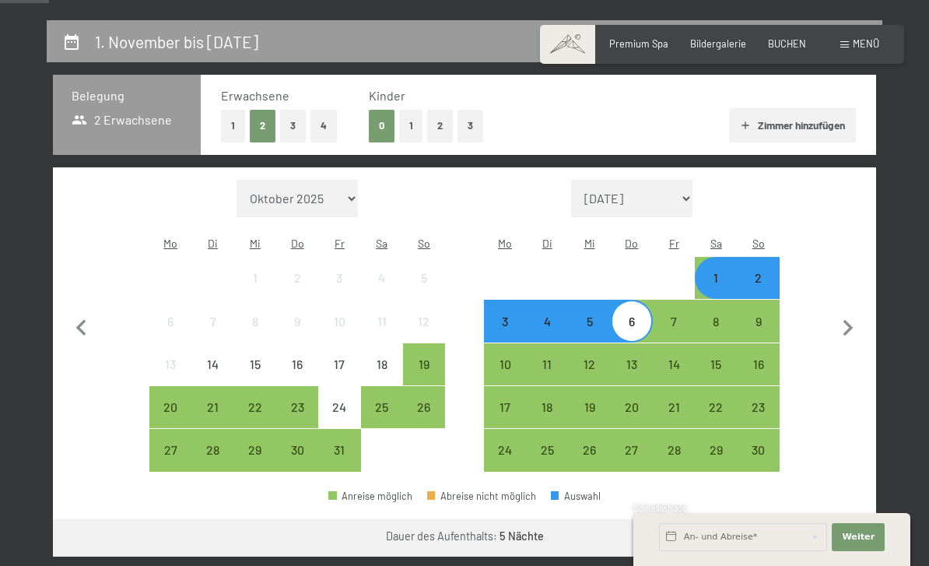
click at [835, 523] on button "Weiter zu „Zimmer“" at bounding box center [806, 537] width 139 height 37
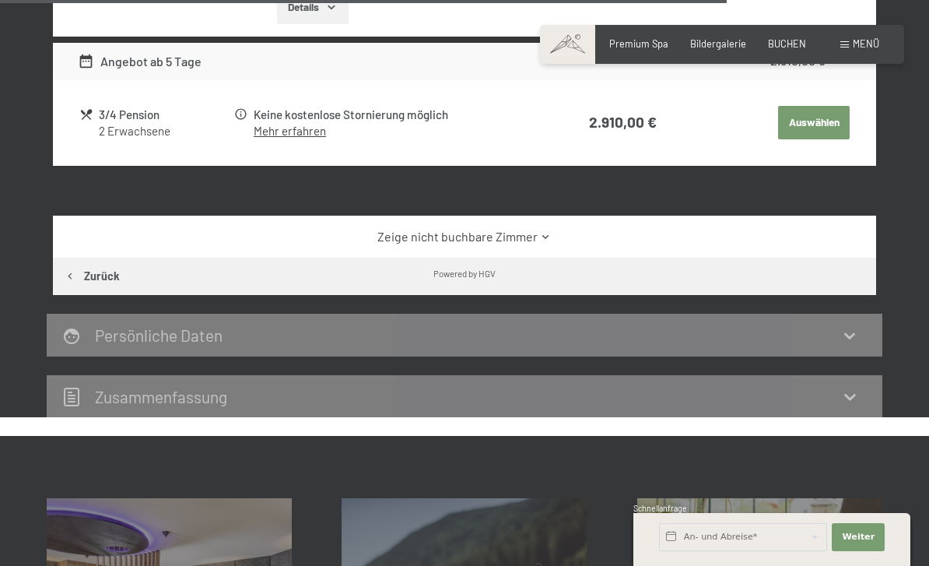
scroll to position [2520, 0]
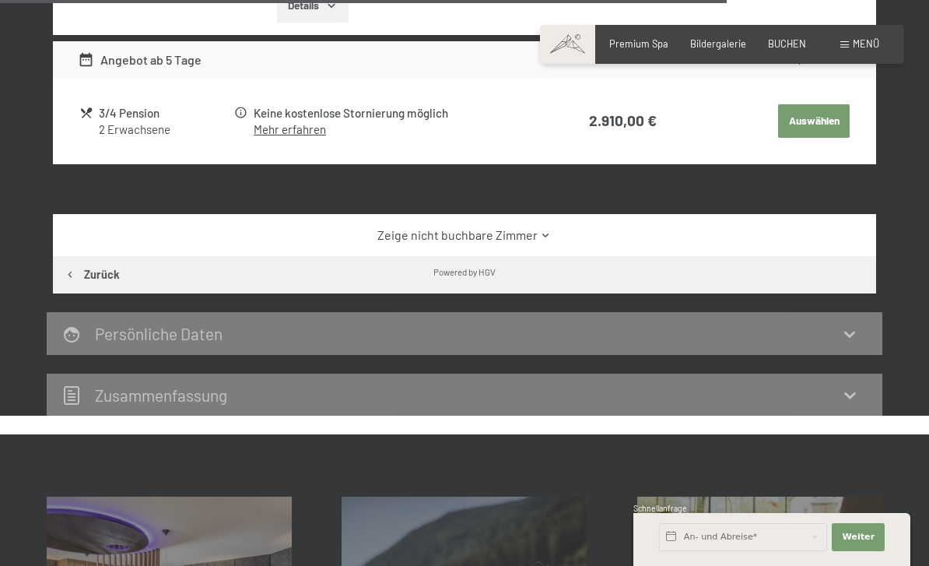
click at [819, 226] on link "Zeige nicht buchbare Zimmer" at bounding box center [465, 234] width 774 height 17
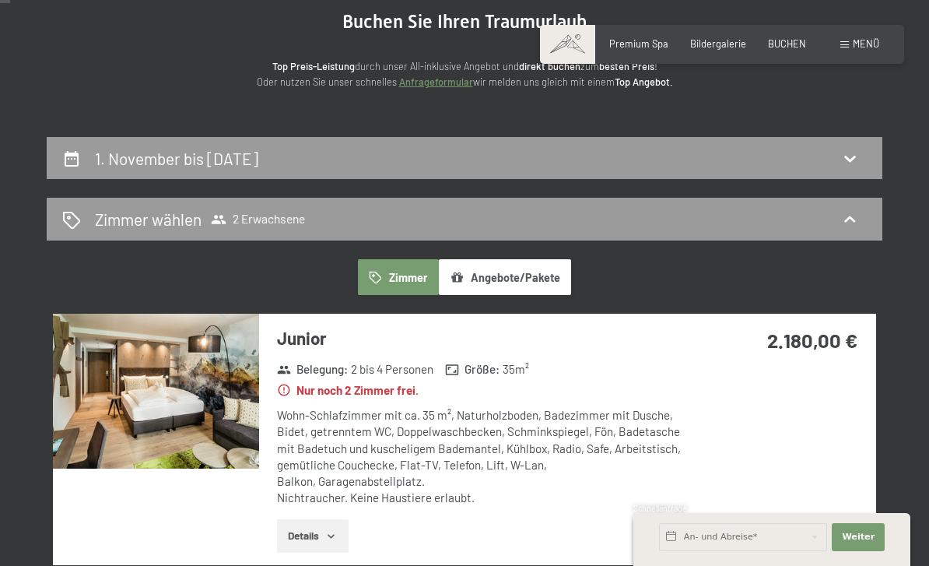
scroll to position [0, 0]
